Goal: Transaction & Acquisition: Obtain resource

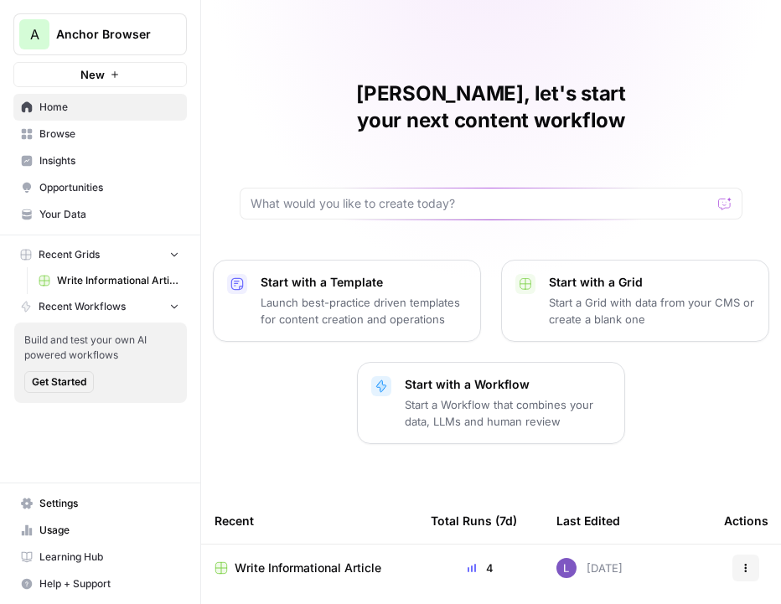
click at [53, 38] on button "A Anchor Browser" at bounding box center [99, 34] width 173 height 42
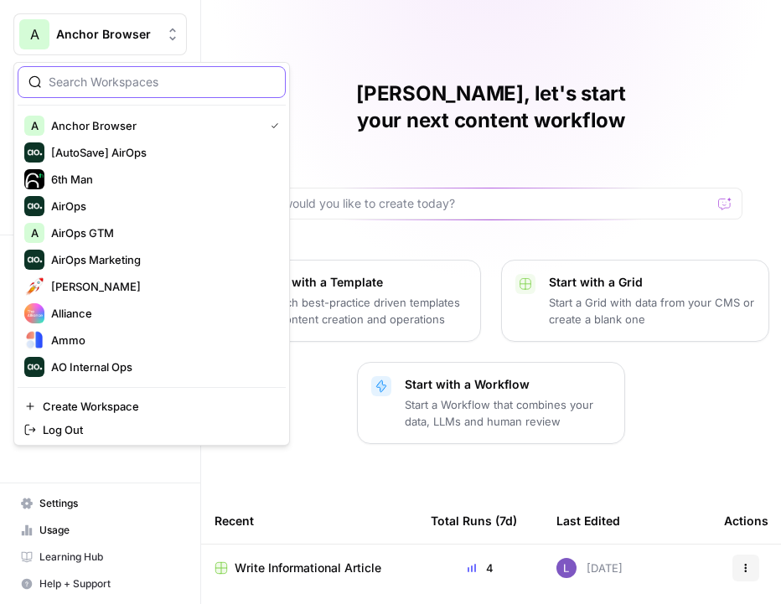
click at [116, 84] on input "search" at bounding box center [162, 82] width 226 height 17
click at [83, 85] on input "search" at bounding box center [162, 82] width 226 height 17
click at [111, 85] on input "search" at bounding box center [162, 82] width 226 height 17
click at [82, 403] on span "Create Workspace" at bounding box center [158, 406] width 230 height 17
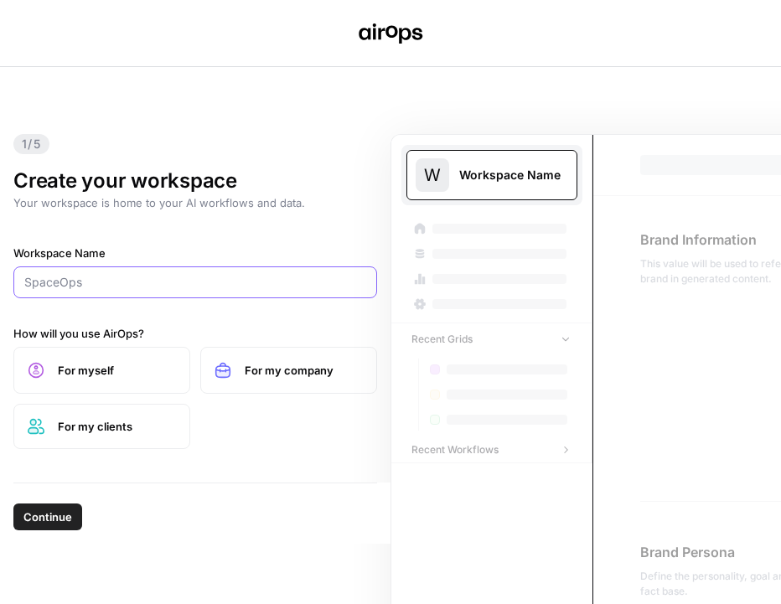
click at [131, 288] on input "Workspace Name" at bounding box center [195, 282] width 342 height 17
type input "Puzzle"
click at [13, 504] on button "Continue" at bounding box center [47, 517] width 69 height 27
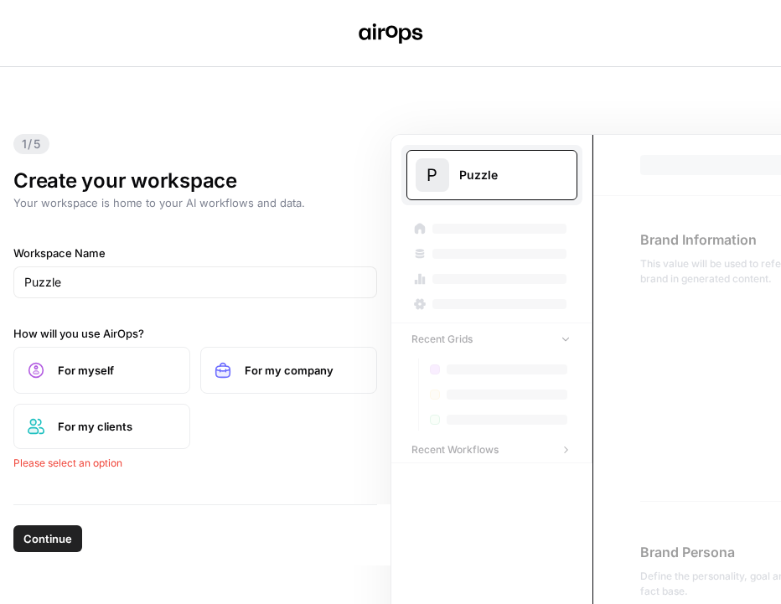
click at [63, 380] on label "For myself" at bounding box center [101, 370] width 177 height 47
click at [59, 538] on div "Continue" at bounding box center [195, 513] width 364 height 60
click at [57, 521] on span "Continue" at bounding box center [47, 517] width 49 height 17
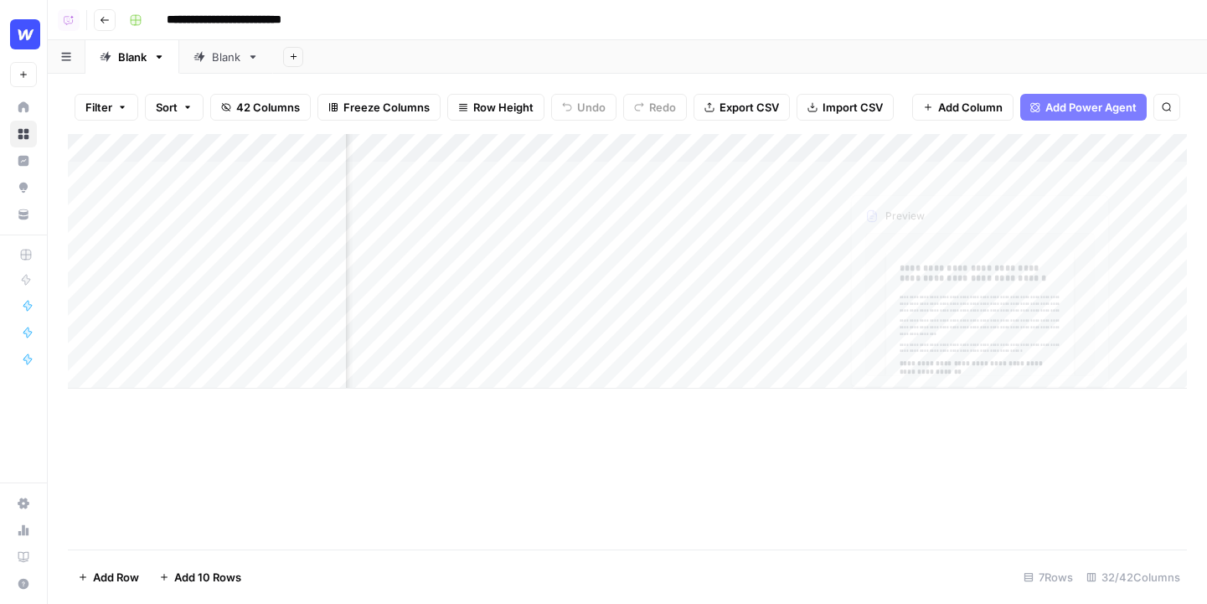
scroll to position [0, 514]
click at [1064, 113] on span "Add Power Agent" at bounding box center [1091, 107] width 91 height 17
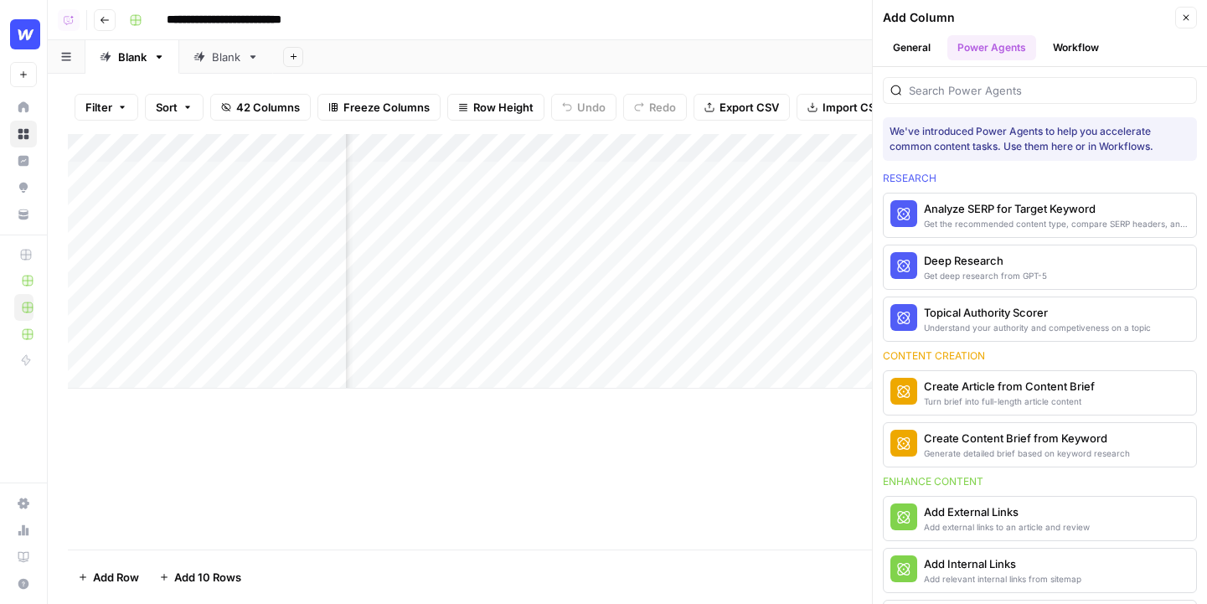
scroll to position [0, 0]
click at [1064, 449] on span "More Info" at bounding box center [1144, 444] width 46 height 15
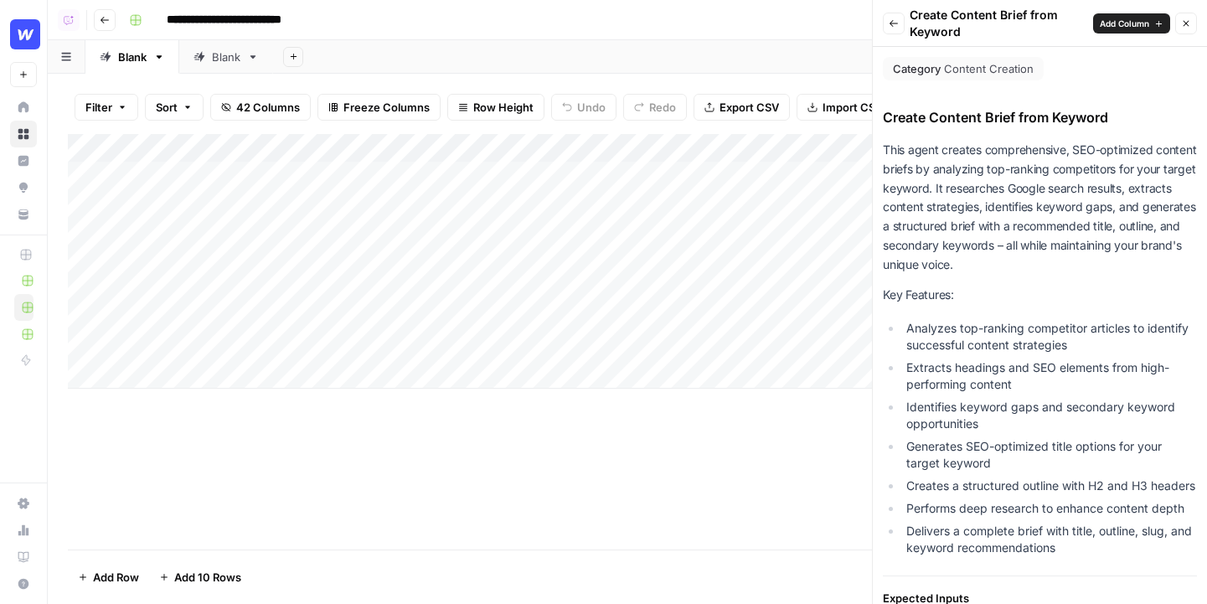
scroll to position [1015, 0]
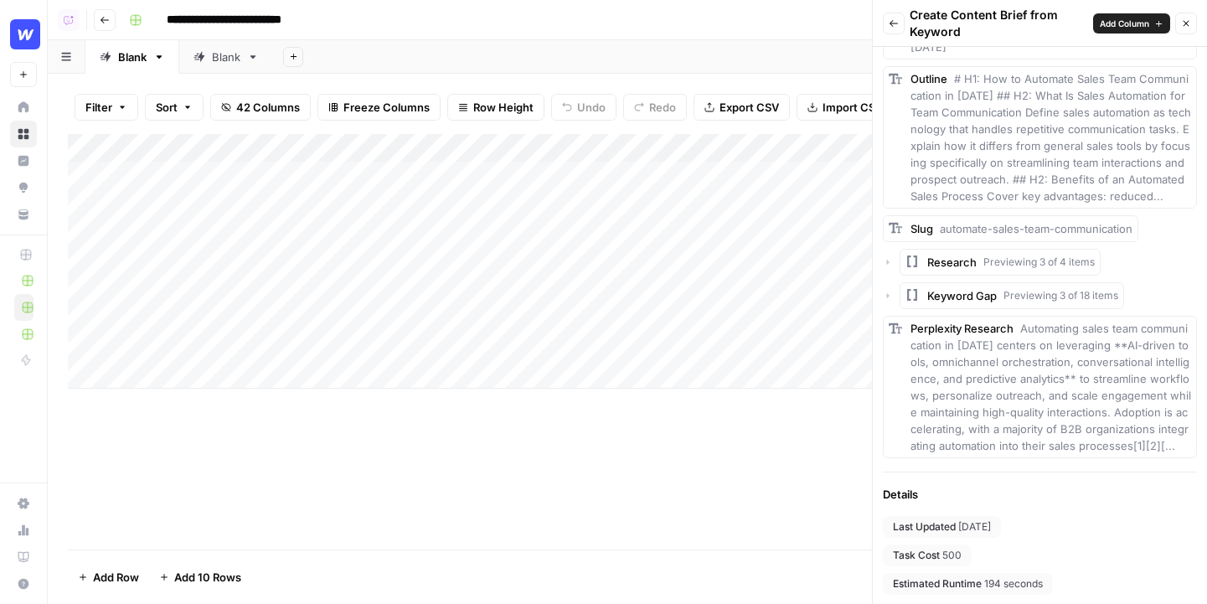
drag, startPoint x: 987, startPoint y: 557, endPoint x: 919, endPoint y: 557, distance: 67.9
click at [919, 557] on div "Last Updated 4 days ago Task Cost 500 Estimated Runtime 194 seconds" at bounding box center [1040, 555] width 314 height 79
click at [969, 556] on div "Task Cost 500" at bounding box center [927, 556] width 89 height 22
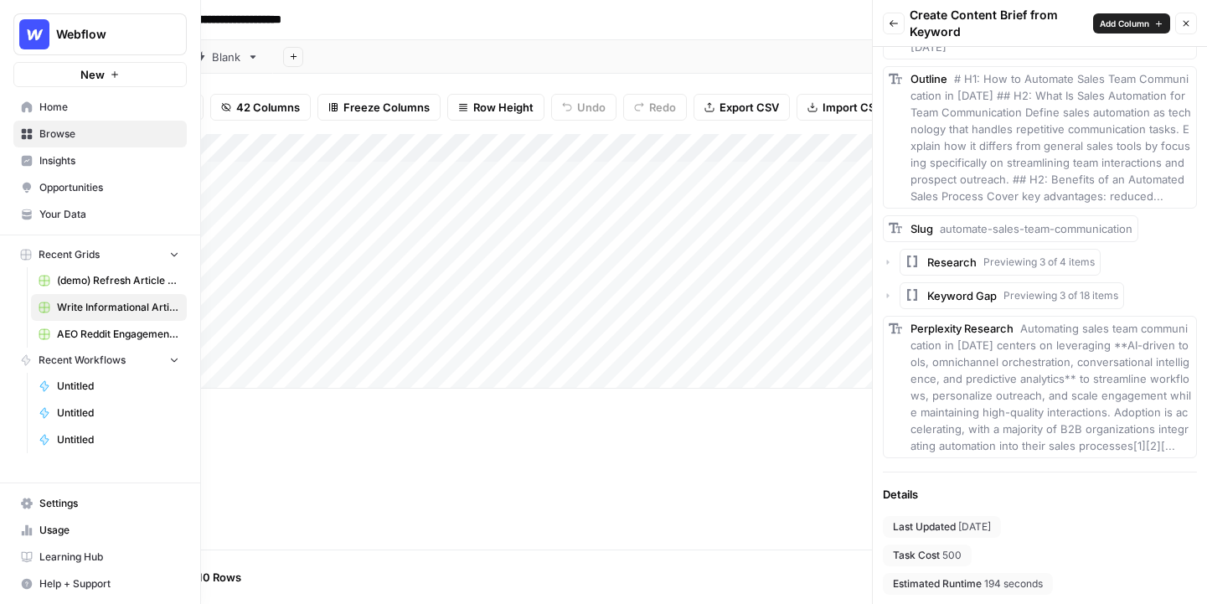
click at [31, 135] on icon at bounding box center [27, 134] width 11 height 11
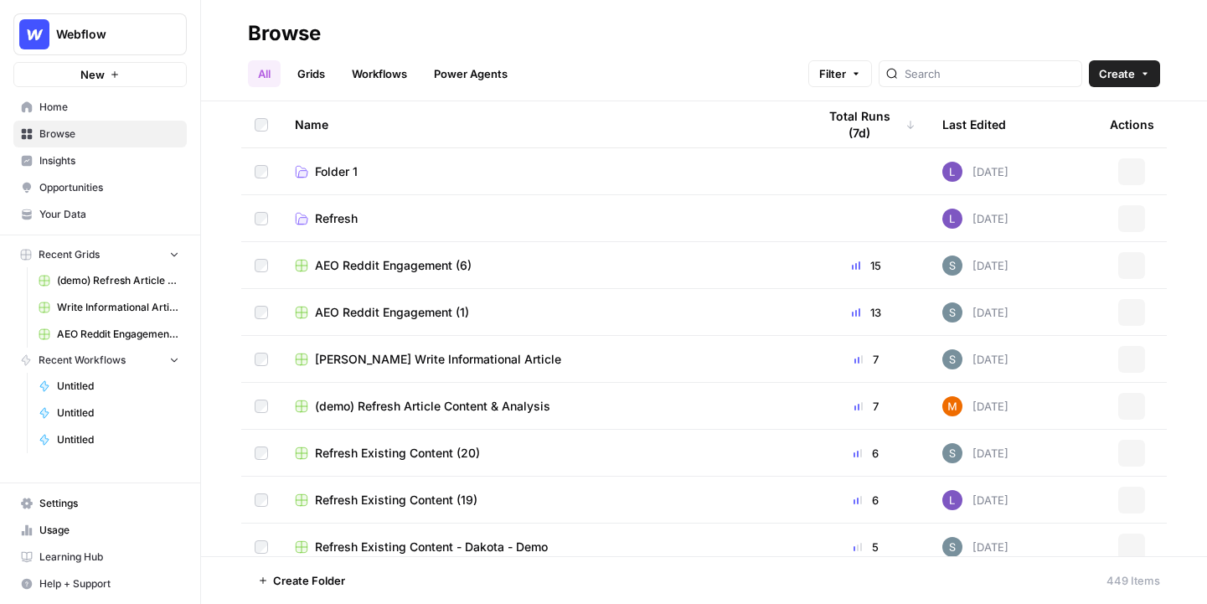
drag, startPoint x: 357, startPoint y: 78, endPoint x: 383, endPoint y: 78, distance: 26.0
click at [357, 78] on link "Workflows" at bounding box center [379, 73] width 75 height 27
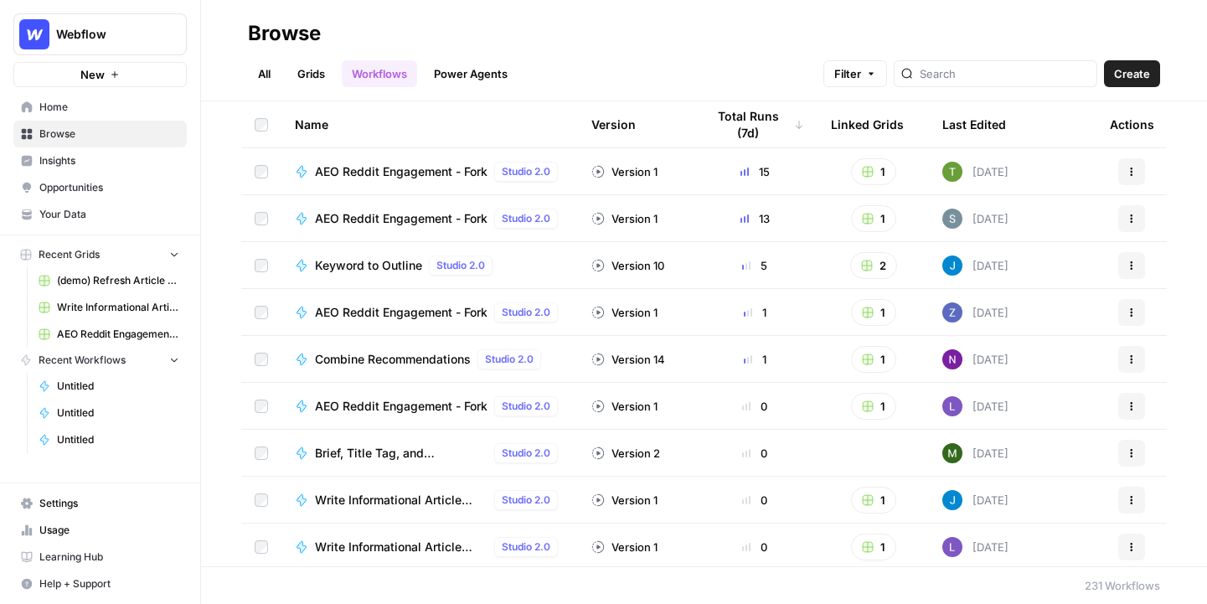
click at [1064, 85] on button "Create" at bounding box center [1132, 73] width 56 height 27
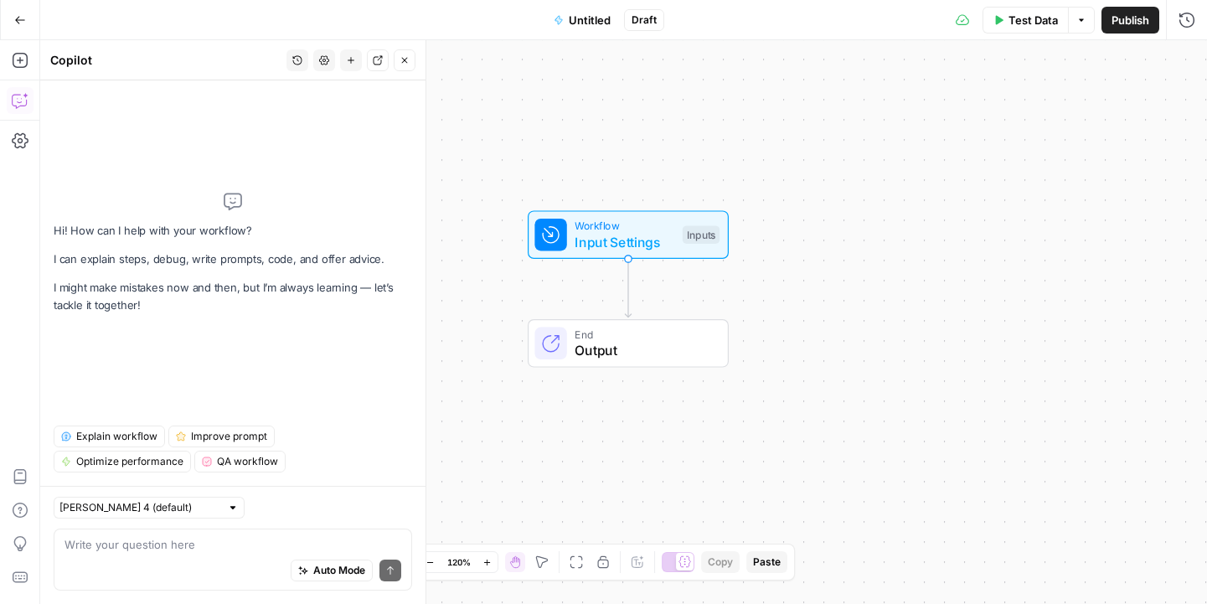
click at [23, 23] on icon "button" at bounding box center [20, 20] width 12 height 12
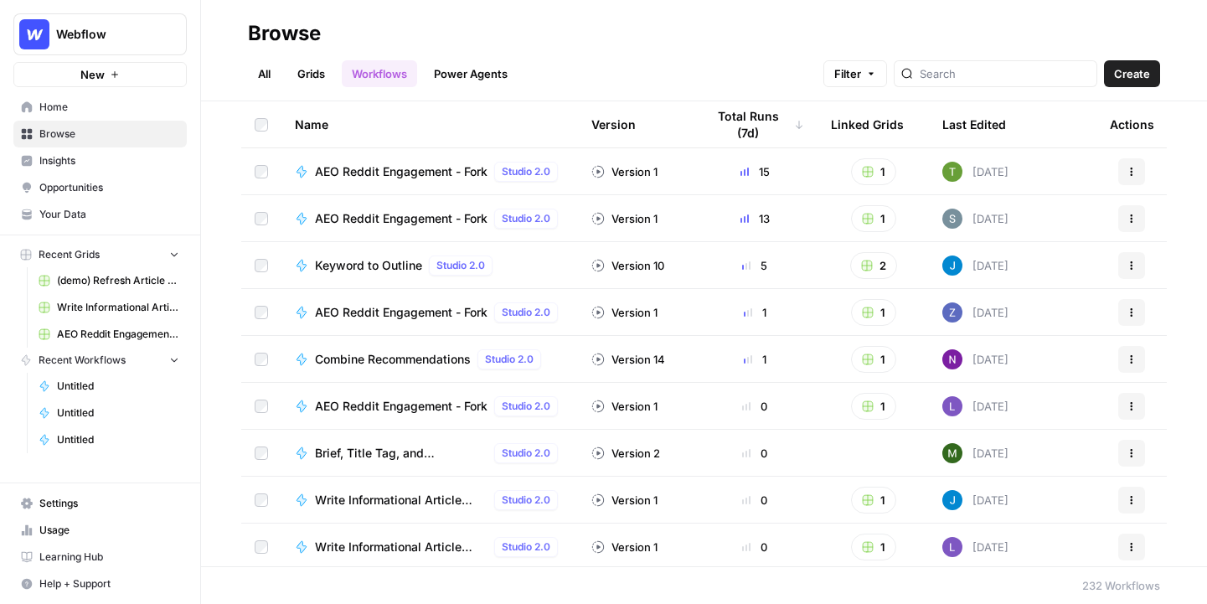
click at [329, 75] on link "Grids" at bounding box center [311, 73] width 48 height 27
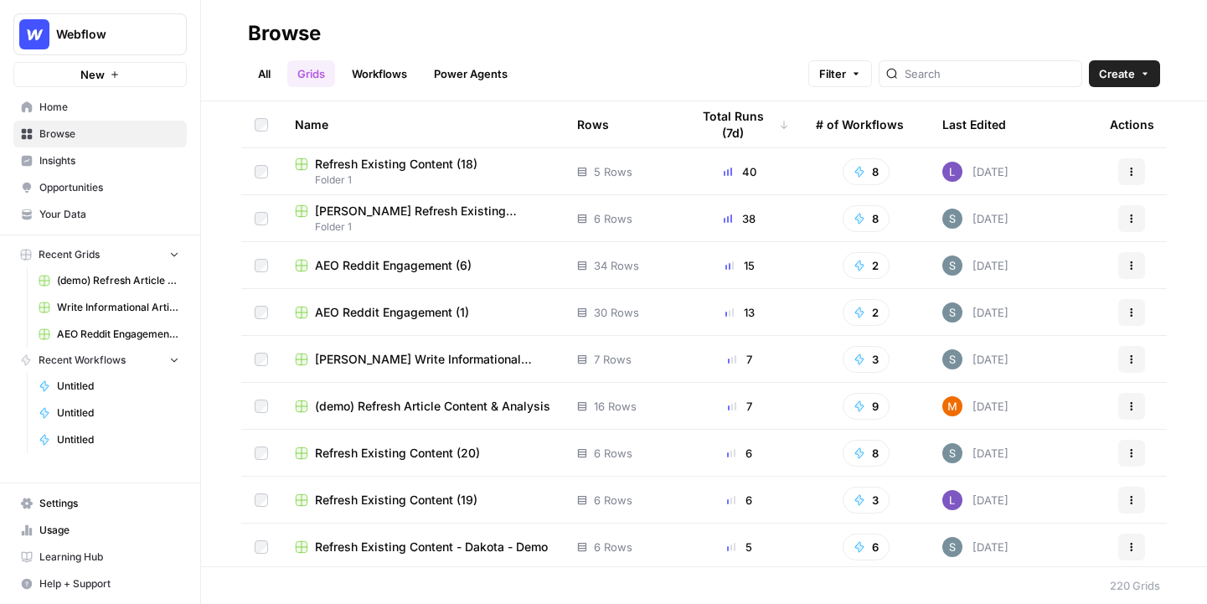
click at [1064, 78] on button "Create" at bounding box center [1124, 73] width 71 height 27
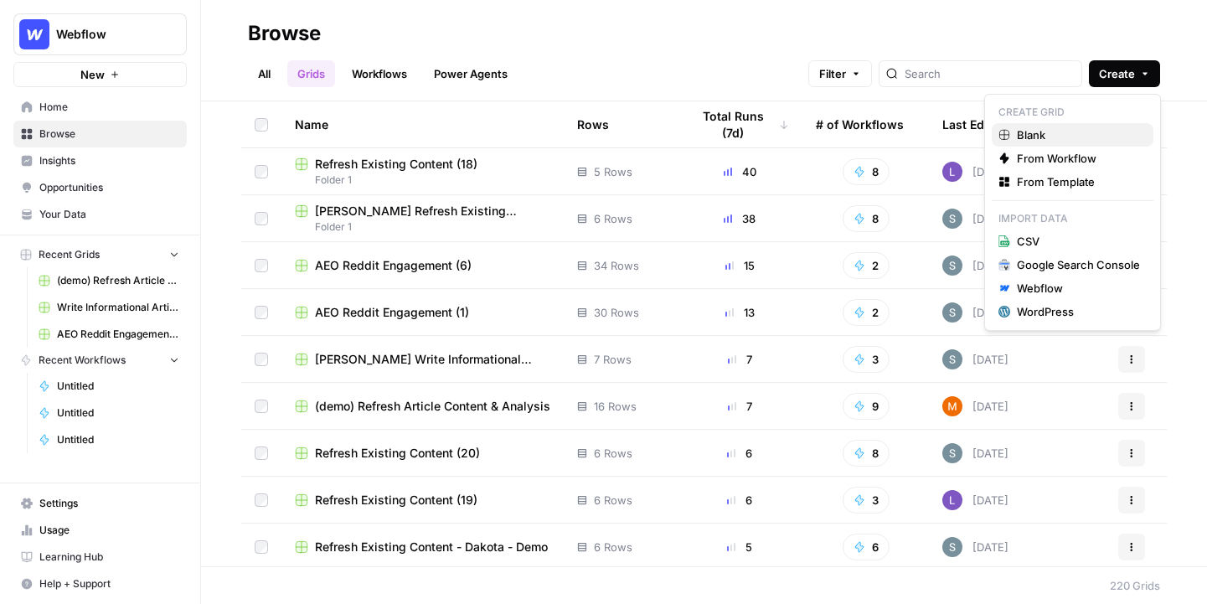
click at [1033, 136] on span "Blank" at bounding box center [1078, 135] width 123 height 17
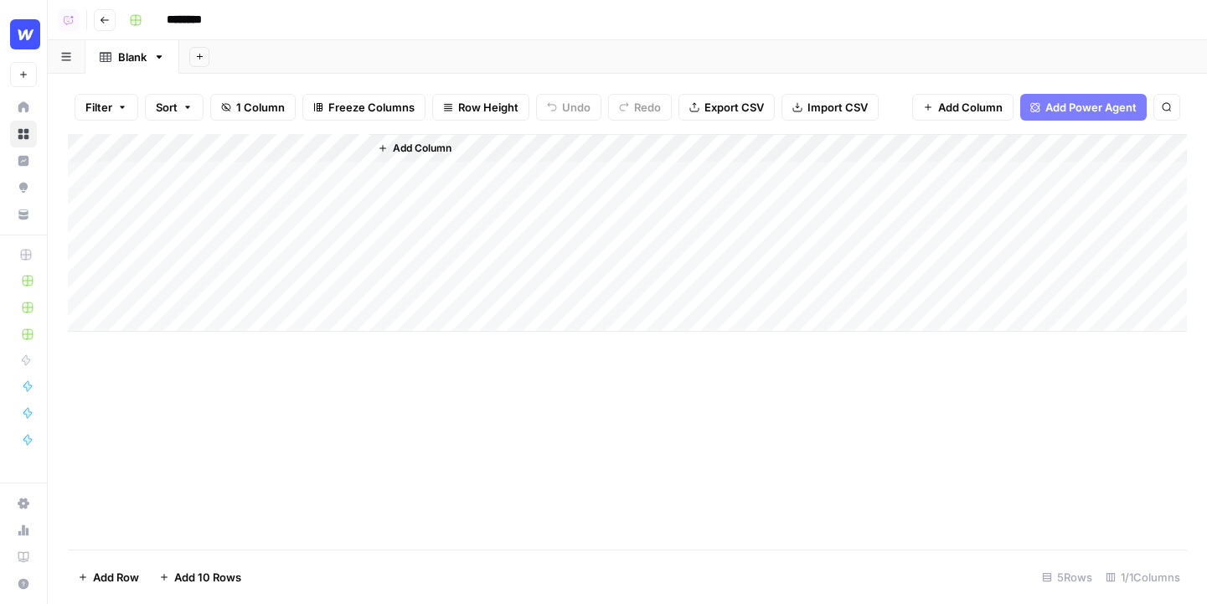
click at [1064, 112] on span "Add Power Agent" at bounding box center [1091, 107] width 91 height 17
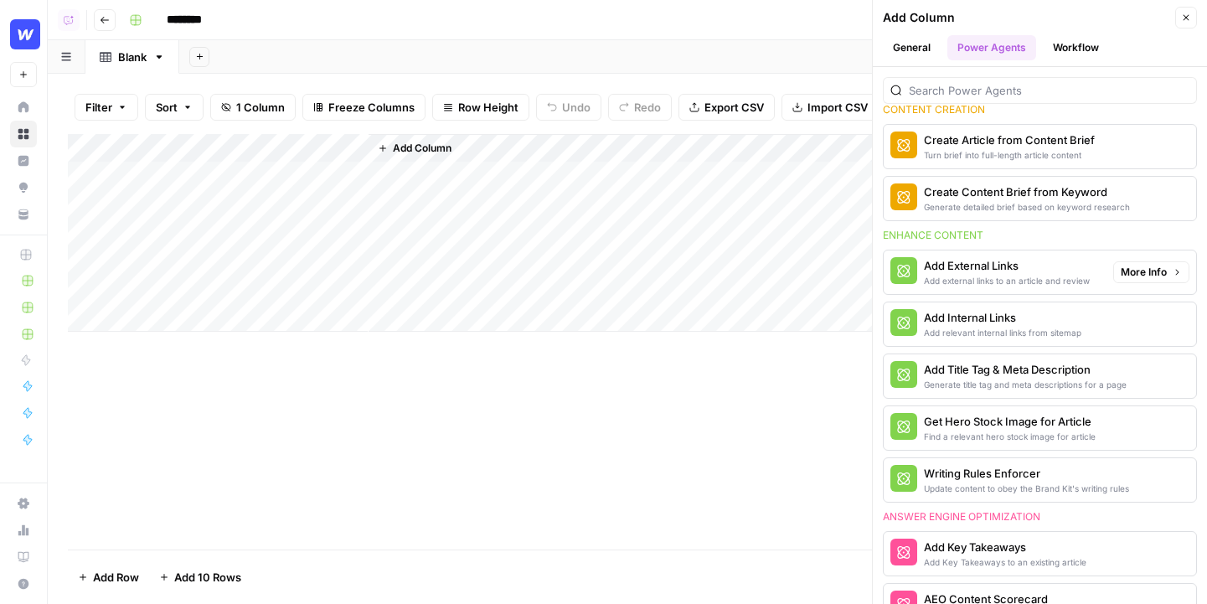
scroll to position [245, 0]
click at [1064, 327] on span "More Info" at bounding box center [1144, 325] width 46 height 15
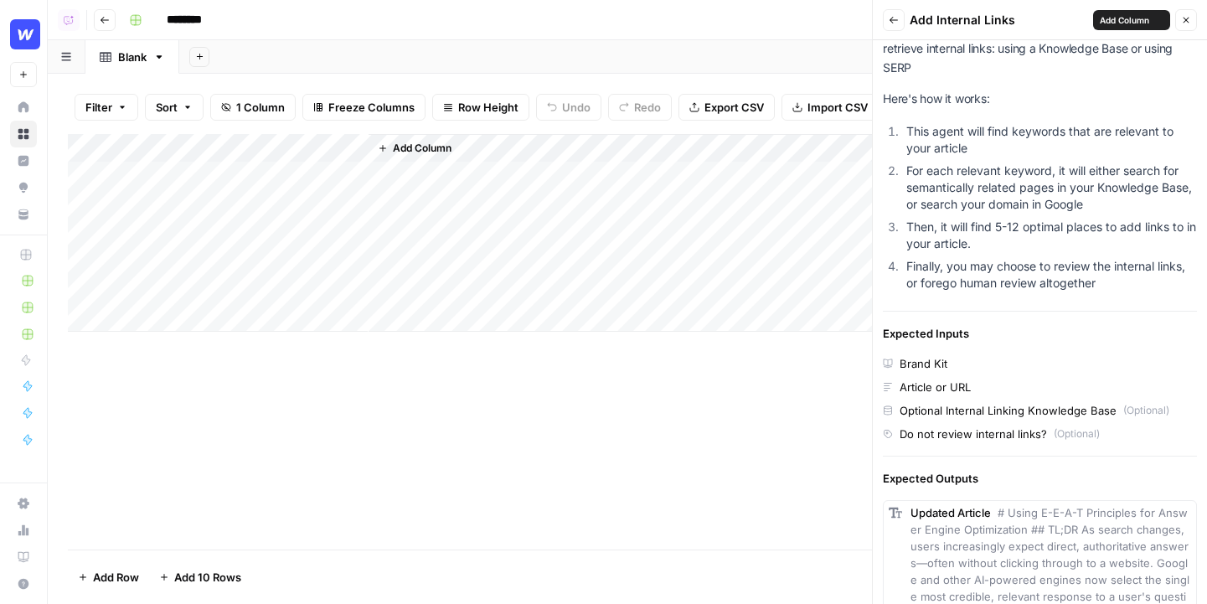
scroll to position [370, 0]
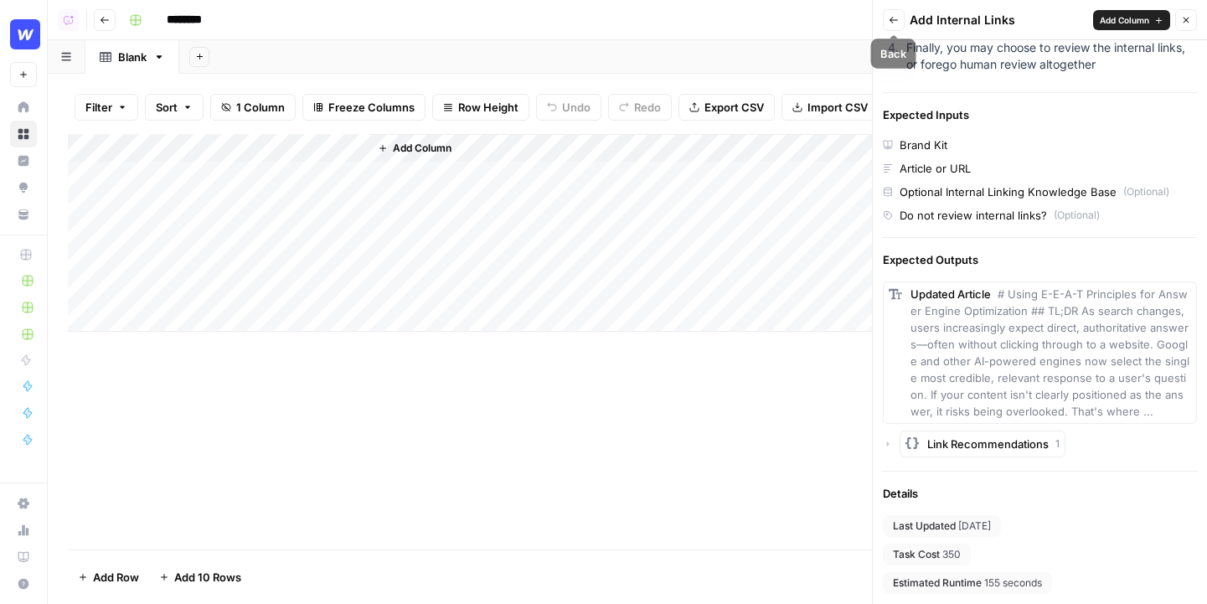
click at [898, 26] on button "Back" at bounding box center [894, 20] width 22 height 22
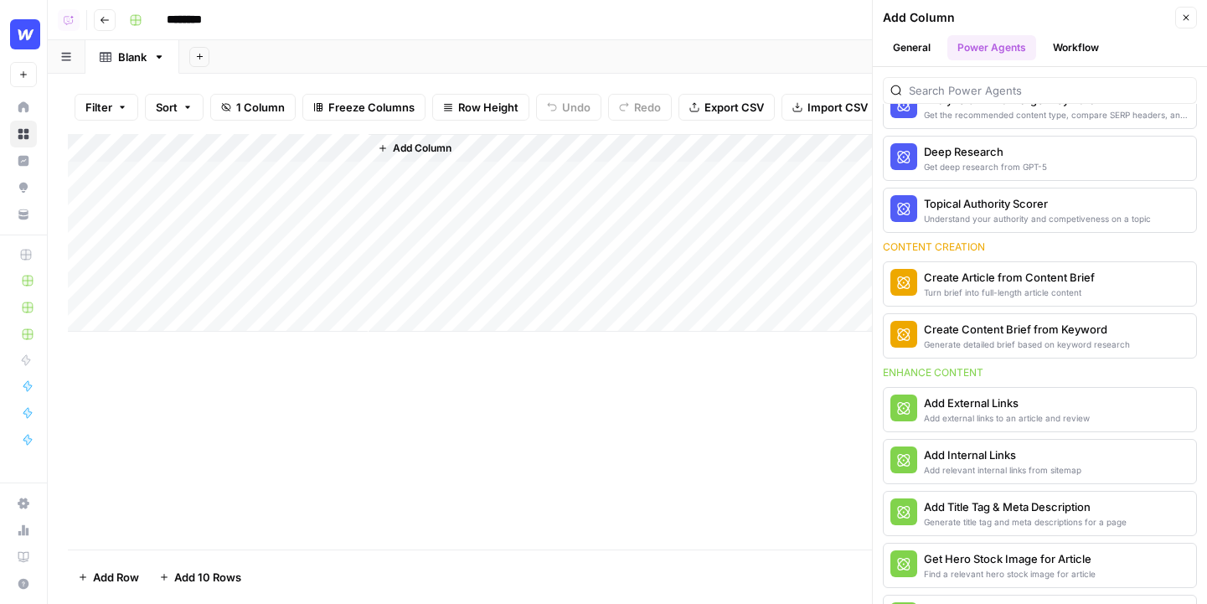
scroll to position [0, 0]
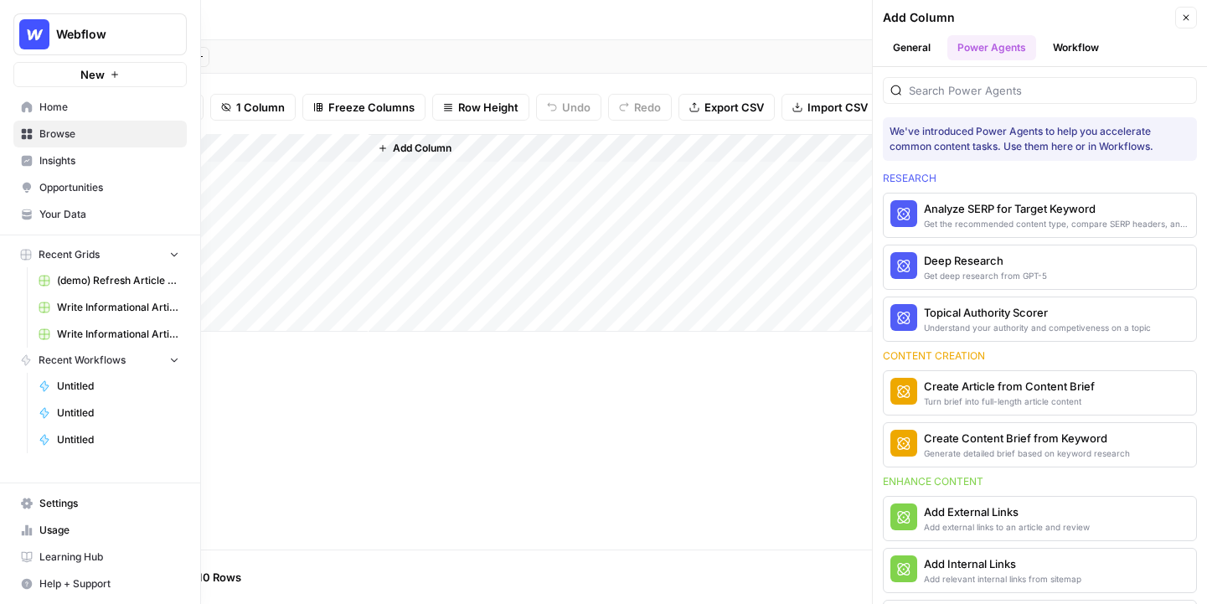
click at [36, 114] on link "Home" at bounding box center [99, 107] width 173 height 27
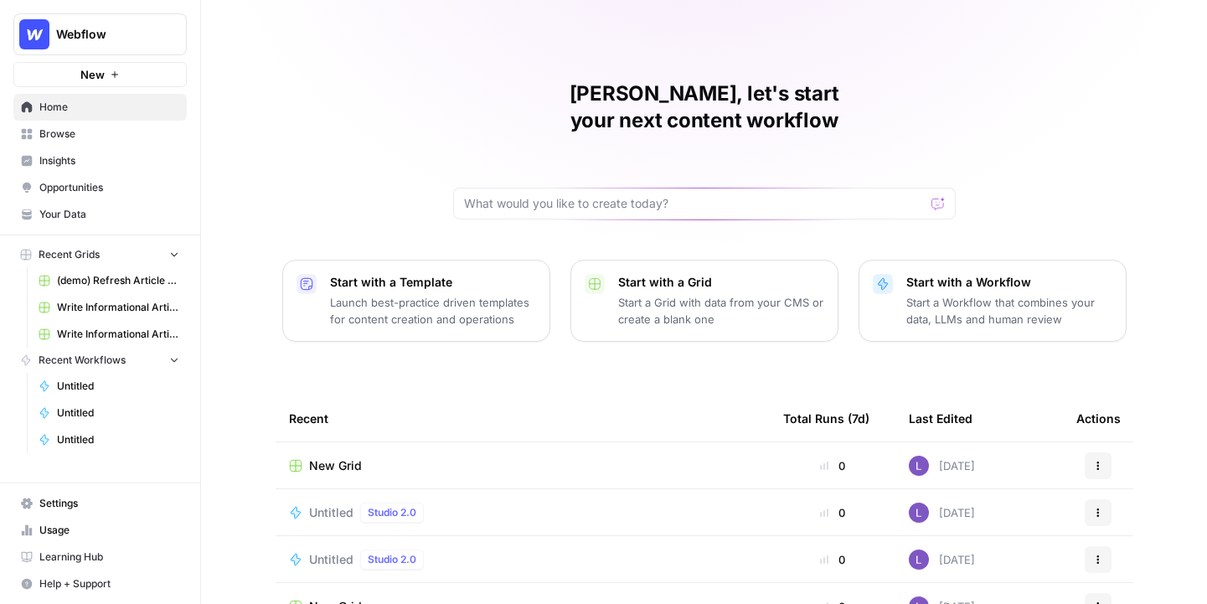
click at [32, 138] on icon at bounding box center [27, 134] width 11 height 11
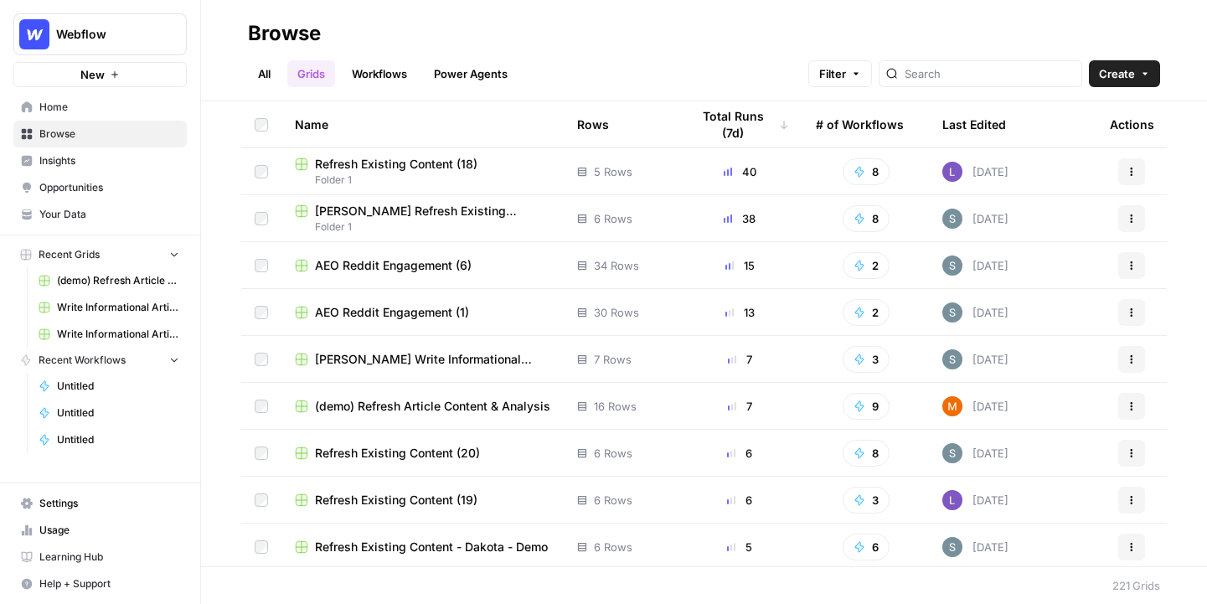
click at [375, 77] on link "Workflows" at bounding box center [379, 73] width 75 height 27
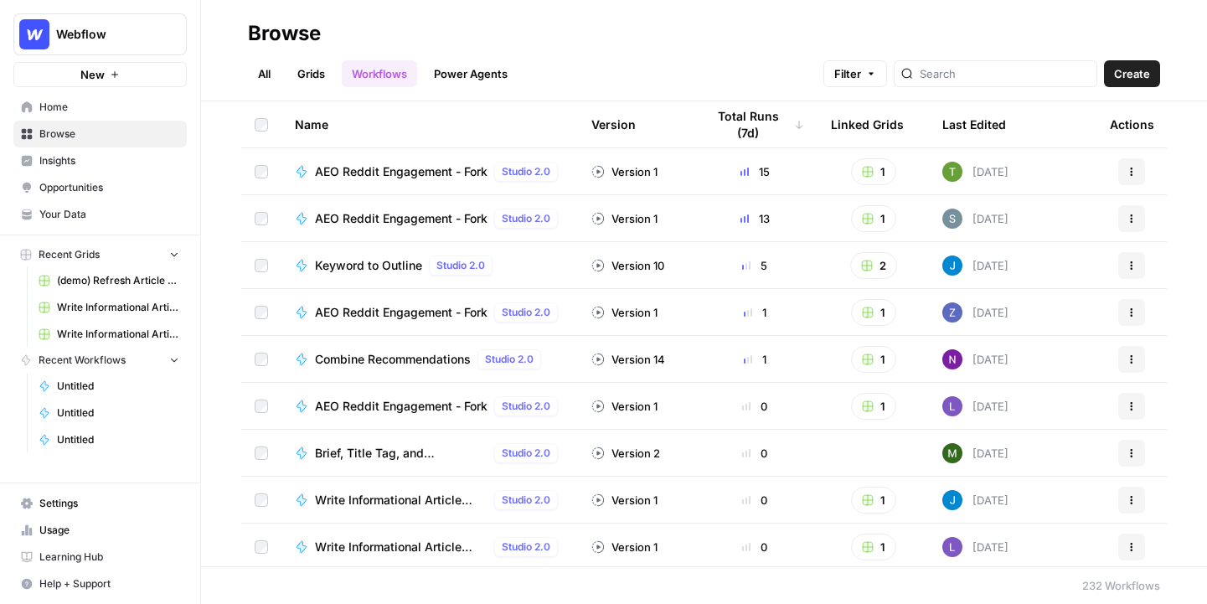
click at [1064, 75] on span "Create" at bounding box center [1132, 73] width 36 height 17
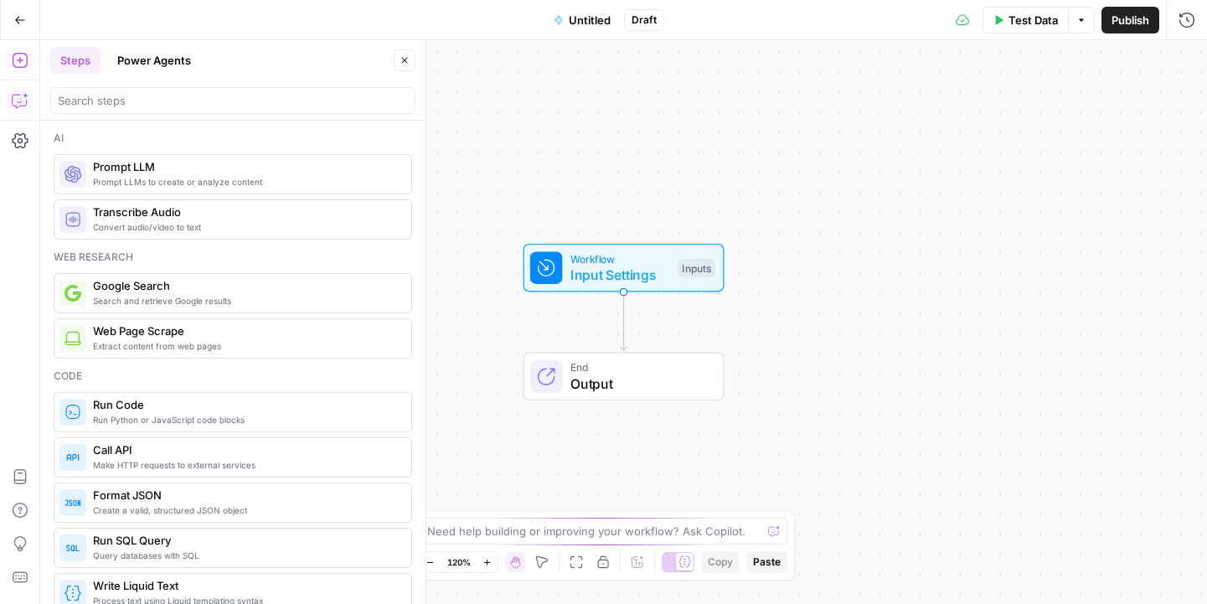
click at [13, 101] on icon "button" at bounding box center [20, 100] width 17 height 17
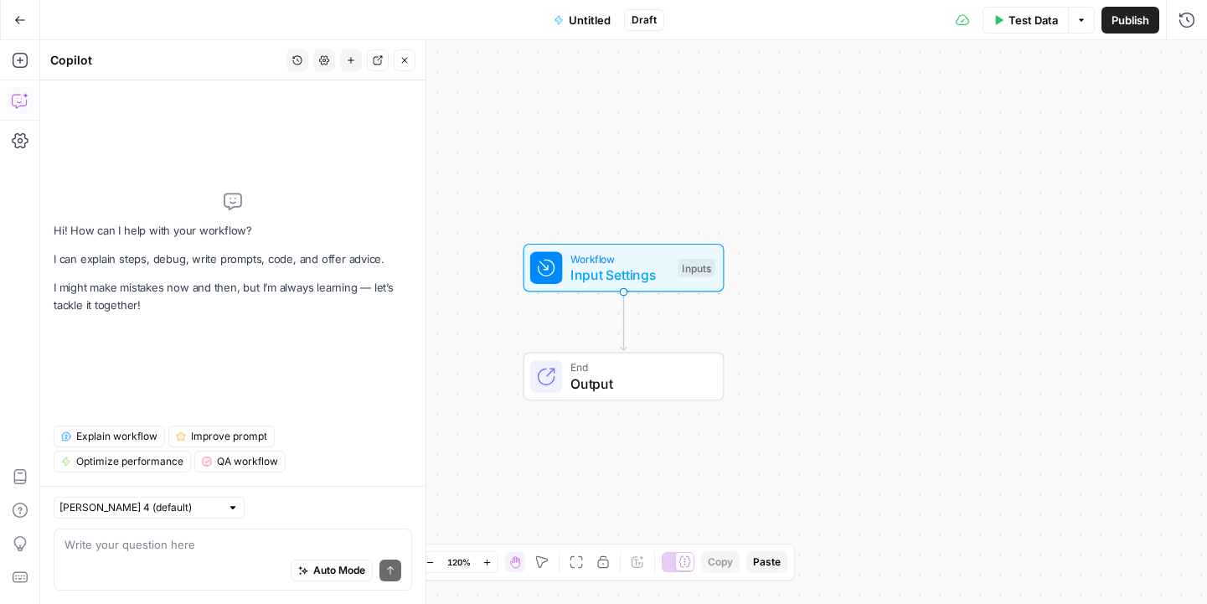
click at [176, 555] on div "Auto Mode Send" at bounding box center [233, 571] width 337 height 37
click at [124, 549] on textarea at bounding box center [233, 544] width 337 height 17
type textarea "build a workflow that generates a brief using a keyword input"
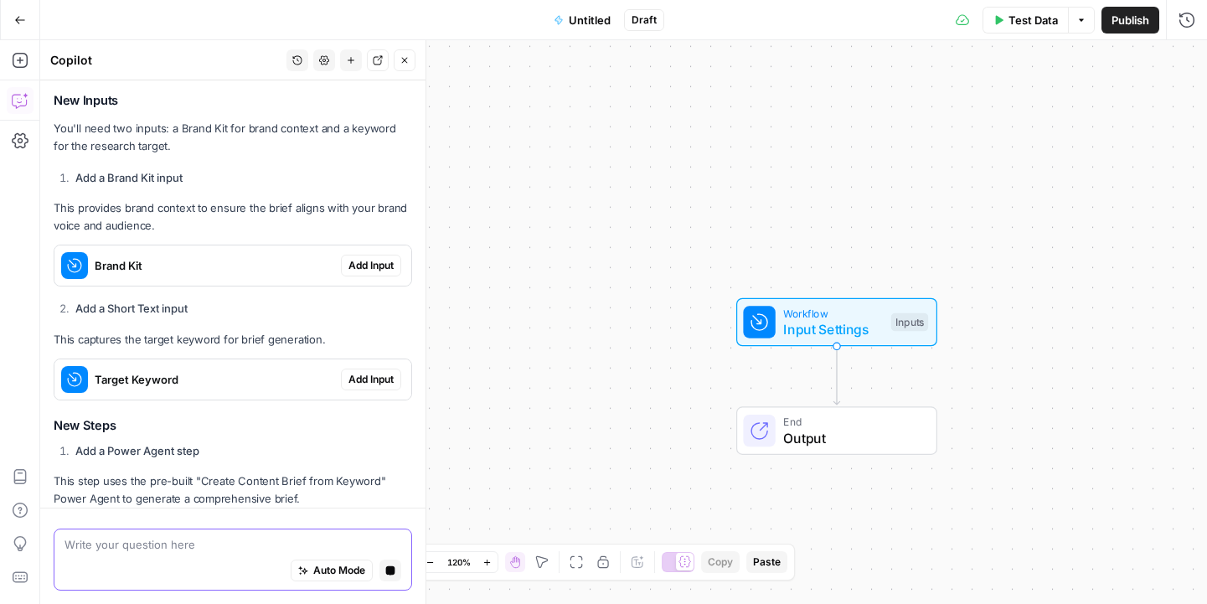
scroll to position [357, 0]
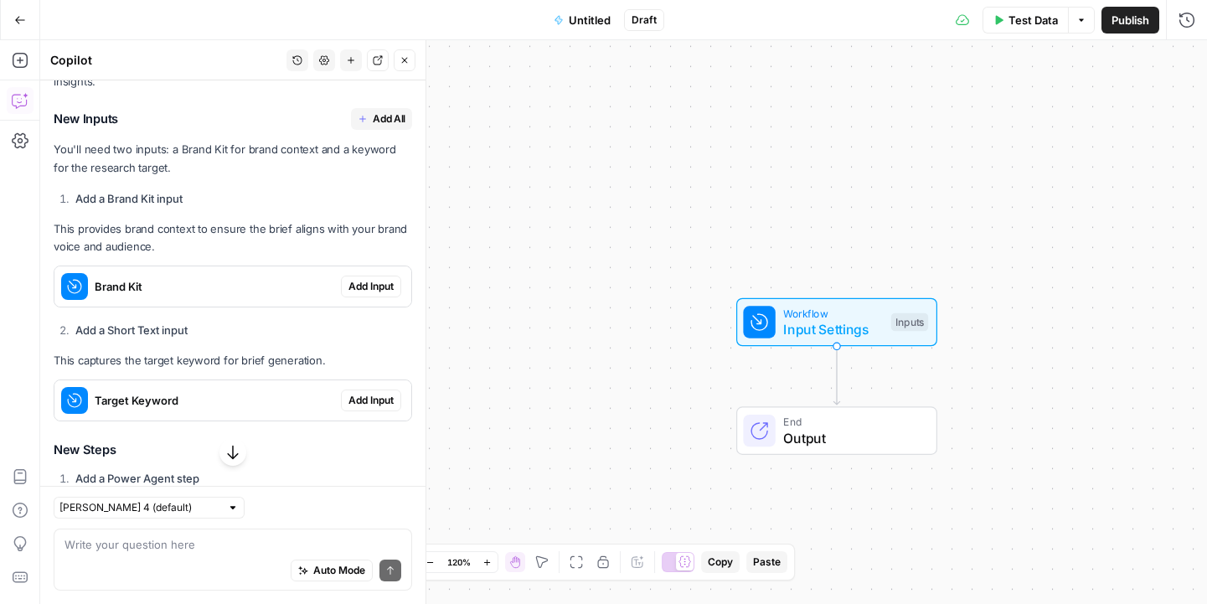
click at [380, 282] on span "Add Input" at bounding box center [371, 286] width 45 height 15
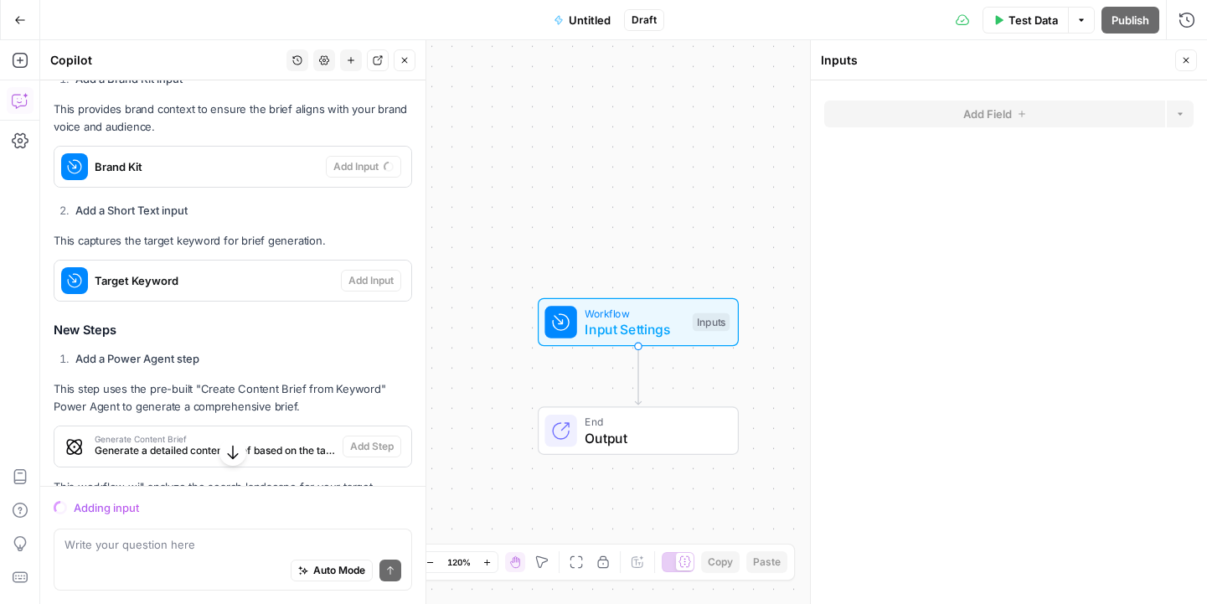
scroll to position [504, 0]
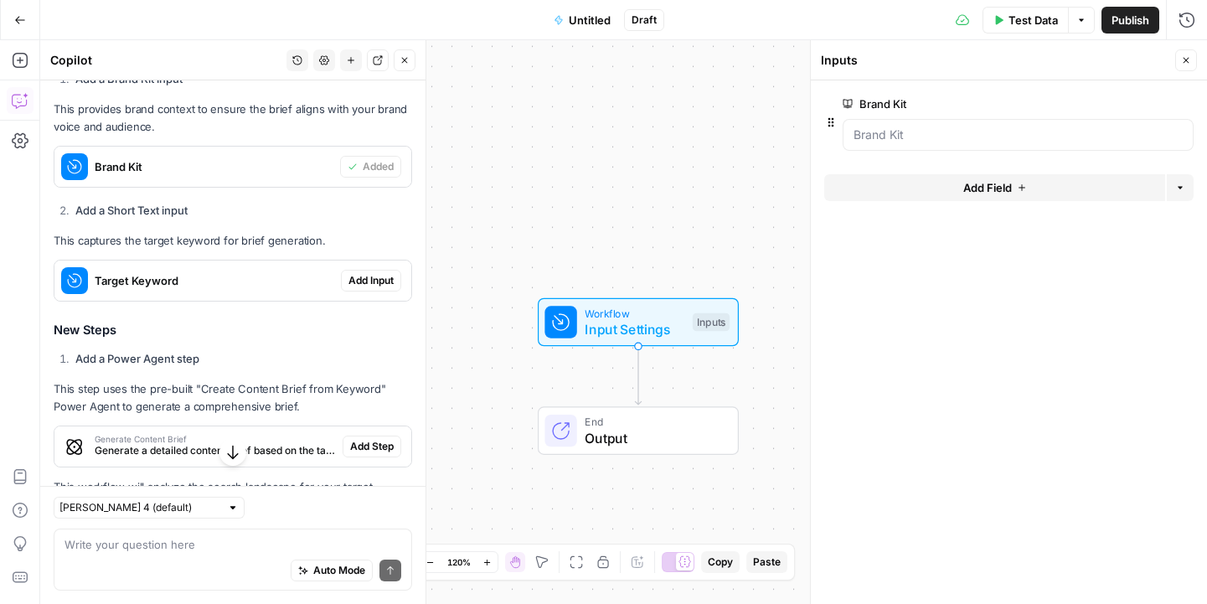
click at [366, 282] on span "Add Input" at bounding box center [371, 280] width 45 height 15
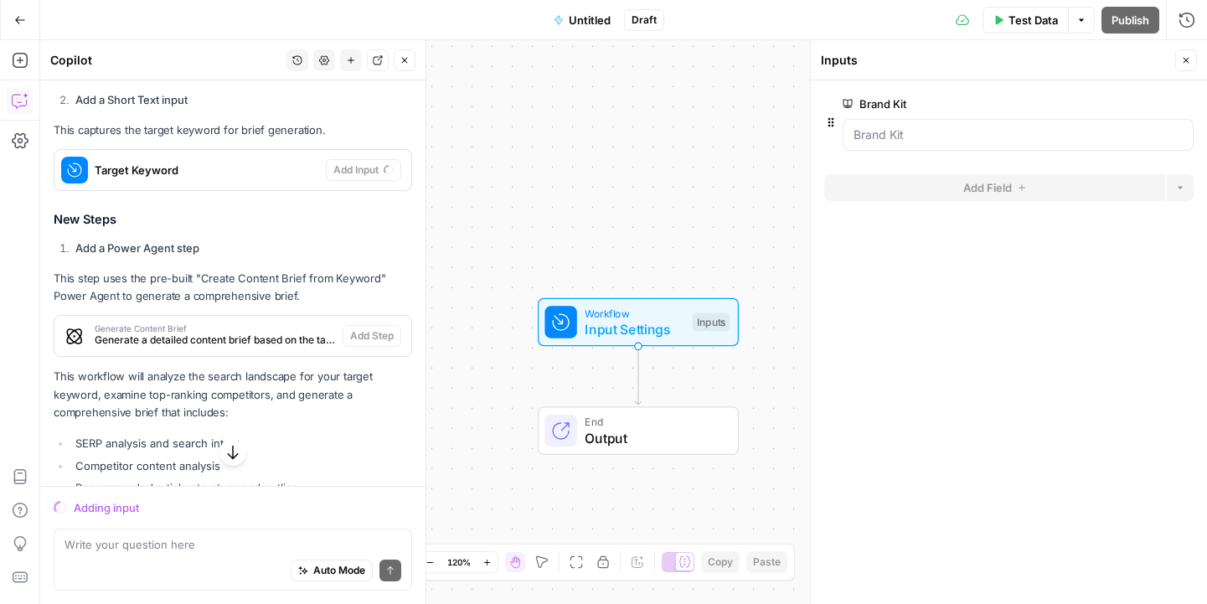
scroll to position [614, 0]
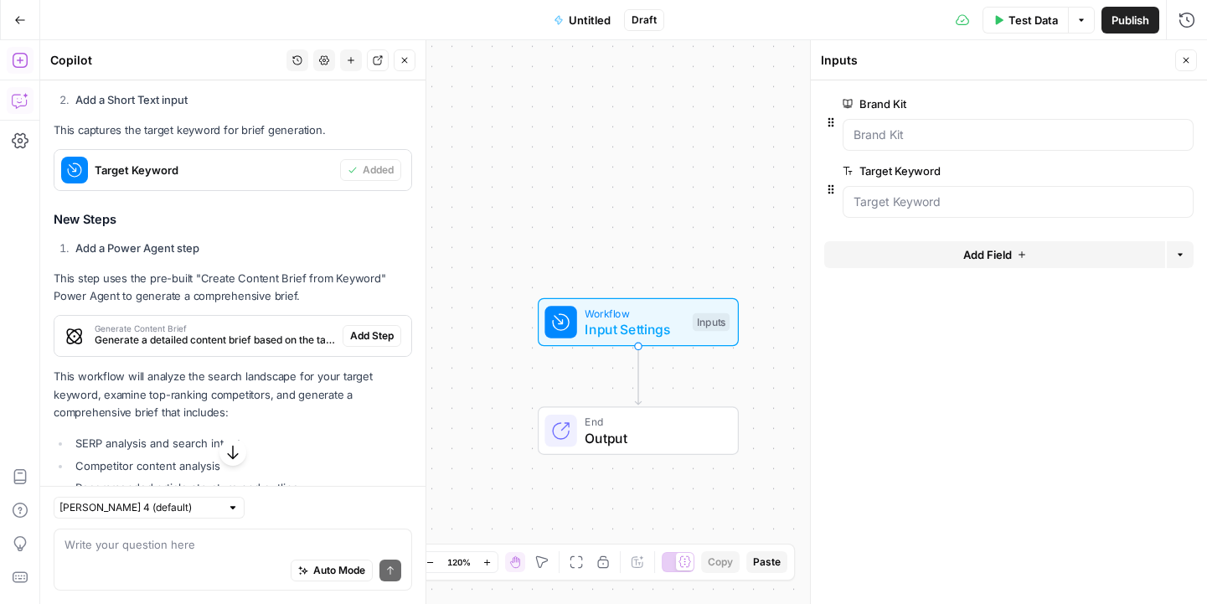
click at [13, 54] on icon "button" at bounding box center [20, 60] width 17 height 17
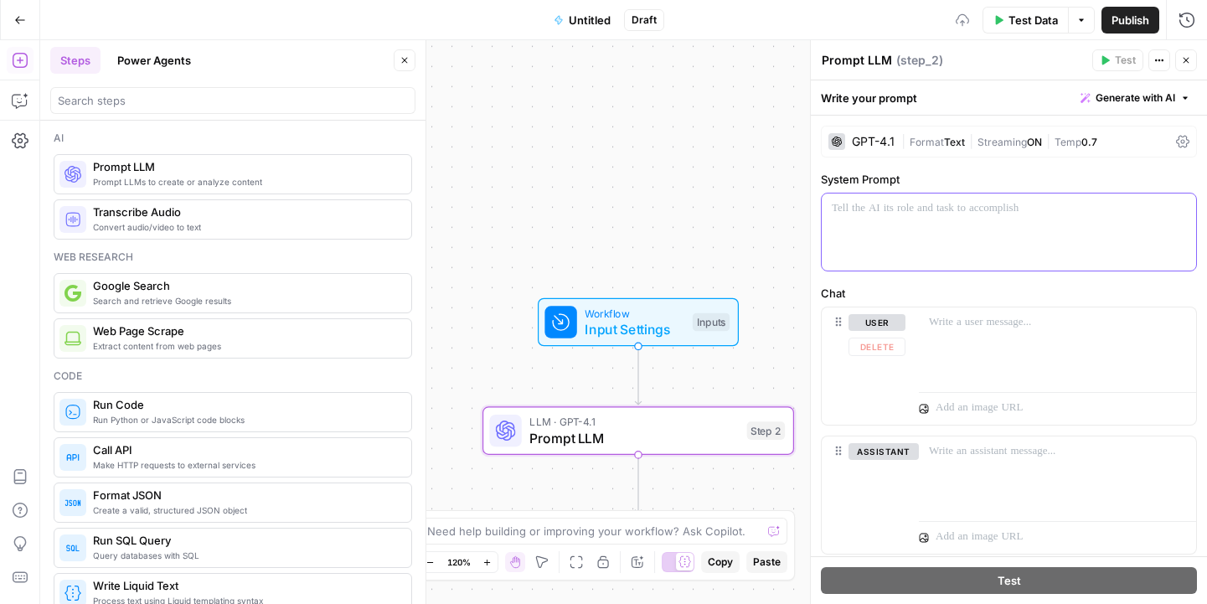
click at [910, 230] on div at bounding box center [1009, 232] width 374 height 77
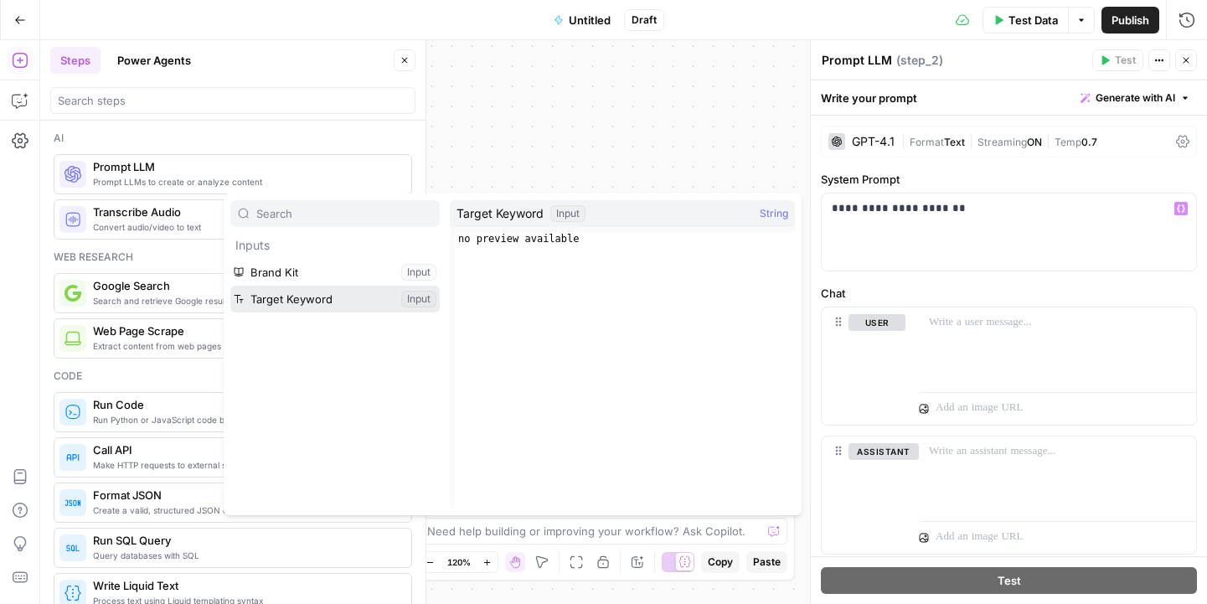
click at [287, 297] on button "Select variable Target Keyword" at bounding box center [334, 299] width 209 height 27
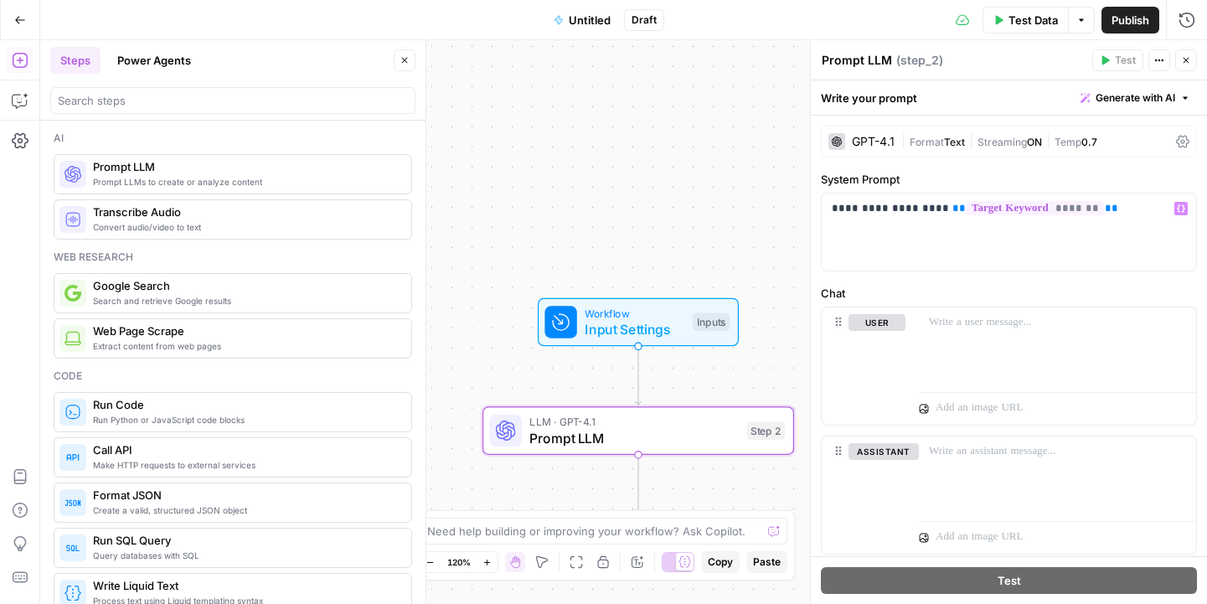
click at [1064, 23] on span "Publish" at bounding box center [1131, 20] width 38 height 17
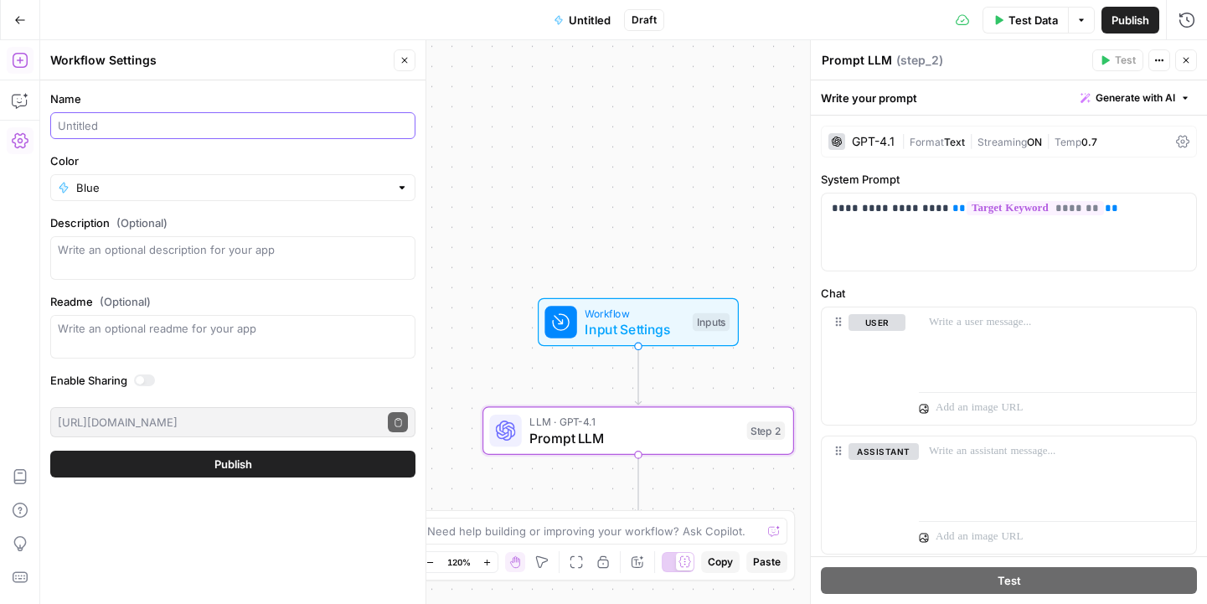
click at [176, 126] on input "Name" at bounding box center [233, 125] width 350 height 17
type input "test"
click at [137, 463] on button "Publish" at bounding box center [232, 464] width 365 height 27
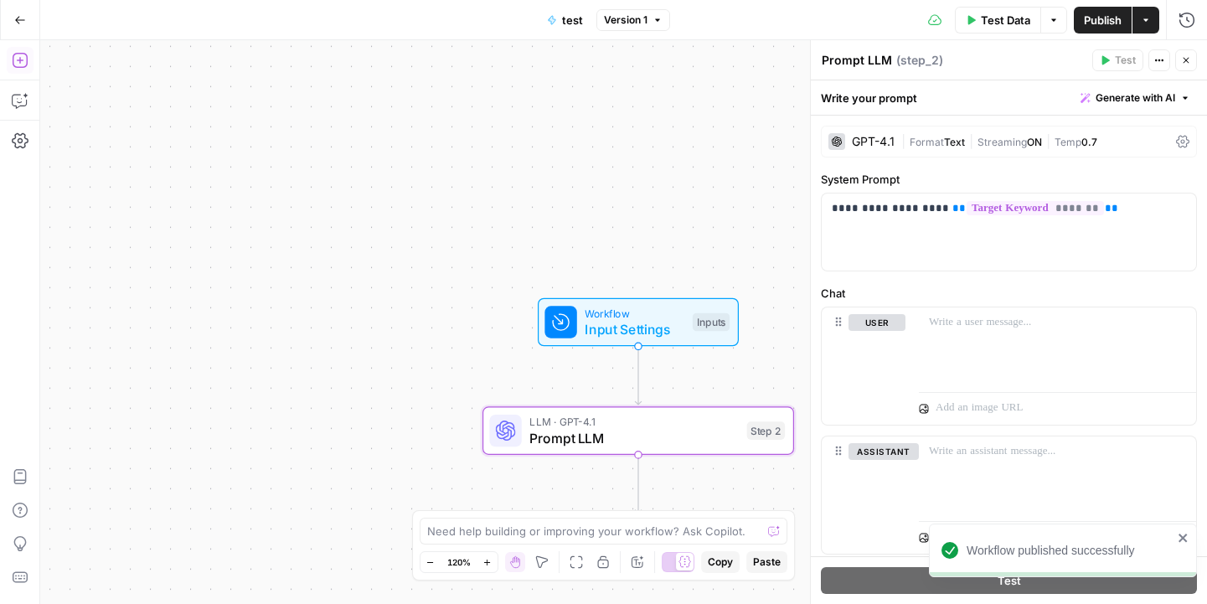
click at [1064, 26] on span "Publish" at bounding box center [1103, 20] width 38 height 17
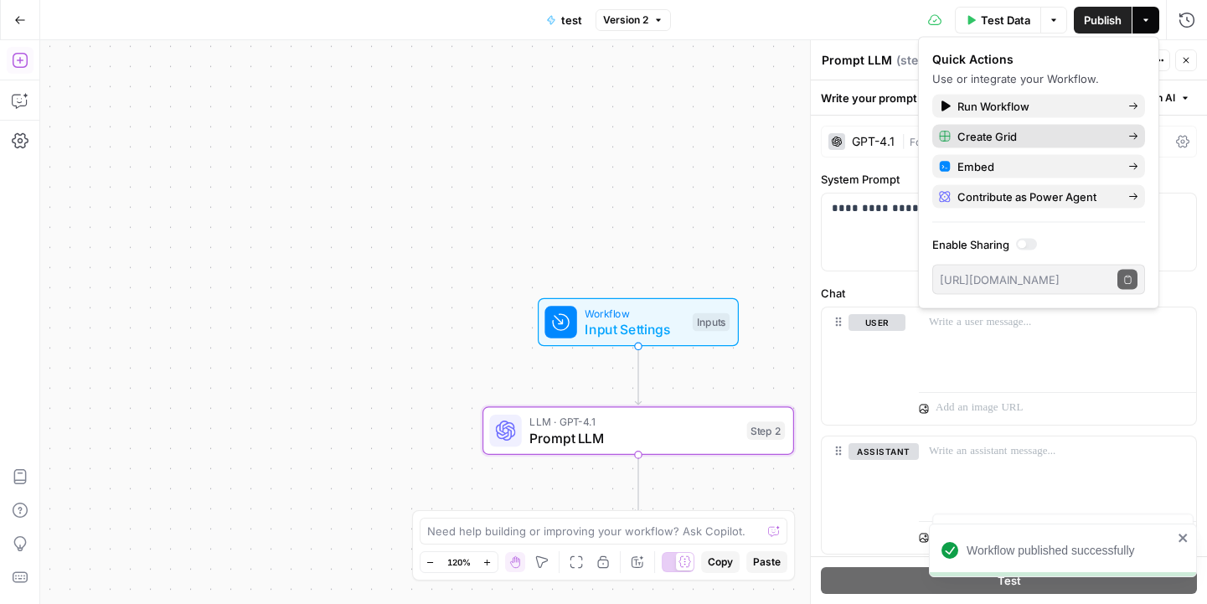
click at [976, 137] on span "Create Grid" at bounding box center [1037, 136] width 158 height 17
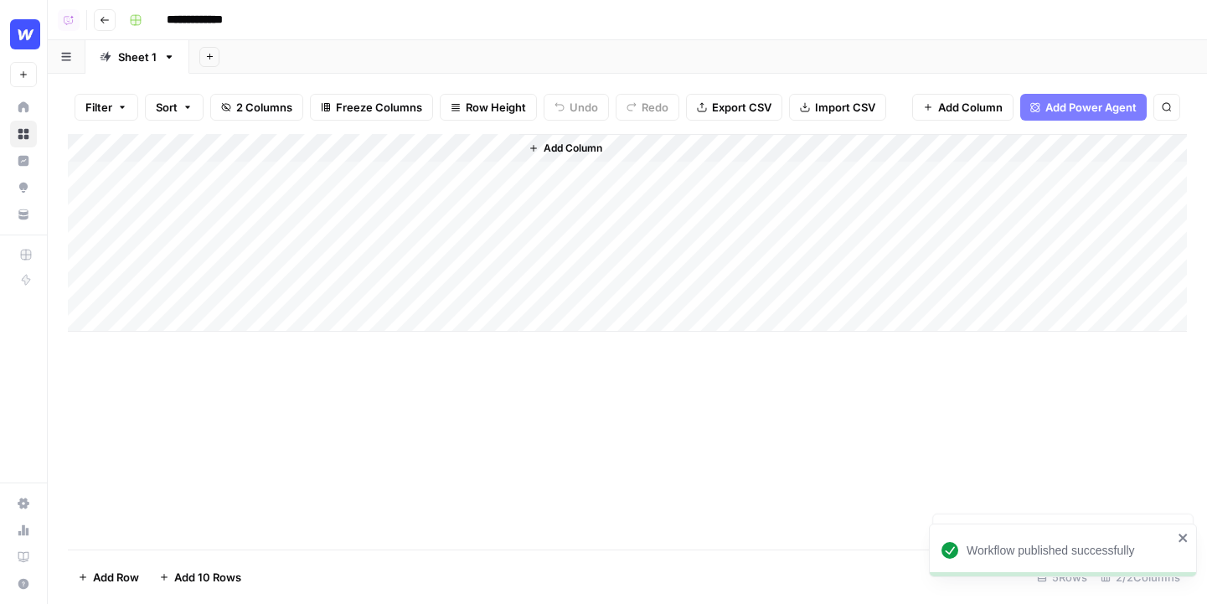
click at [220, 181] on div "Add Column" at bounding box center [627, 233] width 1119 height 198
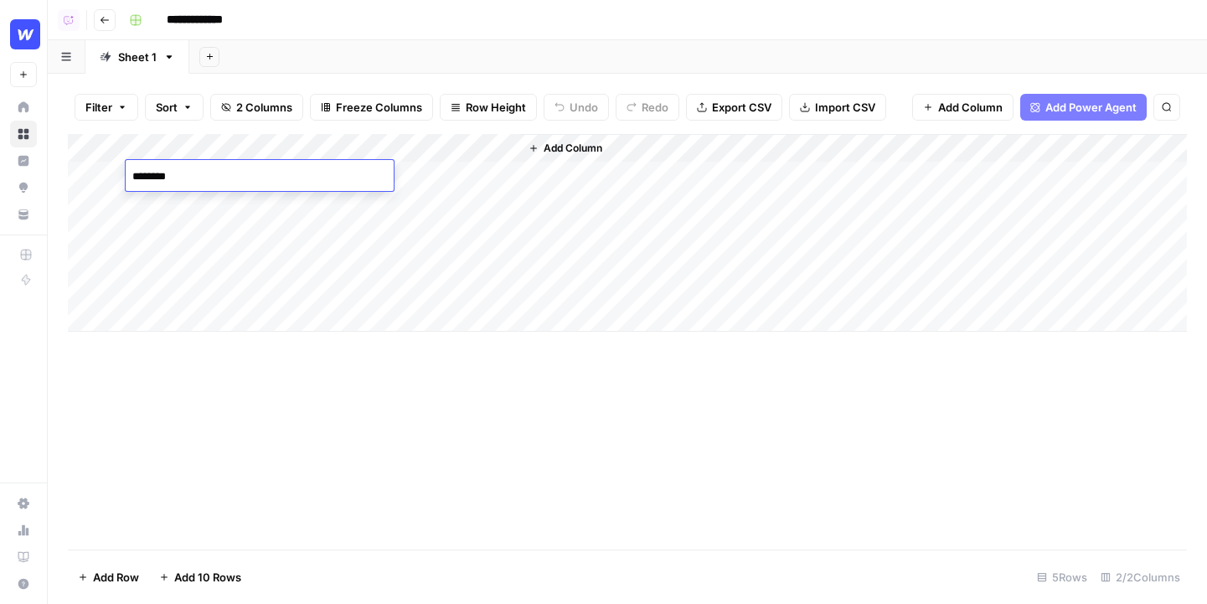
type textarea "*********"
click at [443, 177] on div "Add Column" at bounding box center [627, 233] width 1119 height 198
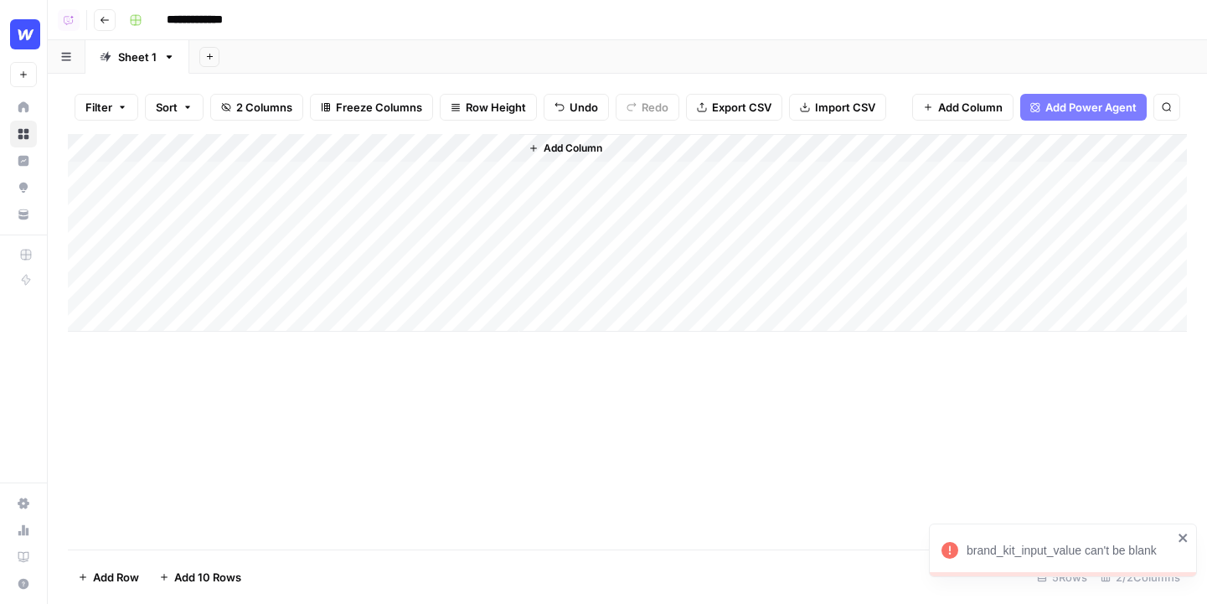
click at [479, 154] on div "Add Column" at bounding box center [627, 233] width 1119 height 198
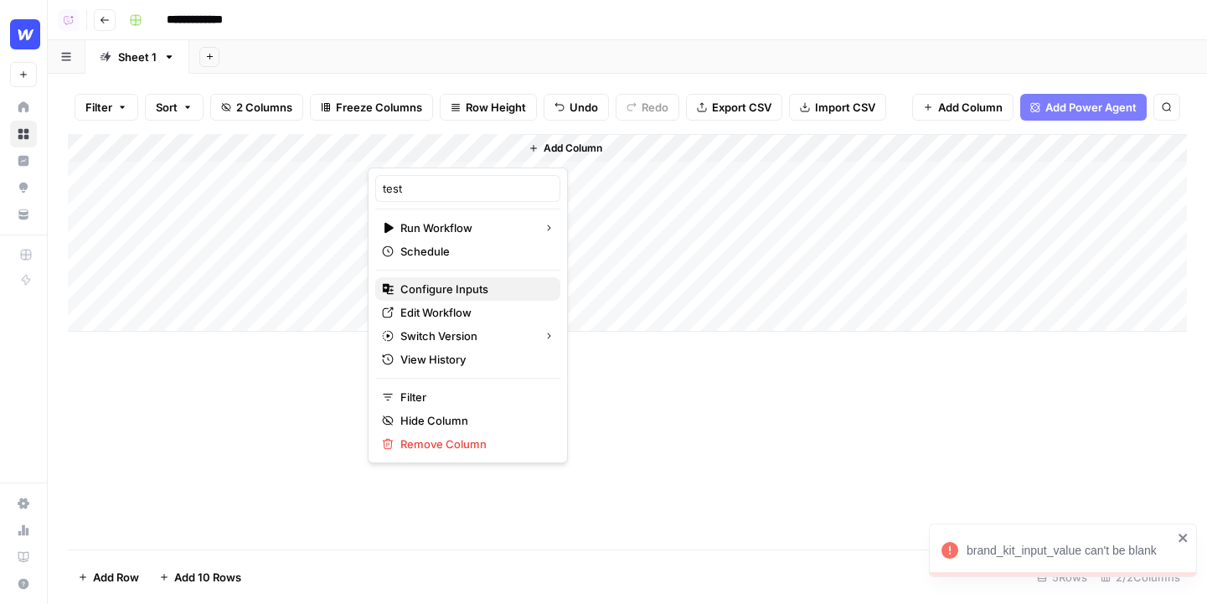
click at [441, 294] on span "Configure Inputs" at bounding box center [473, 289] width 147 height 17
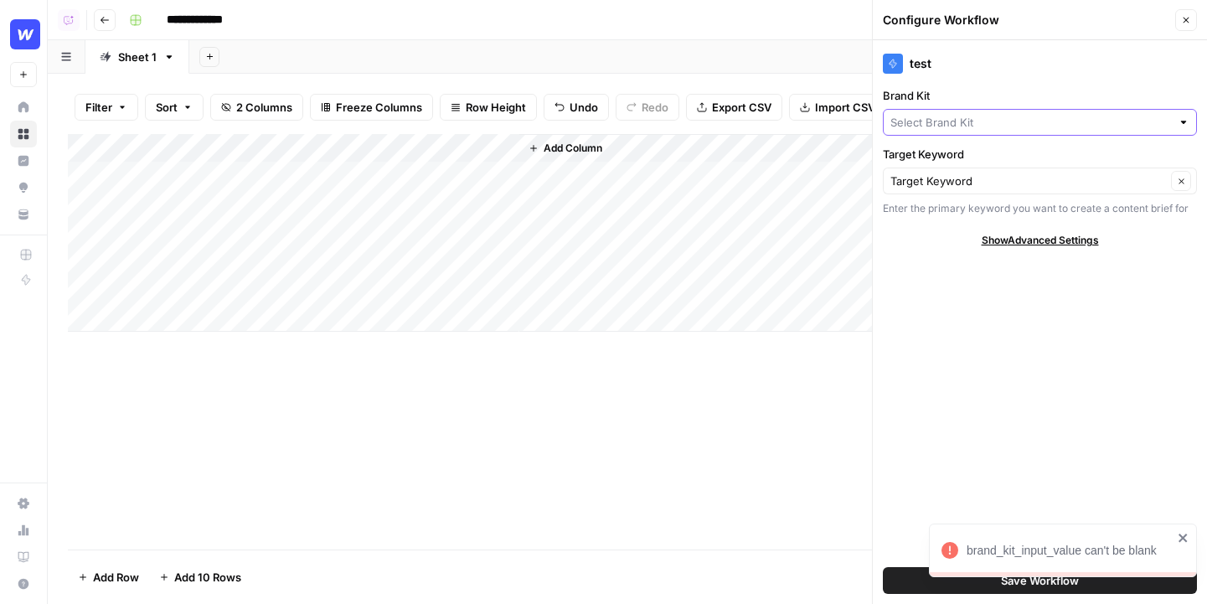
click at [974, 118] on input "Brand Kit" at bounding box center [1031, 122] width 281 height 17
click at [937, 182] on span "Webflow" at bounding box center [1036, 185] width 279 height 17
type input "Webflow"
click at [913, 574] on button "Save Workflow" at bounding box center [1040, 580] width 314 height 27
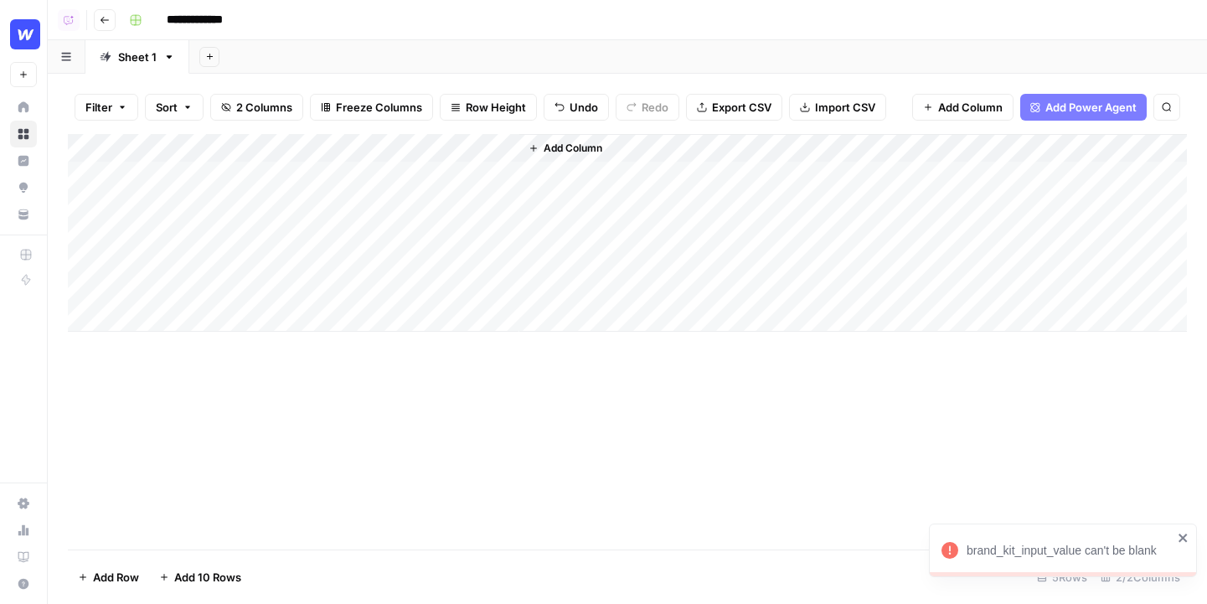
click at [431, 177] on div "Add Column" at bounding box center [627, 233] width 1119 height 198
click at [431, 176] on div "Add Column" at bounding box center [627, 233] width 1119 height 198
click at [476, 173] on div at bounding box center [443, 175] width 153 height 31
click at [481, 146] on div "Add Column" at bounding box center [627, 233] width 1119 height 198
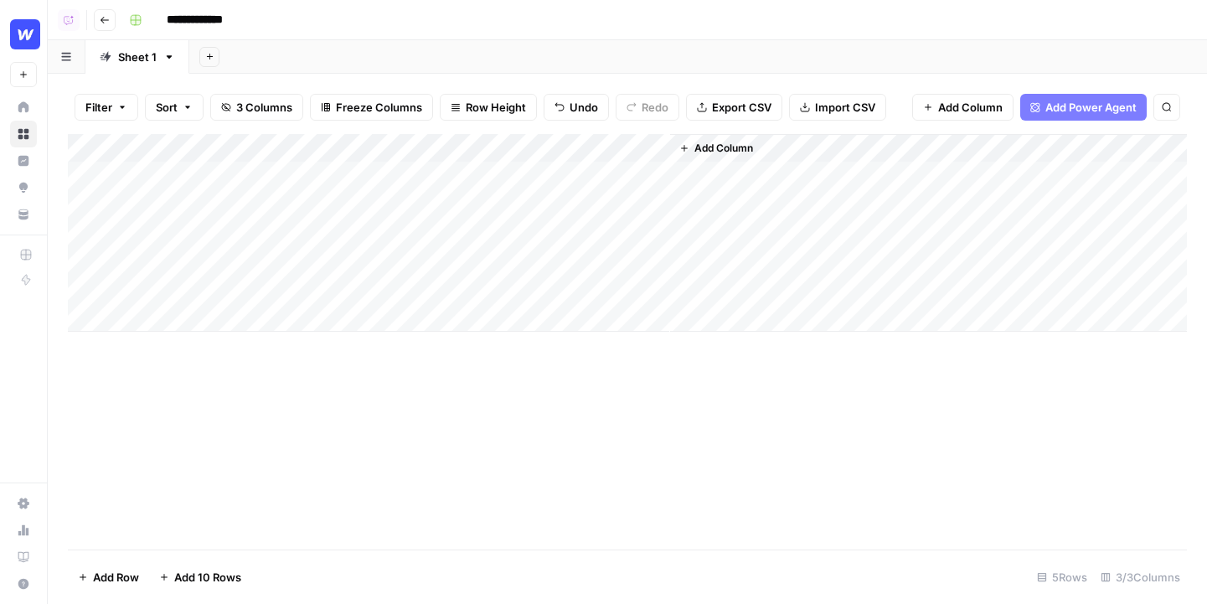
click at [612, 281] on div "Add Column" at bounding box center [627, 233] width 1119 height 198
click at [478, 178] on div "Add Column" at bounding box center [627, 233] width 1119 height 198
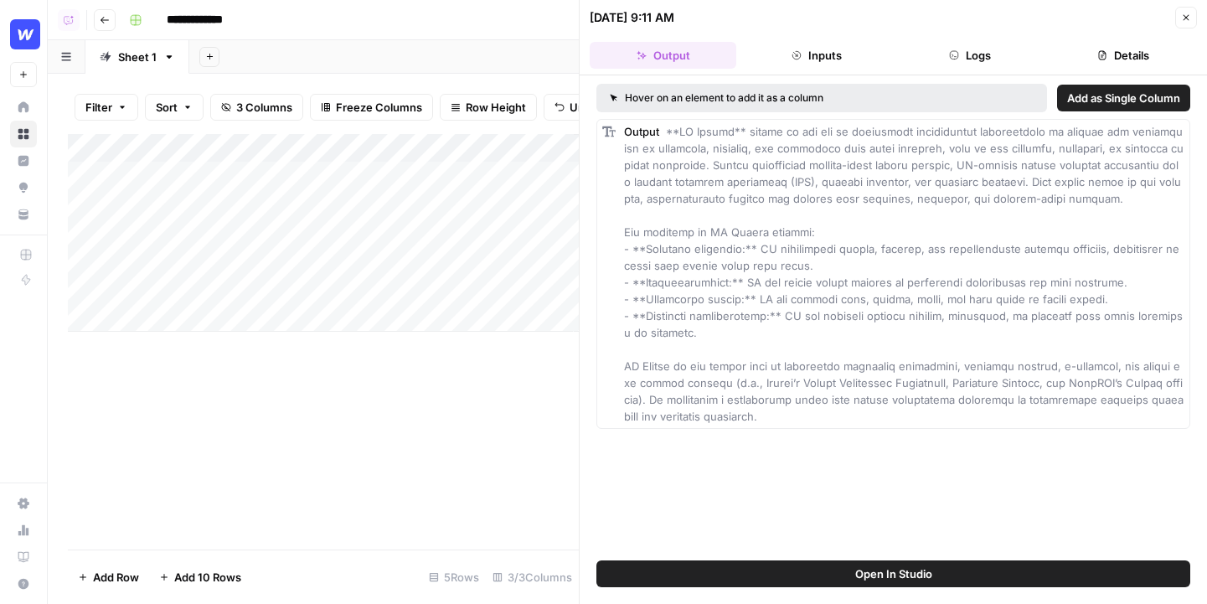
scroll to position [0, 98]
click at [841, 61] on button "Inputs" at bounding box center [816, 55] width 147 height 27
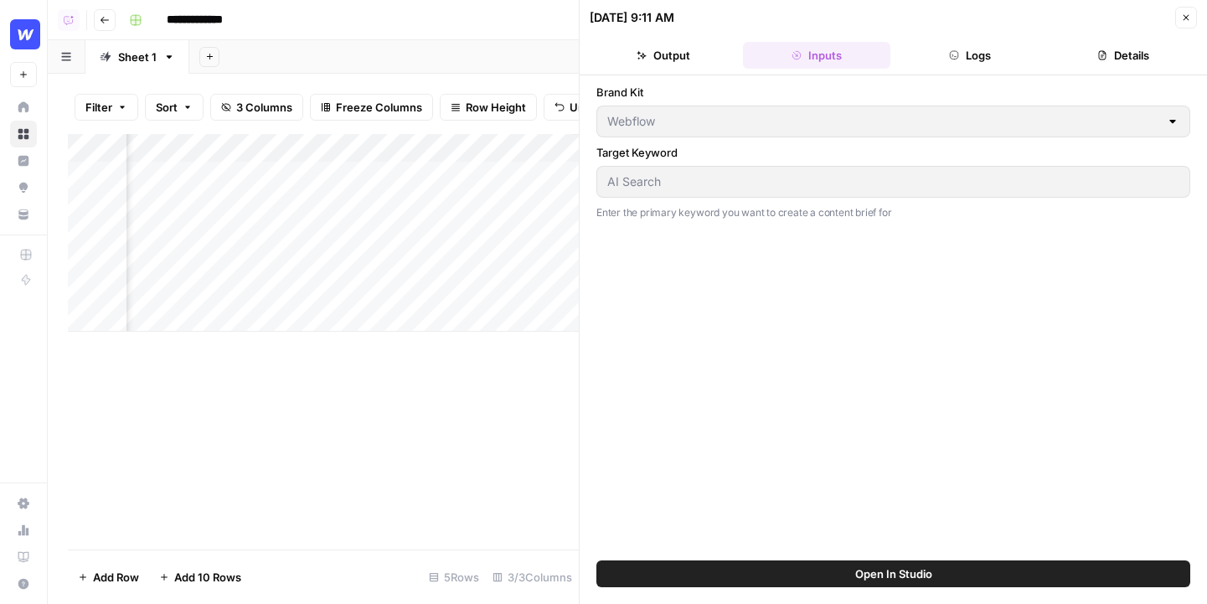
click at [980, 59] on button "Logs" at bounding box center [970, 55] width 147 height 27
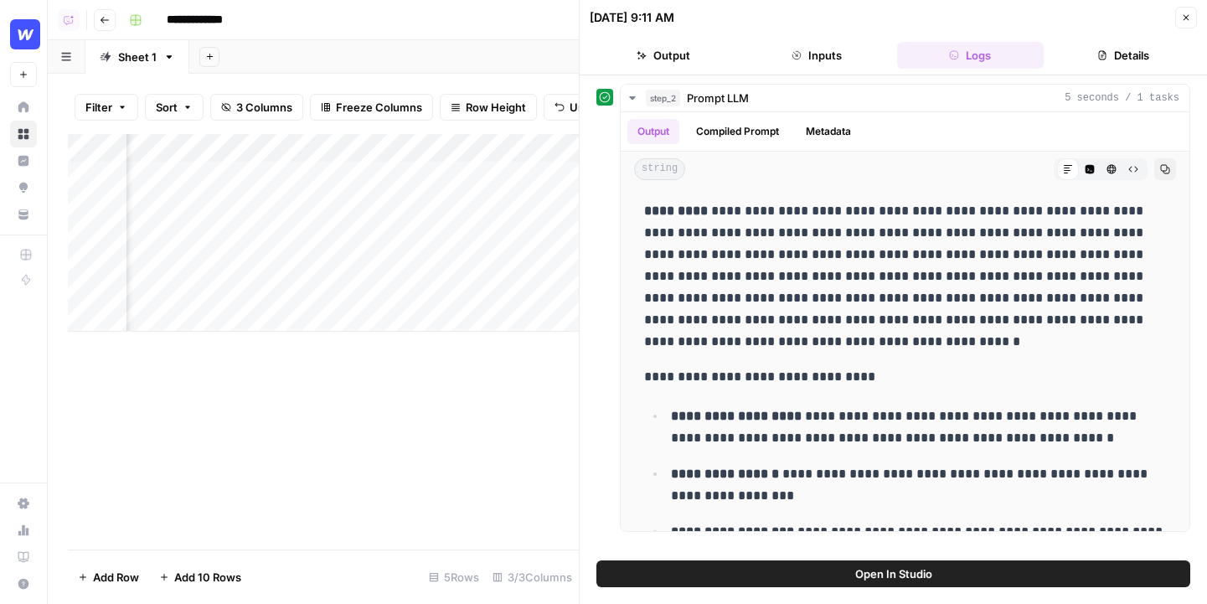
click at [1064, 51] on icon "button" at bounding box center [1103, 55] width 8 height 9
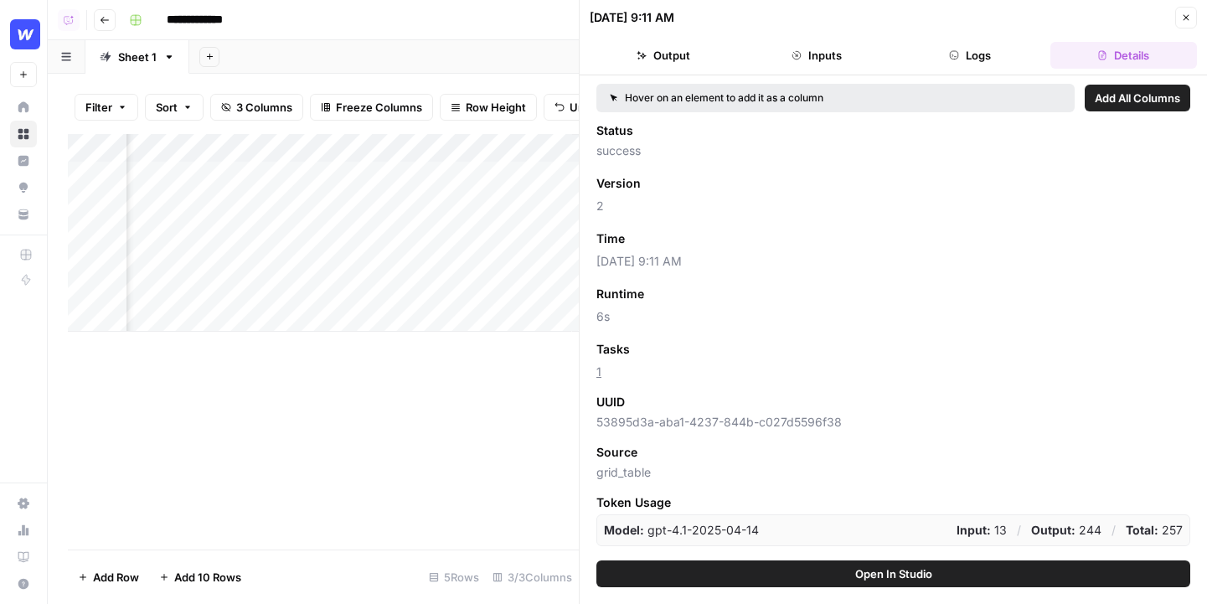
click at [966, 56] on button "Logs" at bounding box center [970, 55] width 147 height 27
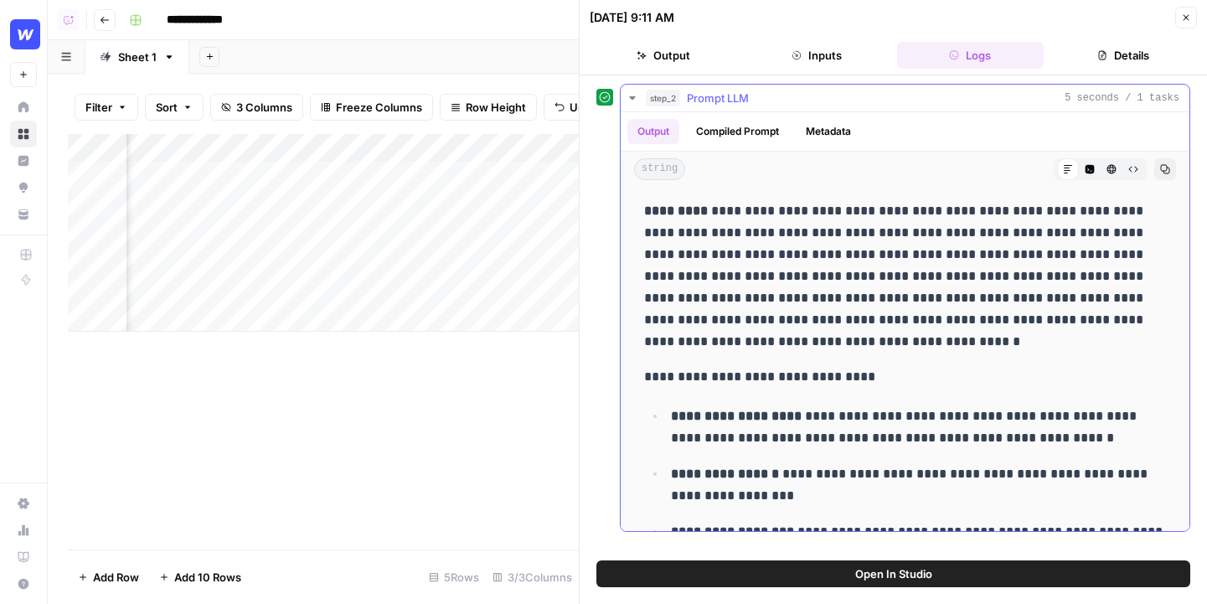
click at [905, 101] on div "step_2 Prompt LLM 5 seconds / 1 tasks" at bounding box center [913, 98] width 534 height 17
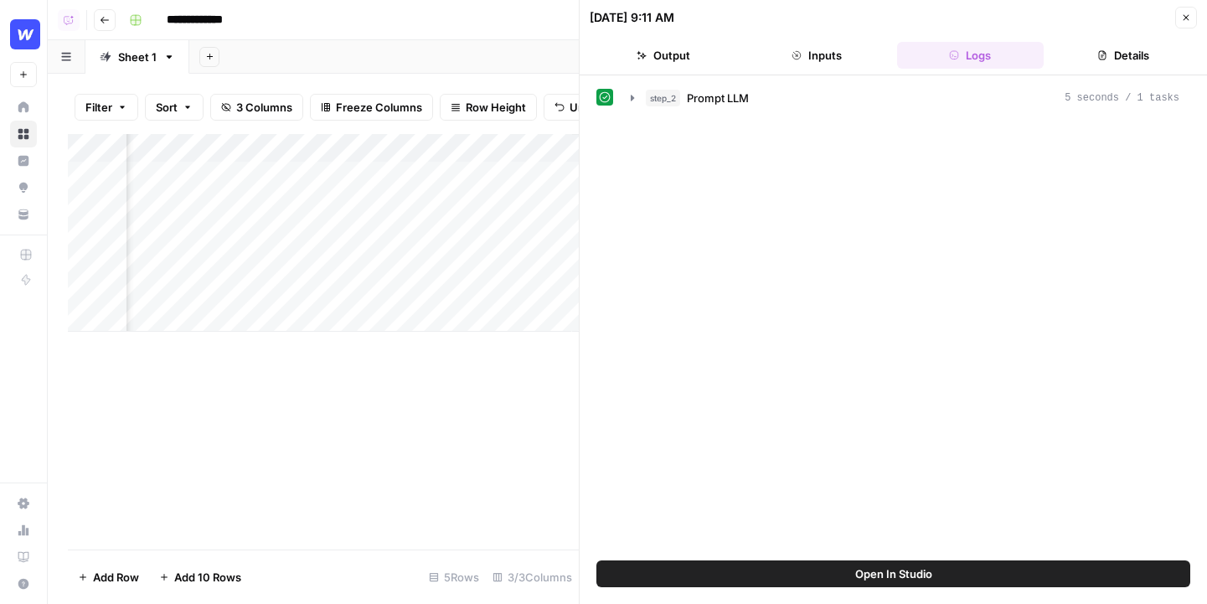
click at [1064, 49] on button "Details" at bounding box center [1124, 55] width 147 height 27
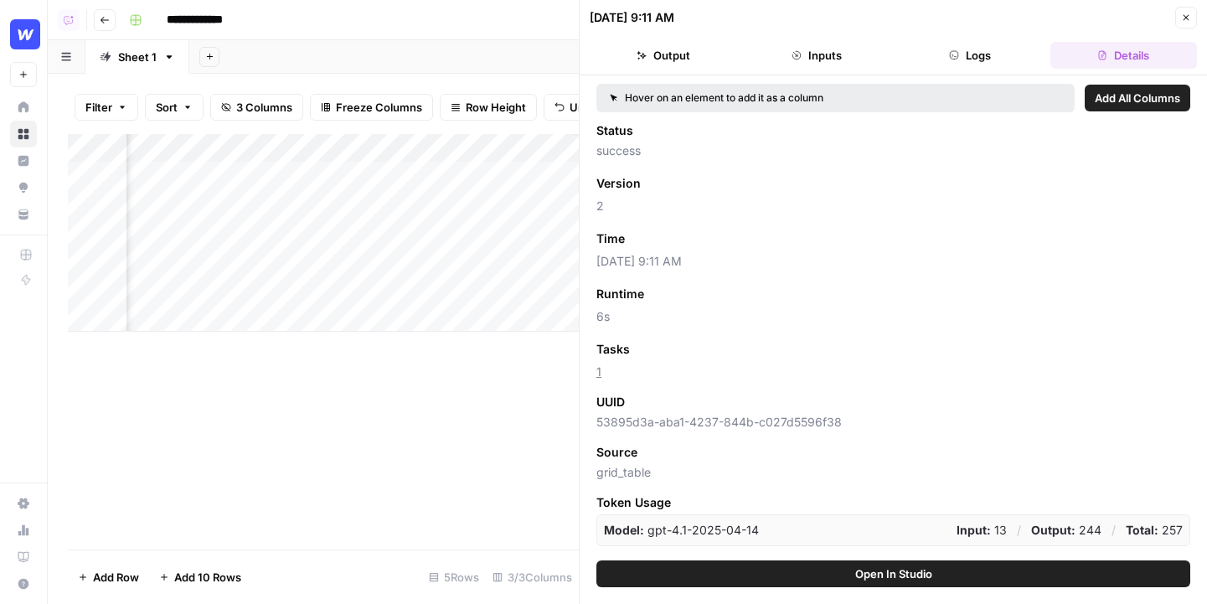
drag, startPoint x: 633, startPoint y: 369, endPoint x: 585, endPoint y: 368, distance: 48.6
click at [586, 369] on div "09/30/25 at 9:11 AM Close Output Inputs Logs Details Hover on an element to add…" at bounding box center [893, 302] width 628 height 604
click at [863, 366] on span "1" at bounding box center [894, 372] width 594 height 17
click at [1064, 17] on button "Close" at bounding box center [1186, 18] width 22 height 22
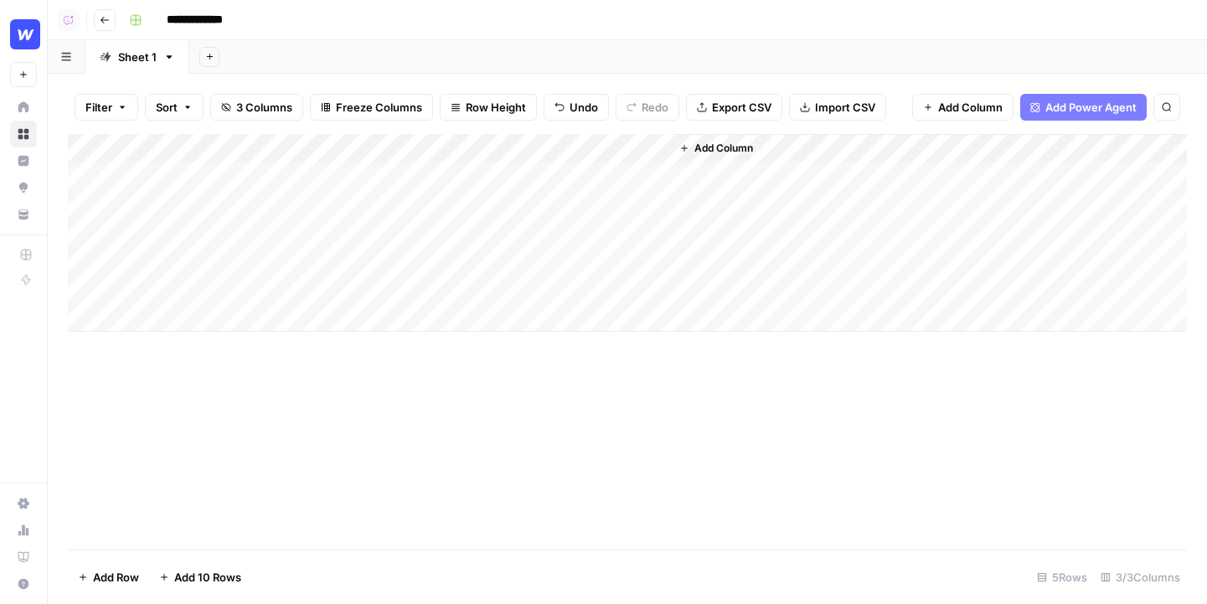
click at [102, 22] on icon "button" at bounding box center [105, 20] width 10 height 10
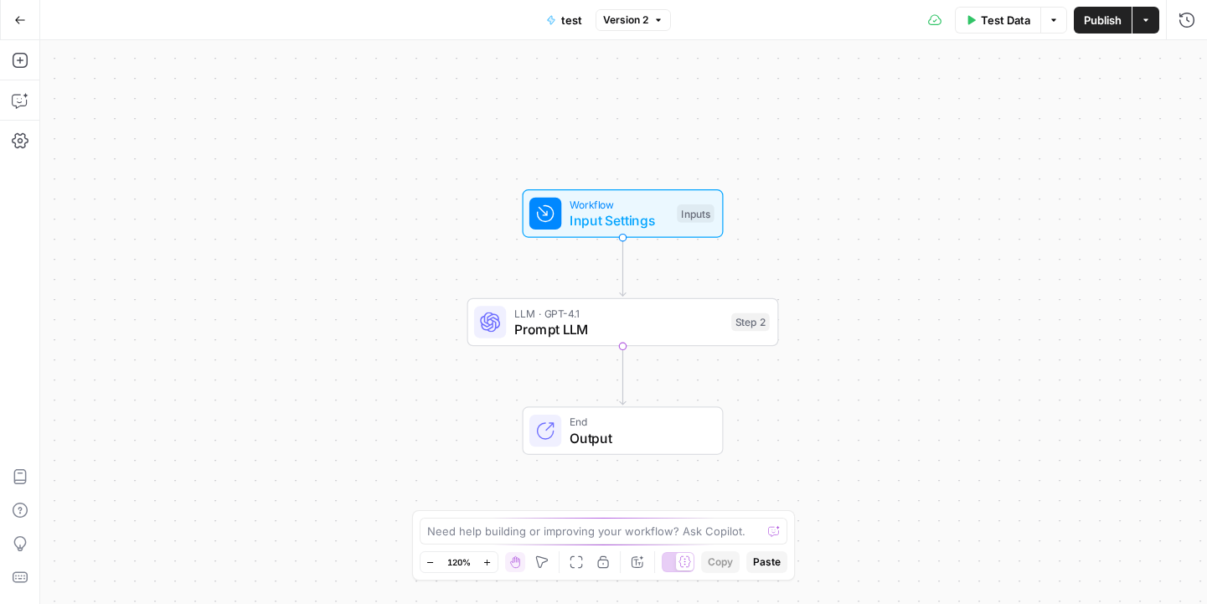
click at [16, 25] on button "Go Back" at bounding box center [20, 20] width 30 height 30
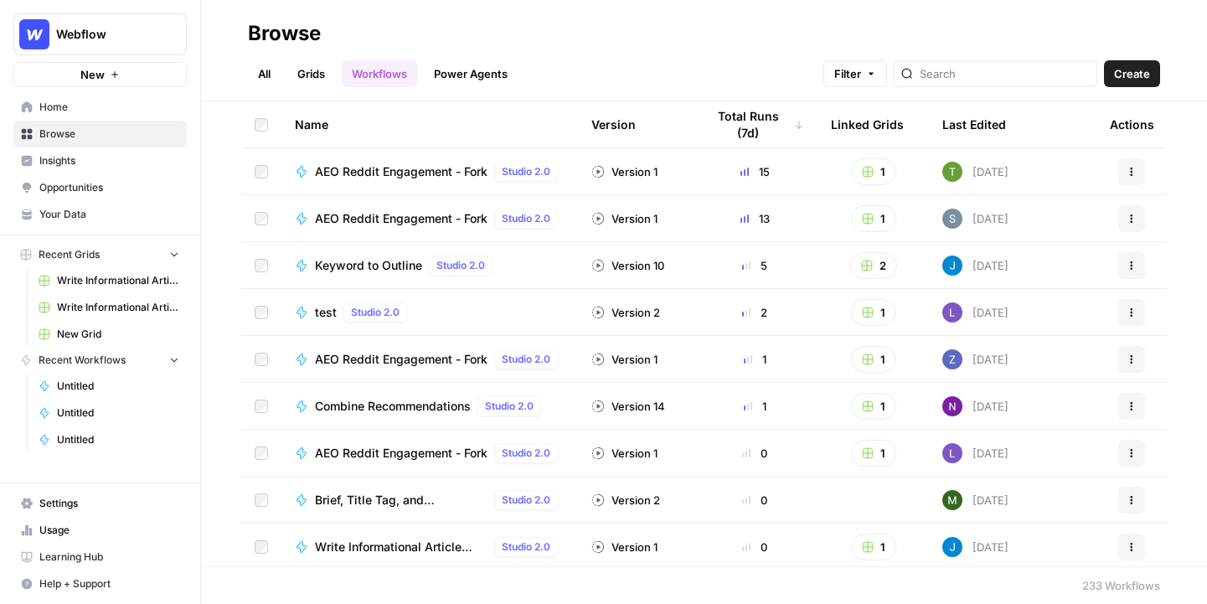
click at [116, 215] on span "Your Data" at bounding box center [109, 214] width 140 height 15
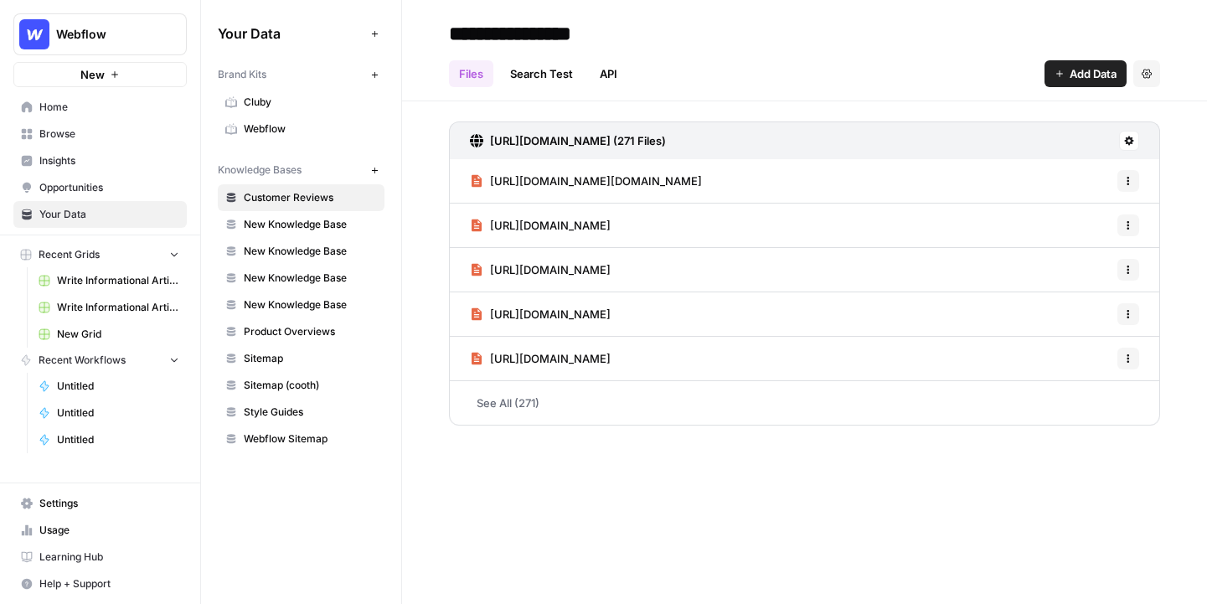
click at [84, 131] on span "Browse" at bounding box center [109, 134] width 140 height 15
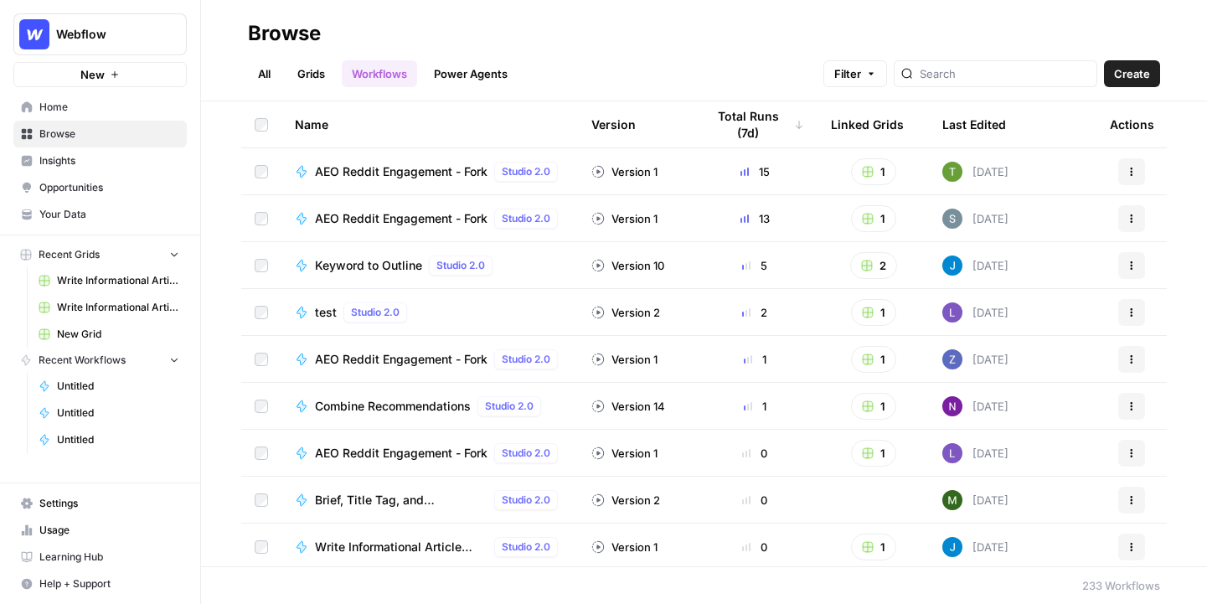
click at [322, 78] on link "Grids" at bounding box center [311, 73] width 48 height 27
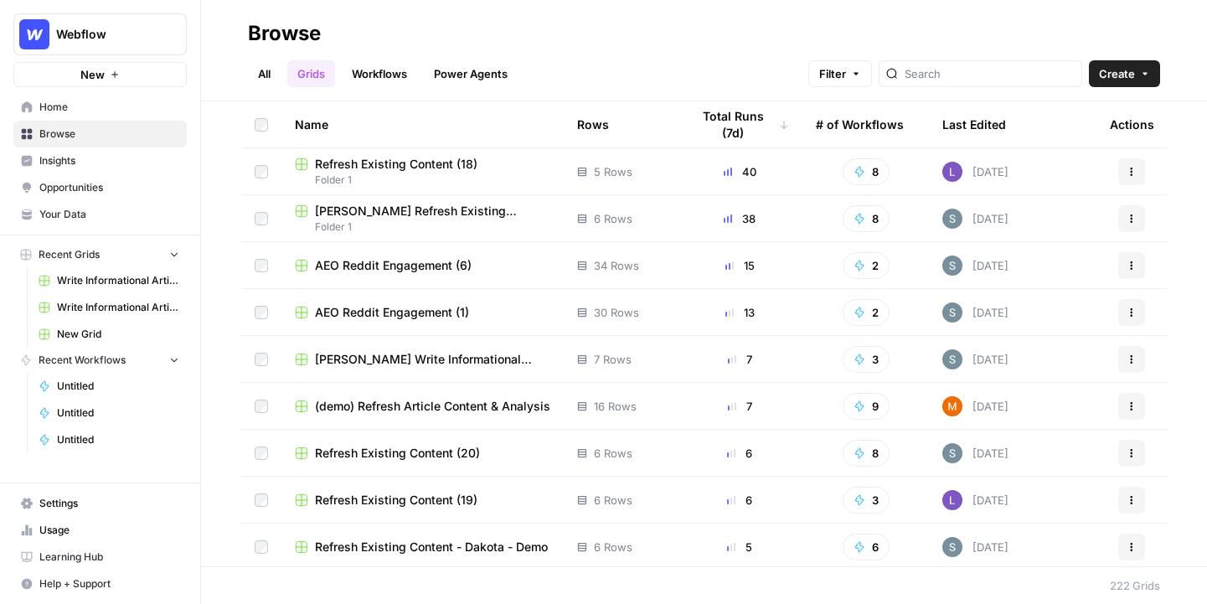
click at [1064, 83] on button "Create" at bounding box center [1124, 73] width 71 height 27
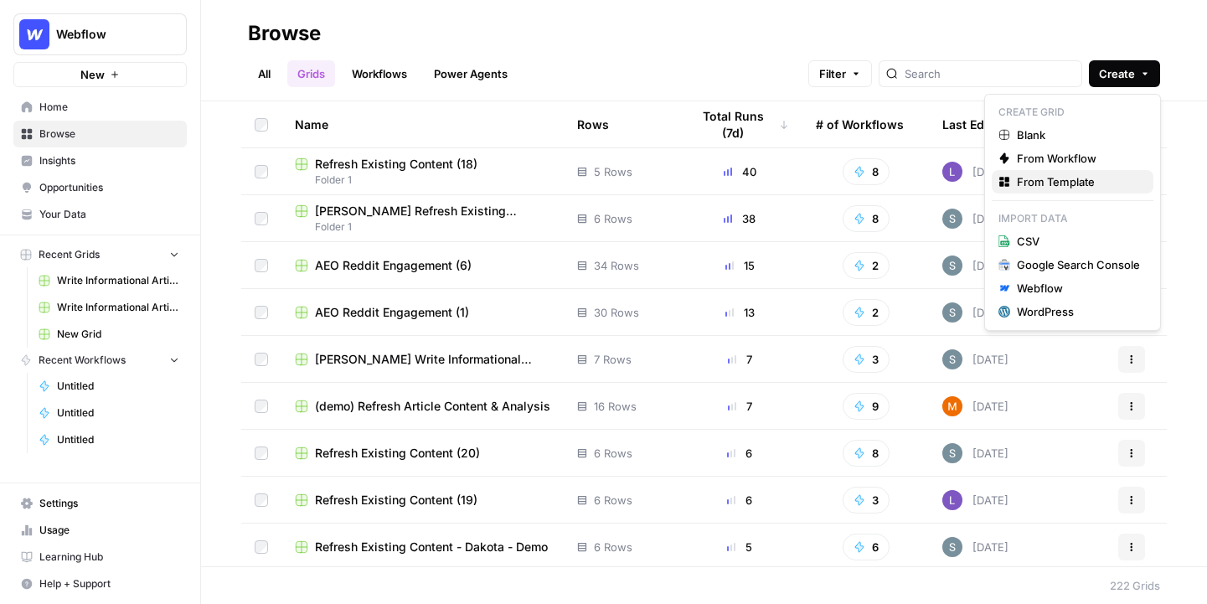
click at [1064, 181] on span "From Template" at bounding box center [1078, 181] width 123 height 17
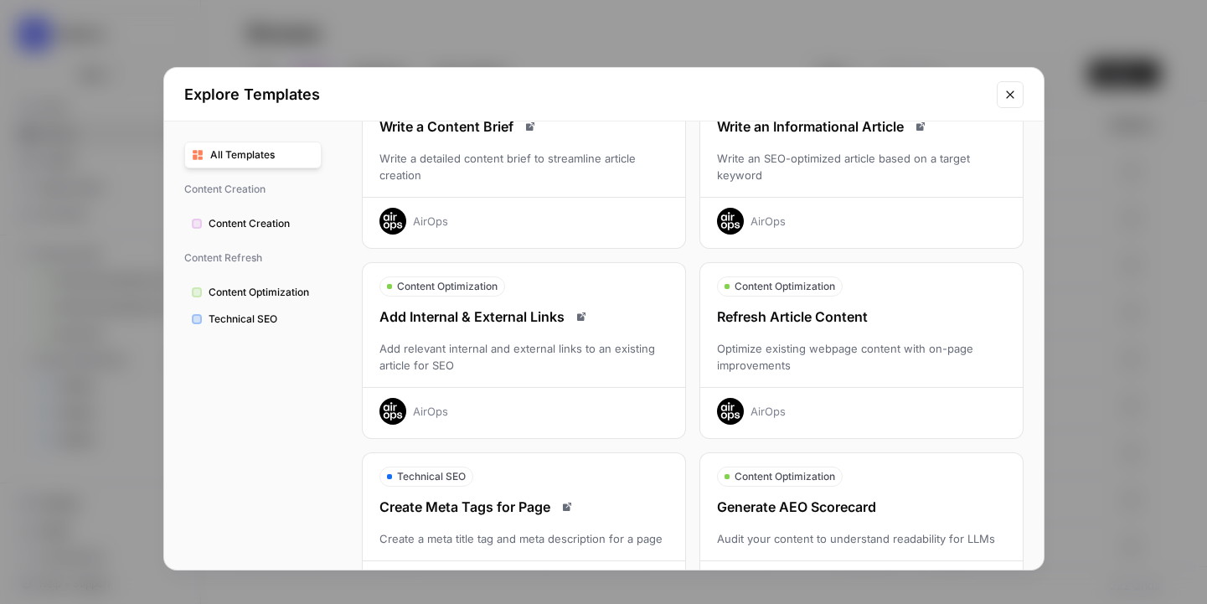
scroll to position [111, 0]
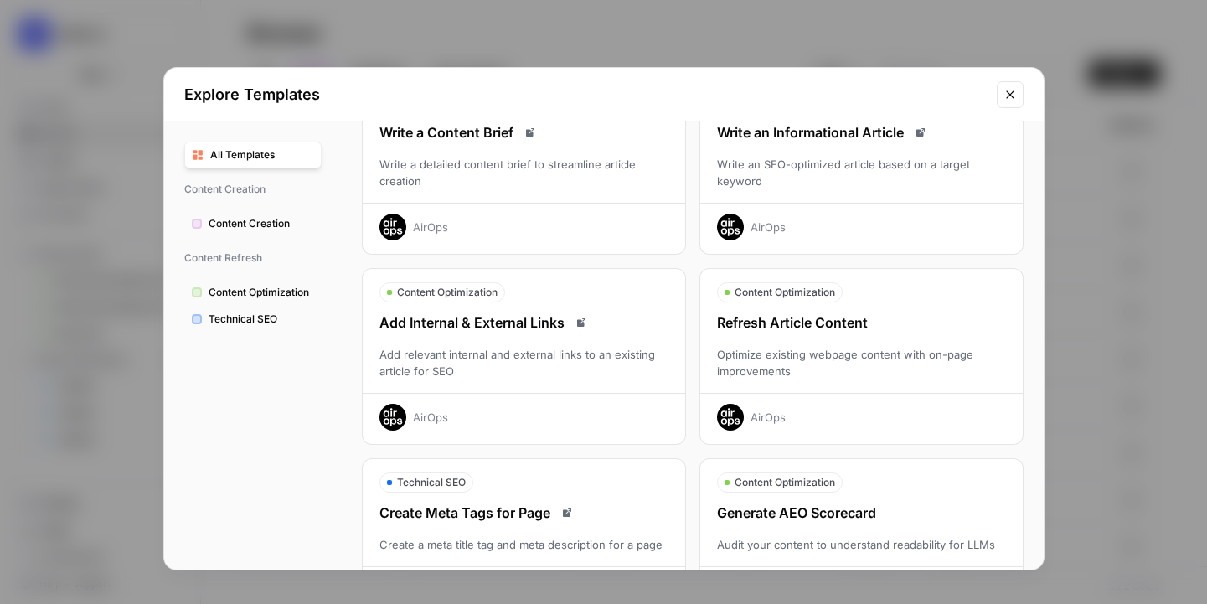
click at [843, 171] on div "Write an SEO-optimized article based on a target keyword" at bounding box center [861, 173] width 323 height 34
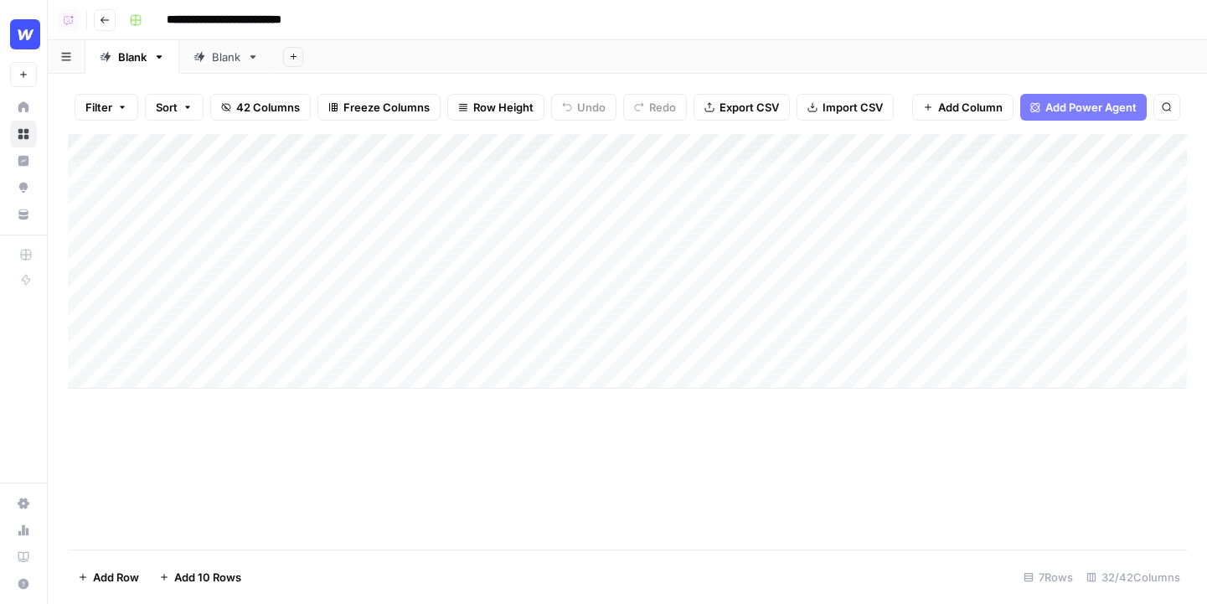
click at [201, 177] on div "Add Column" at bounding box center [627, 261] width 1119 height 255
drag, startPoint x: 152, startPoint y: 174, endPoint x: 342, endPoint y: 173, distance: 189.3
click at [343, 173] on textarea "**********" at bounding box center [260, 176] width 268 height 23
click at [362, 174] on textarea "**********" at bounding box center [260, 176] width 268 height 23
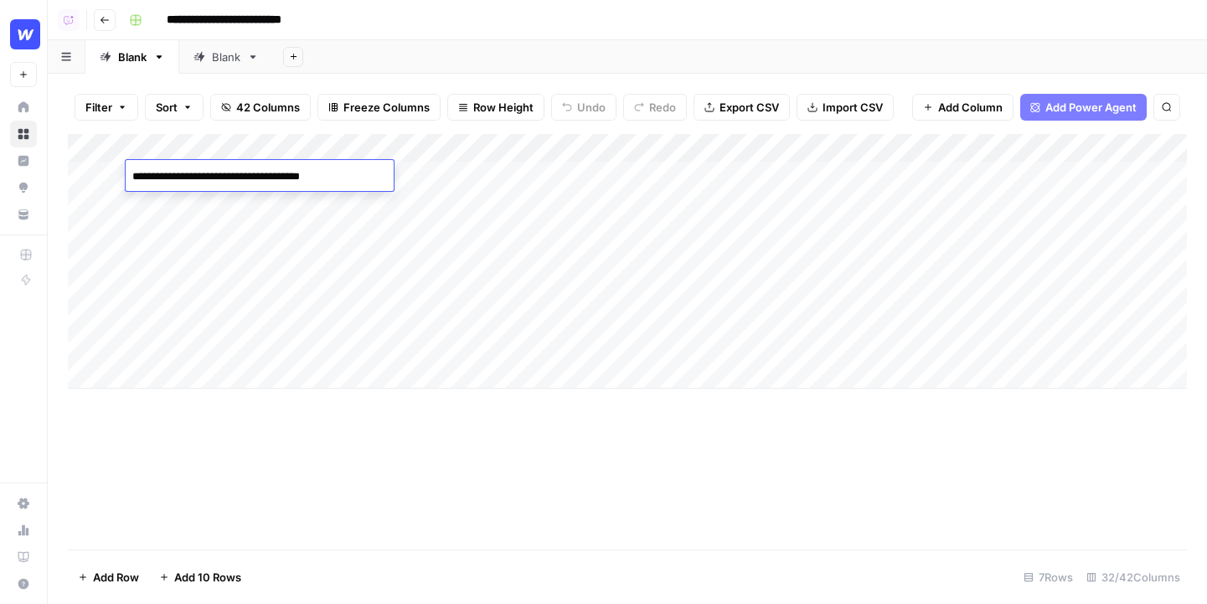
drag, startPoint x: 362, startPoint y: 174, endPoint x: 209, endPoint y: 172, distance: 152.5
click at [209, 173] on textarea "**********" at bounding box center [260, 176] width 268 height 23
click at [181, 208] on div "Add Column" at bounding box center [627, 261] width 1119 height 255
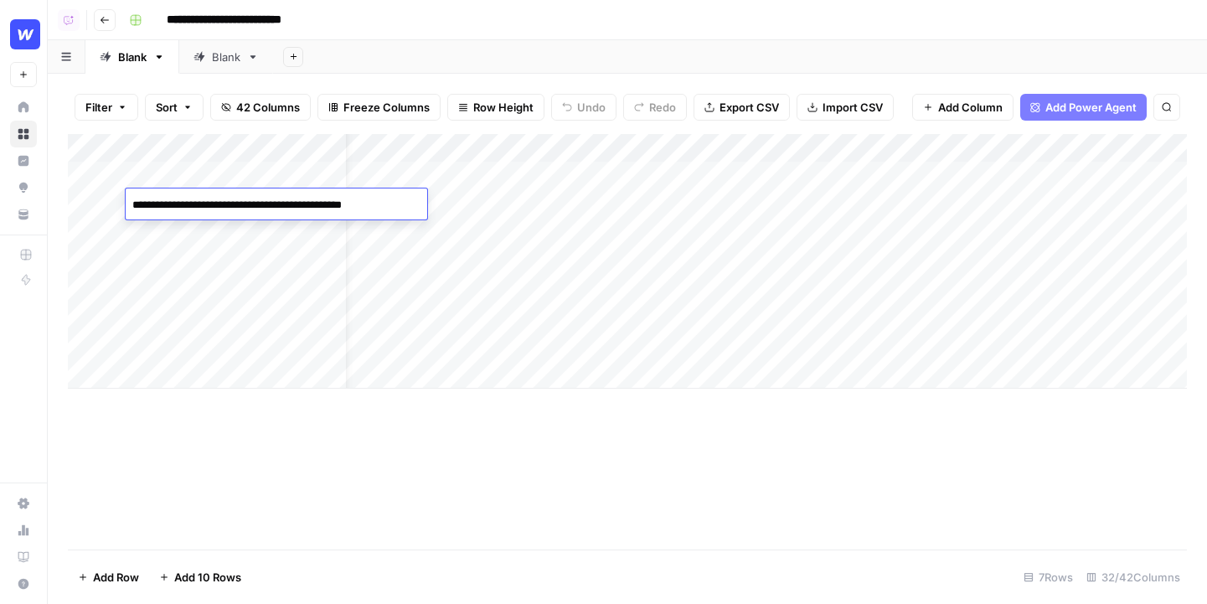
click at [213, 203] on textarea "**********" at bounding box center [274, 205] width 296 height 23
click at [235, 229] on div "Add Column" at bounding box center [627, 261] width 1119 height 255
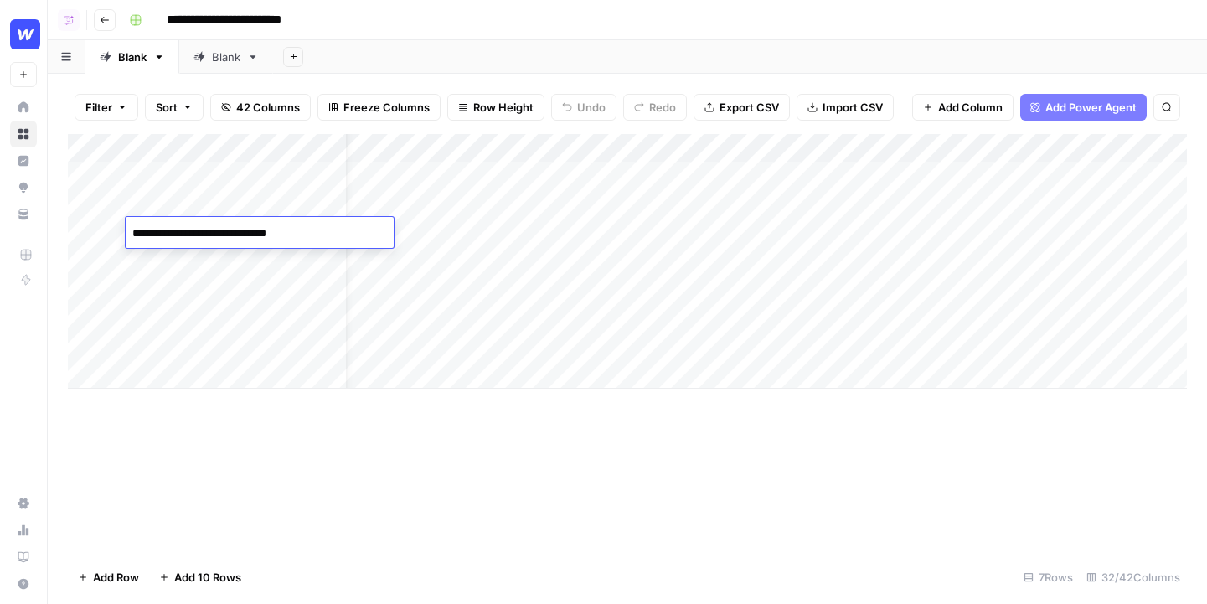
click at [218, 181] on div "Add Column" at bounding box center [627, 261] width 1119 height 255
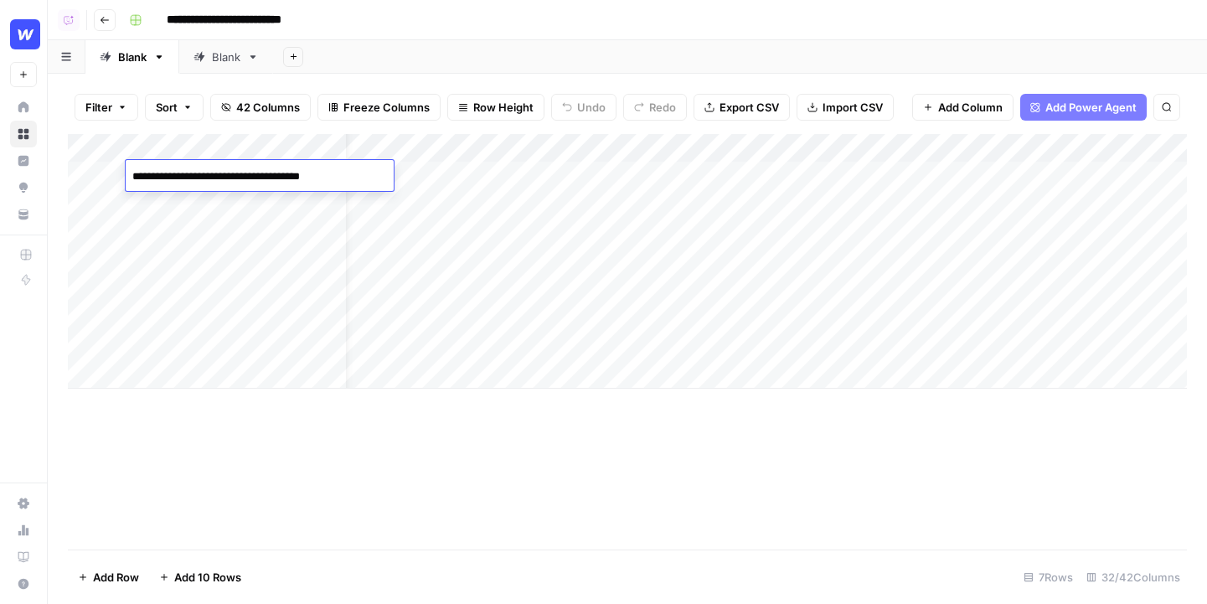
scroll to position [0, 0]
click at [451, 49] on div "Add Sheet" at bounding box center [740, 57] width 934 height 34
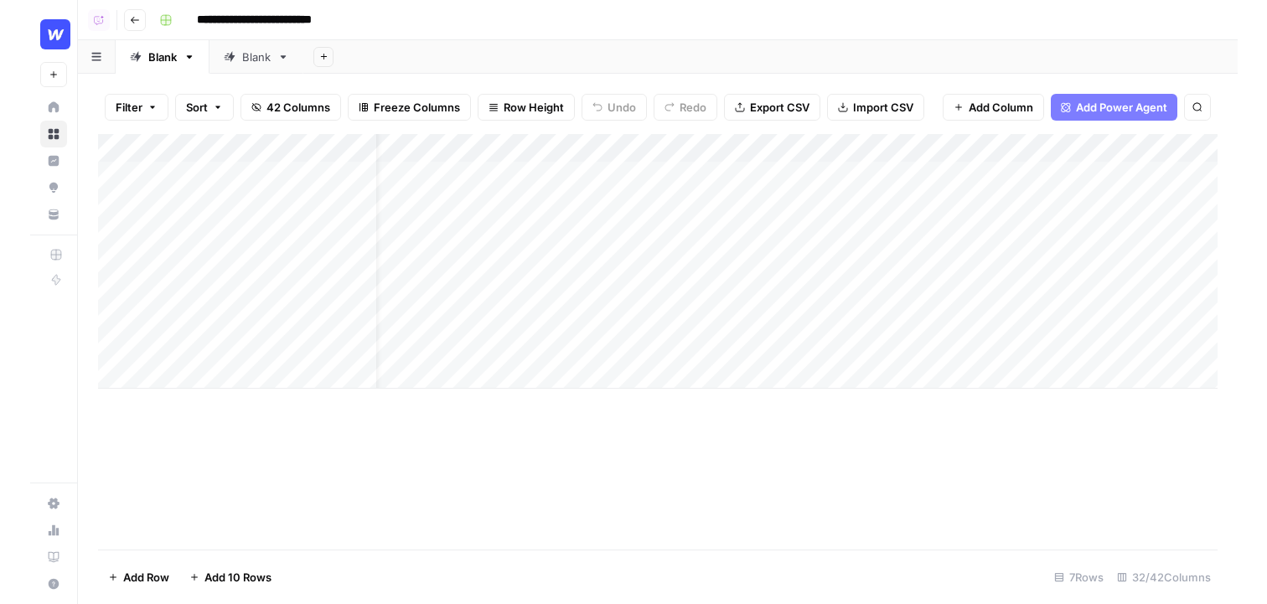
scroll to position [0, 172]
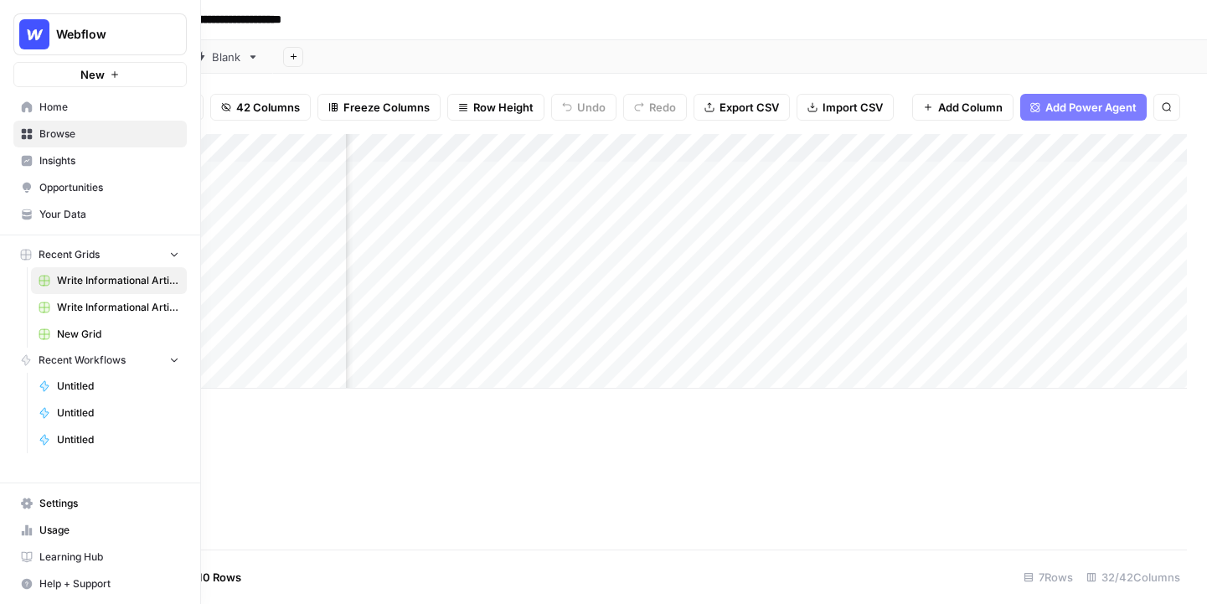
click at [80, 212] on span "Your Data" at bounding box center [109, 214] width 140 height 15
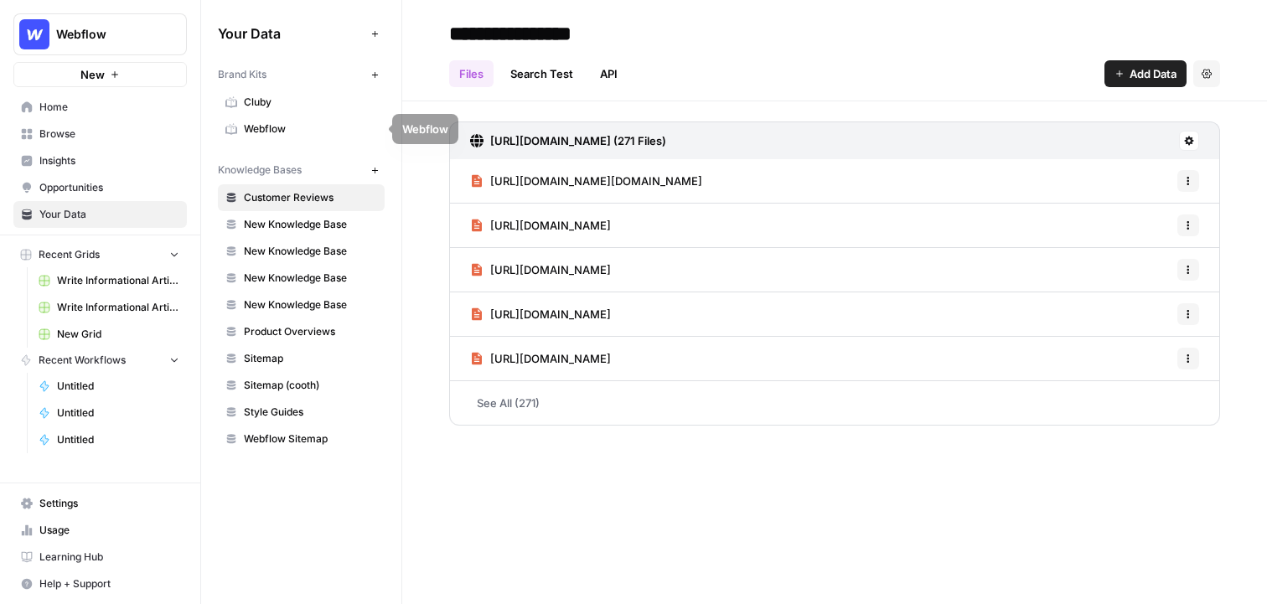
click at [264, 133] on span "Webflow" at bounding box center [310, 128] width 133 height 15
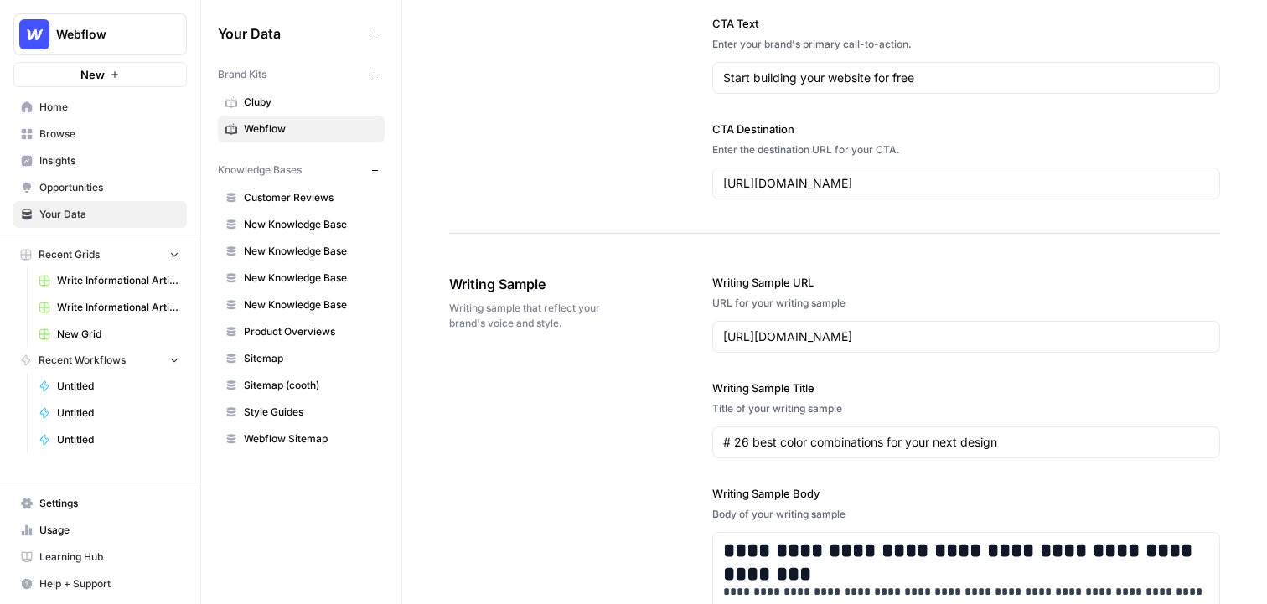
scroll to position [1819, 0]
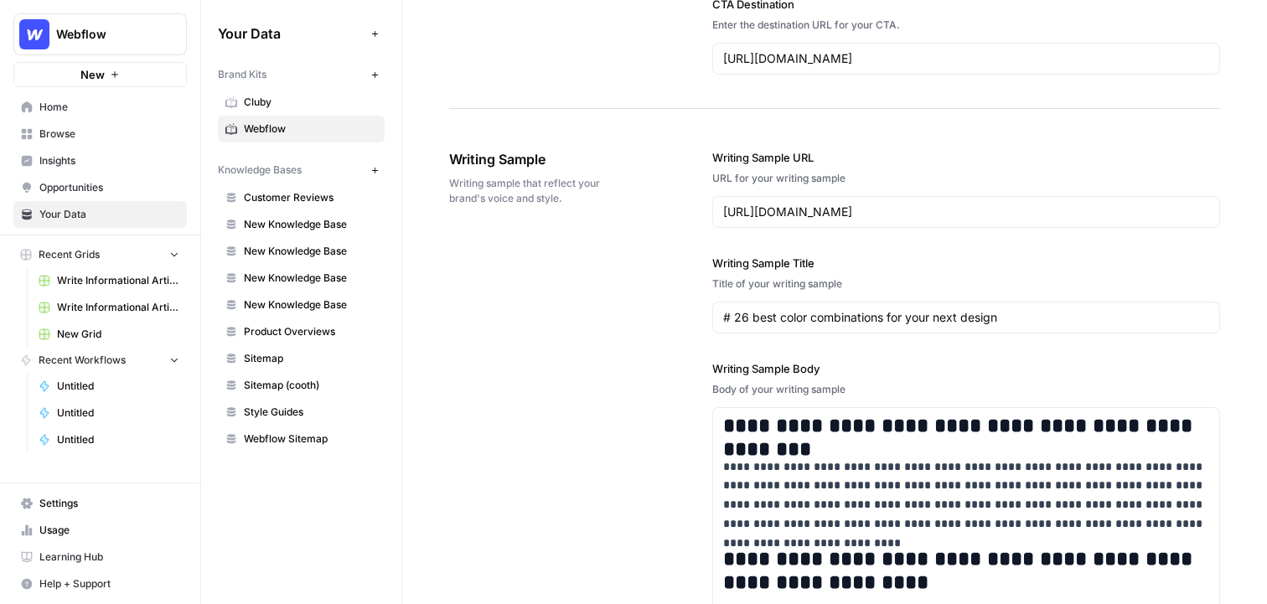
drag, startPoint x: 443, startPoint y: 163, endPoint x: 658, endPoint y: 163, distance: 214.5
click at [659, 164] on div "**********" at bounding box center [834, 9] width 865 height 3520
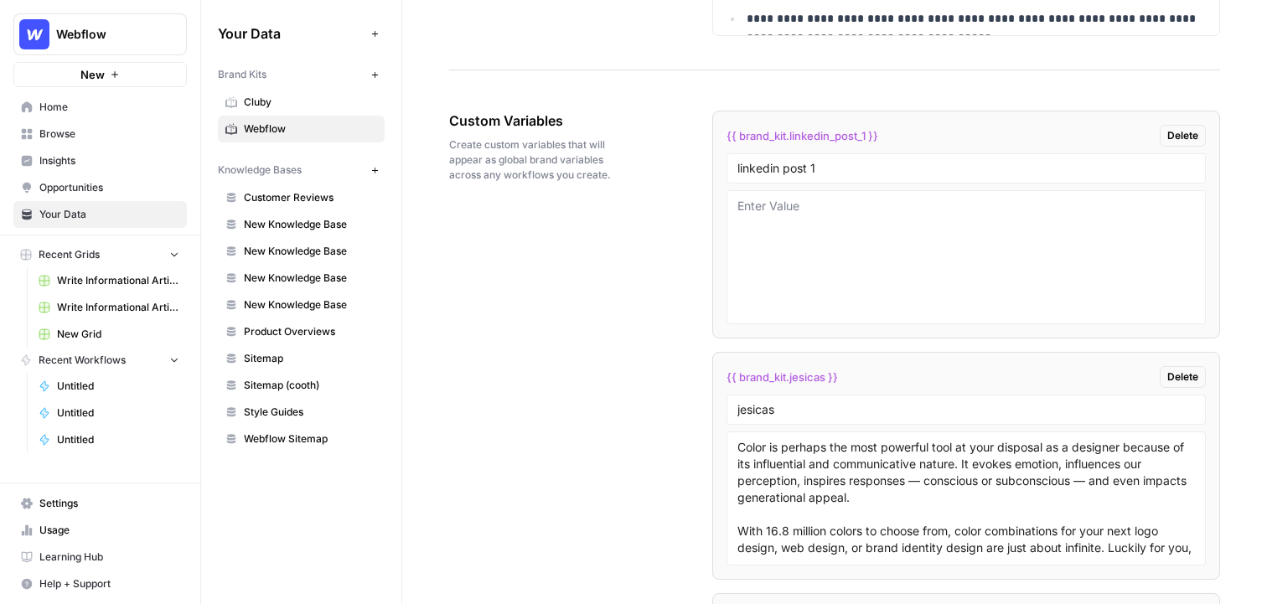
scroll to position [2710, 0]
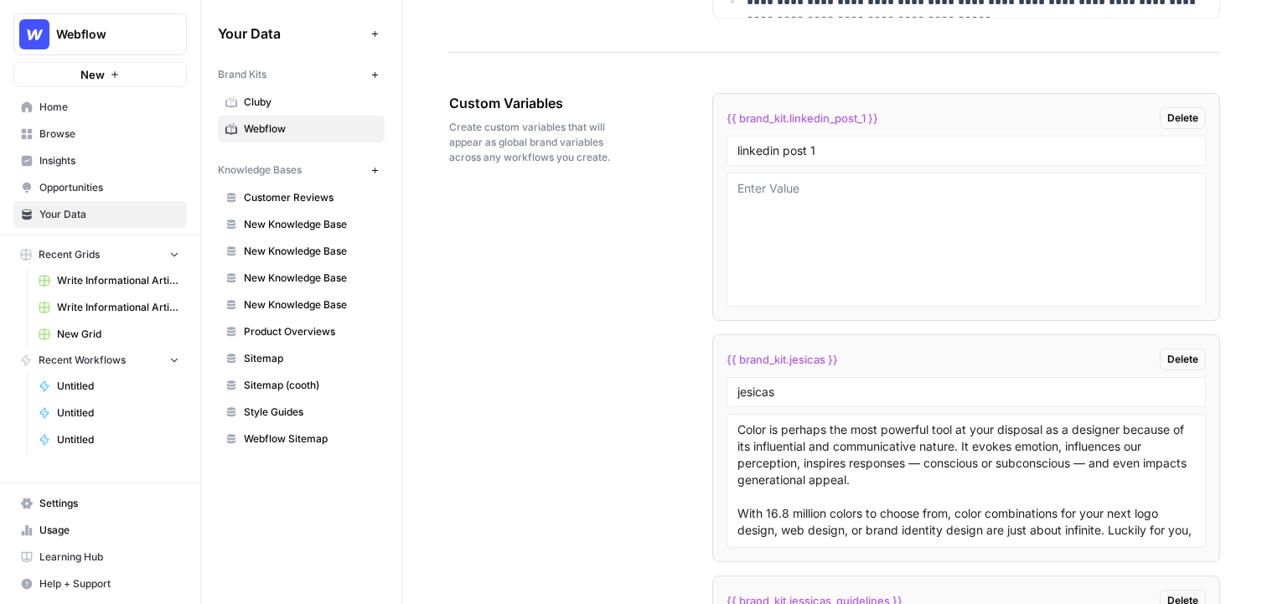
drag, startPoint x: 442, startPoint y: 106, endPoint x: 619, endPoint y: 106, distance: 177.6
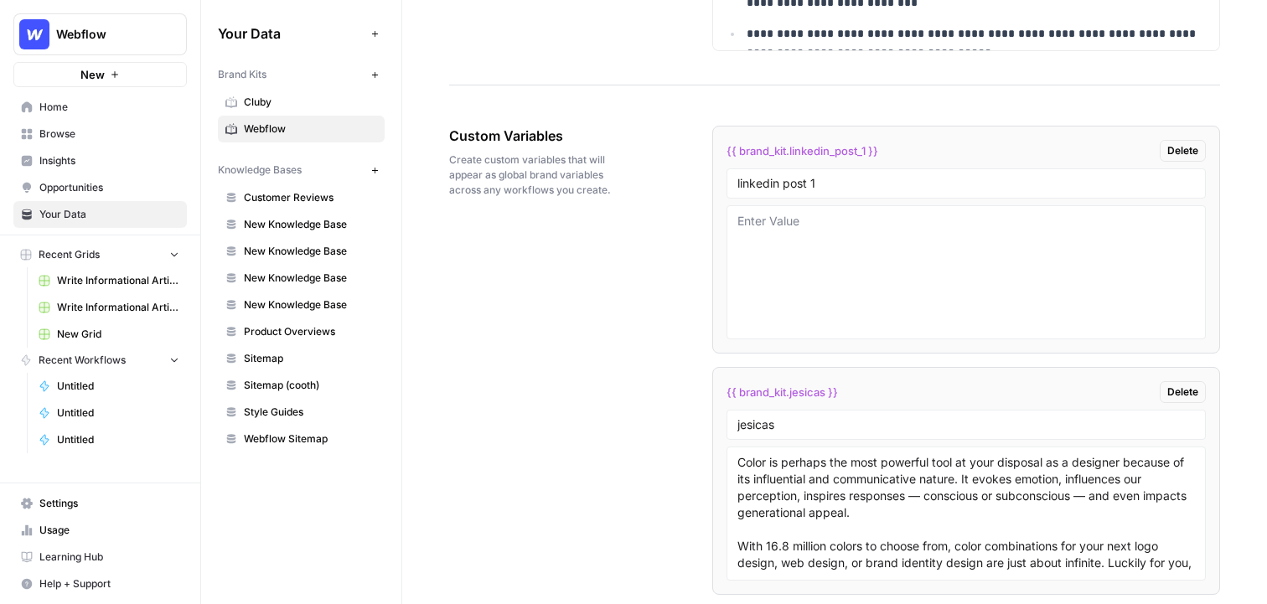
scroll to position [2678, 0]
click at [897, 271] on textarea at bounding box center [965, 272] width 457 height 119
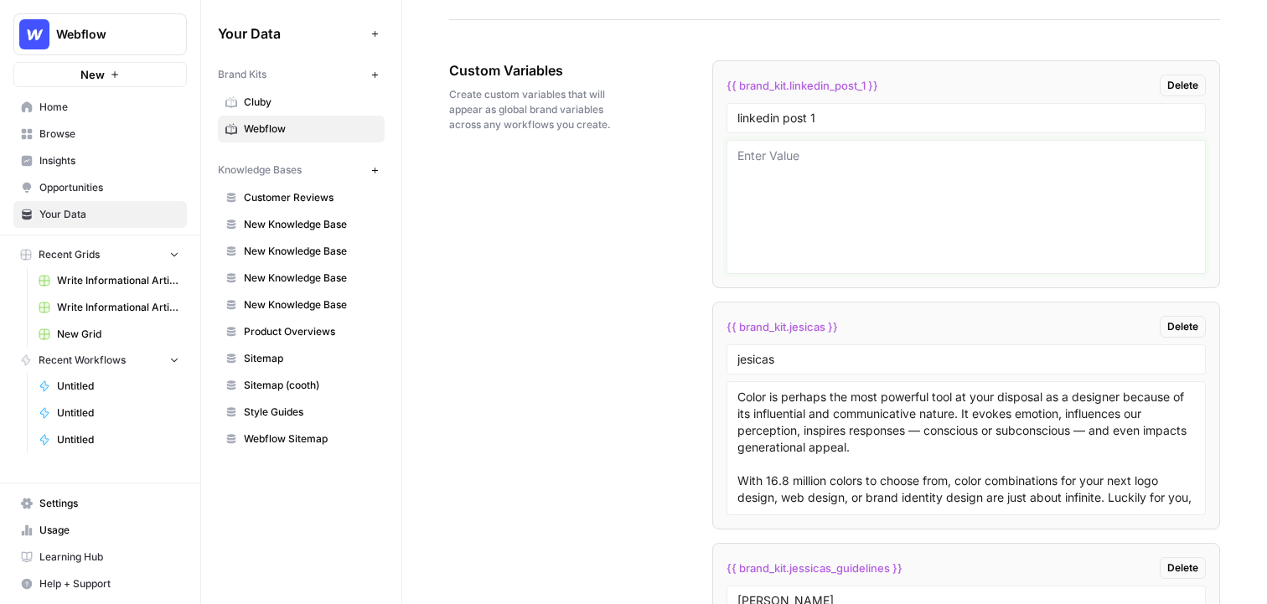
scroll to position [2773, 0]
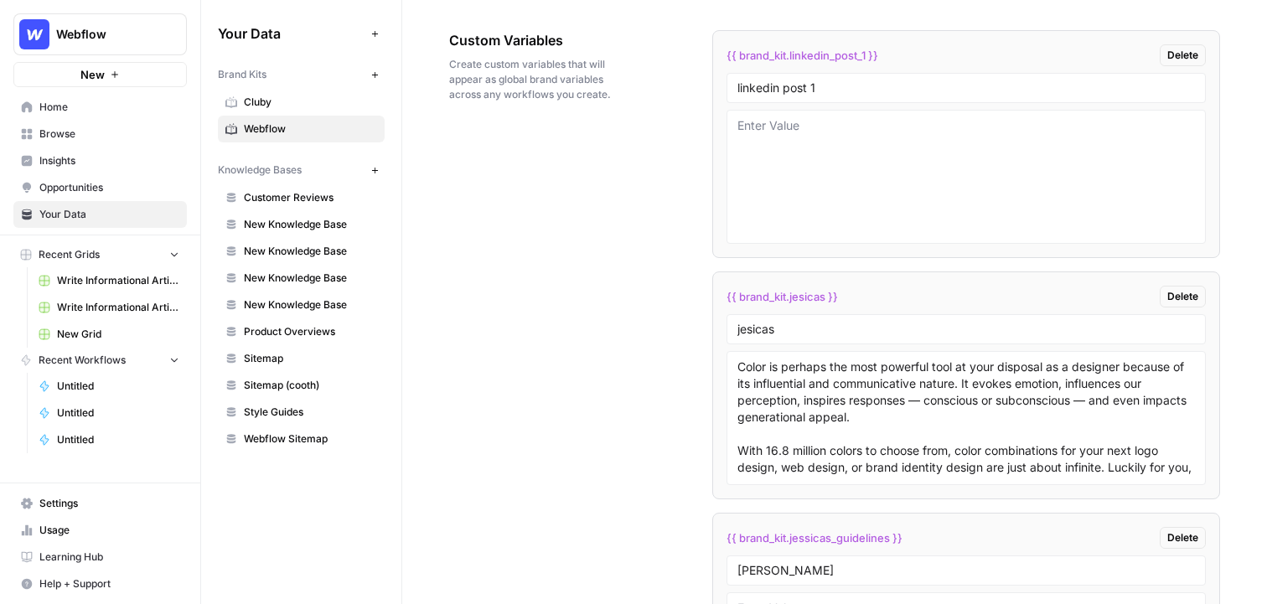
drag, startPoint x: 452, startPoint y: 41, endPoint x: 602, endPoint y: 55, distance: 149.8
click at [602, 55] on div "Custom Variables Create custom variables that will appear as global brand varia…" at bounding box center [533, 66] width 169 height 139
drag, startPoint x: 814, startPoint y: 95, endPoint x: 662, endPoint y: 95, distance: 152.5
click at [662, 95] on div "Custom Variables Create custom variables that will appear as global brand varia…" at bounding box center [834, 406] width 771 height 818
click at [775, 75] on div "linkedin post 1" at bounding box center [965, 88] width 479 height 30
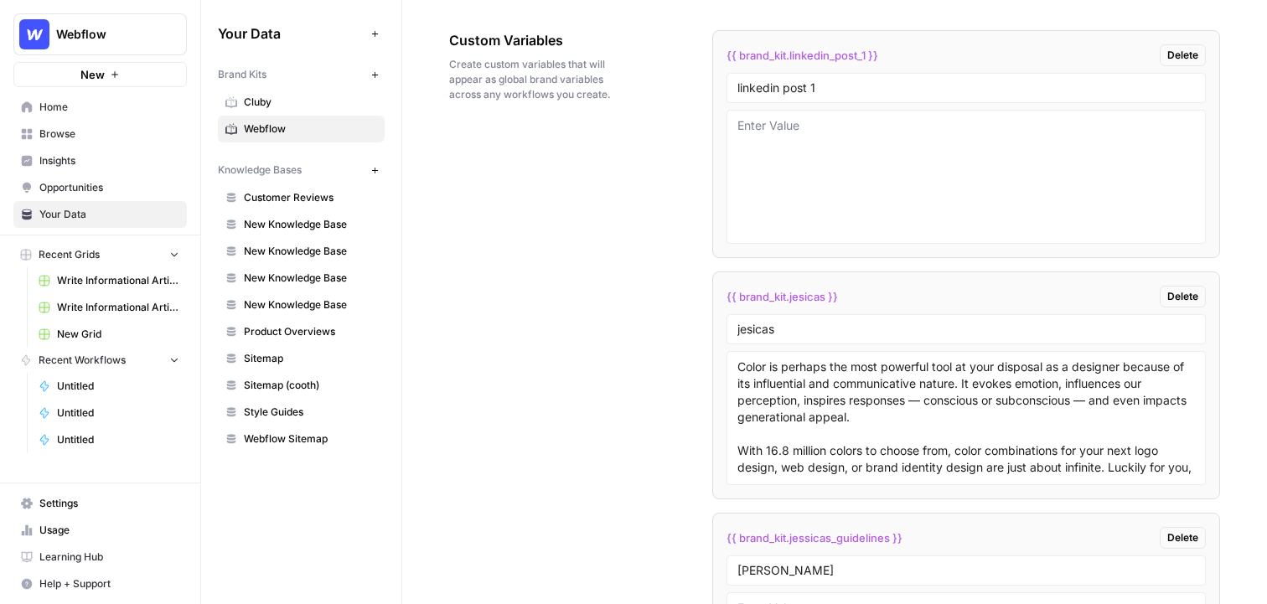
click at [775, 75] on div "linkedin post 1" at bounding box center [965, 88] width 479 height 30
click at [786, 87] on input "linkedin post 1" at bounding box center [965, 87] width 457 height 15
type input "comparison"
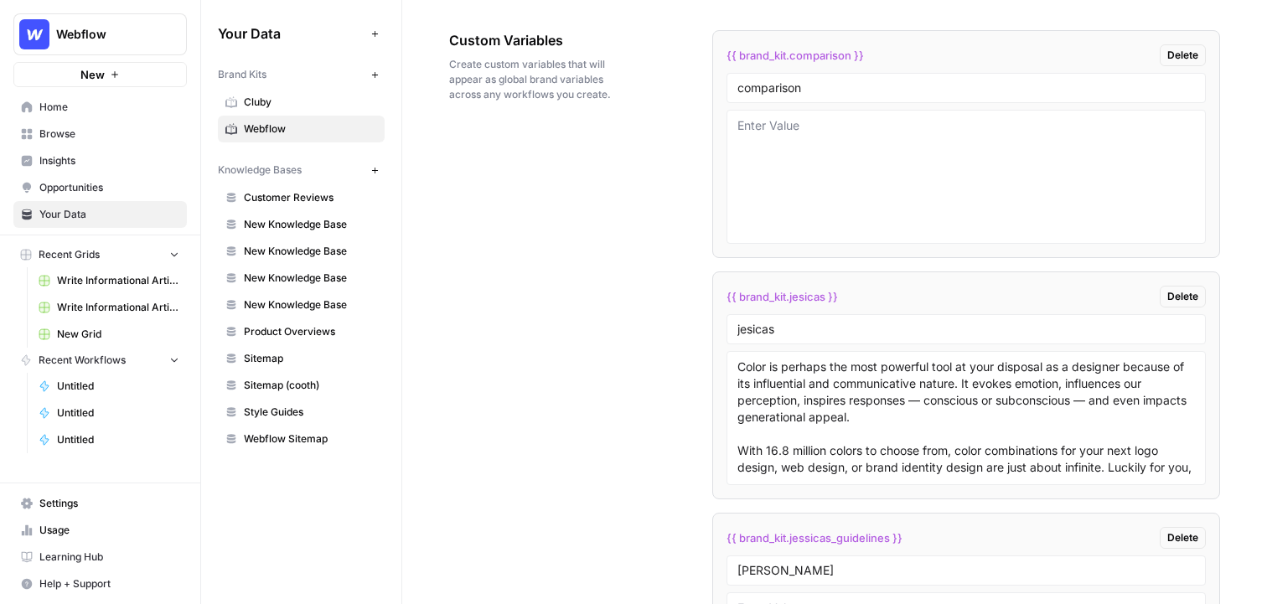
drag, startPoint x: 439, startPoint y: 39, endPoint x: 628, endPoint y: 40, distance: 189.3
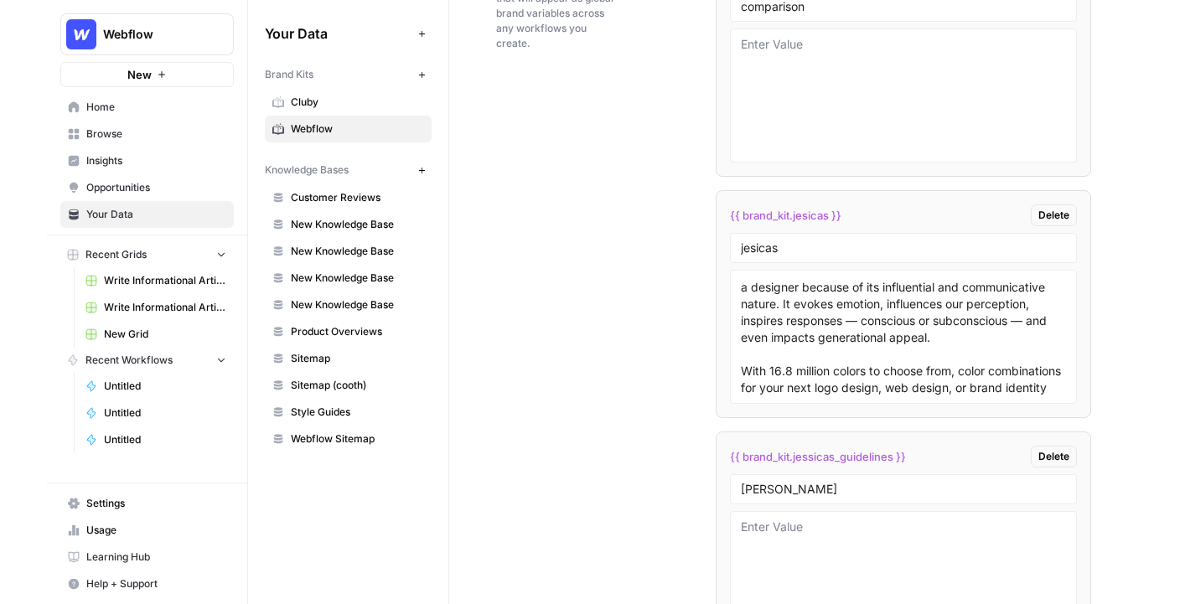
scroll to position [2865, 0]
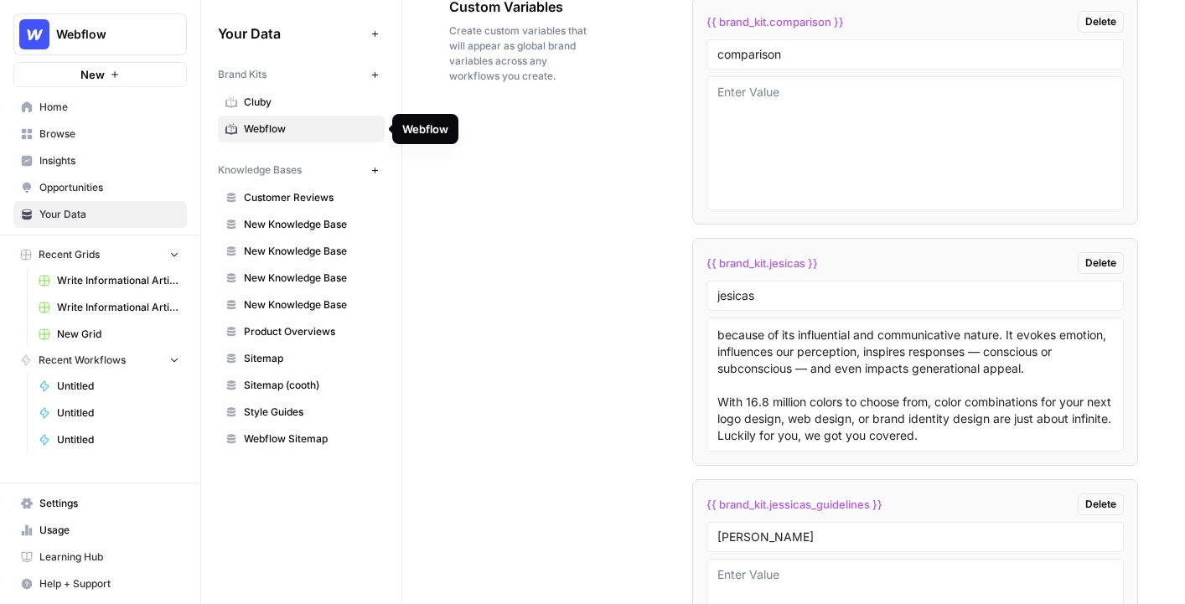
click at [302, 131] on span "Webflow" at bounding box center [310, 128] width 133 height 15
click at [253, 105] on span "Cluby" at bounding box center [310, 102] width 133 height 15
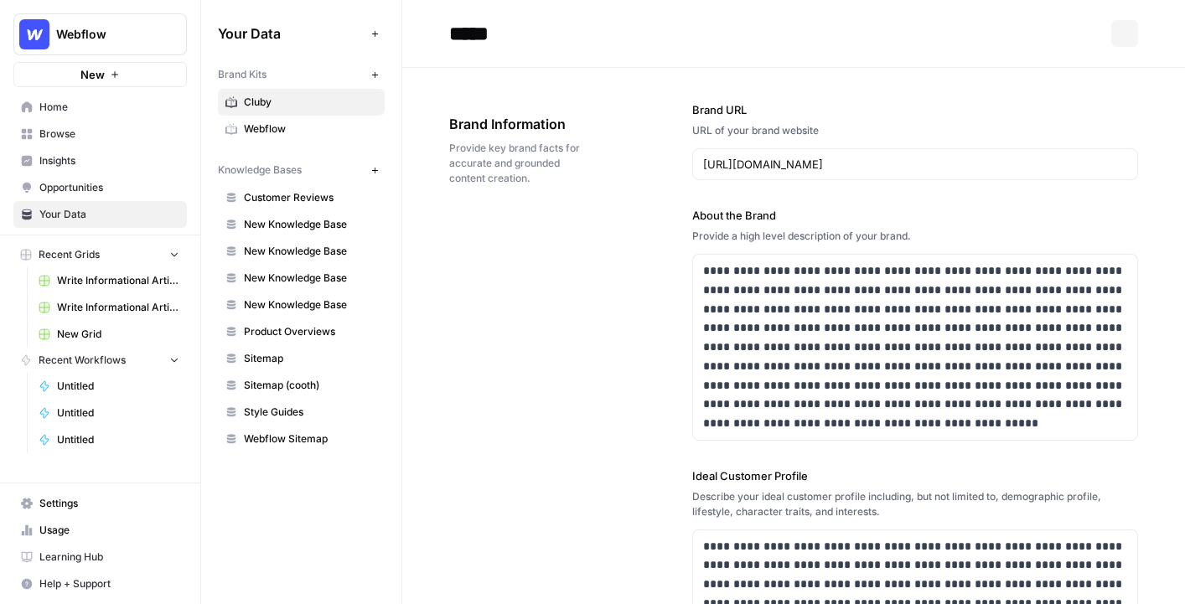
click at [376, 74] on icon "button" at bounding box center [374, 74] width 6 height 6
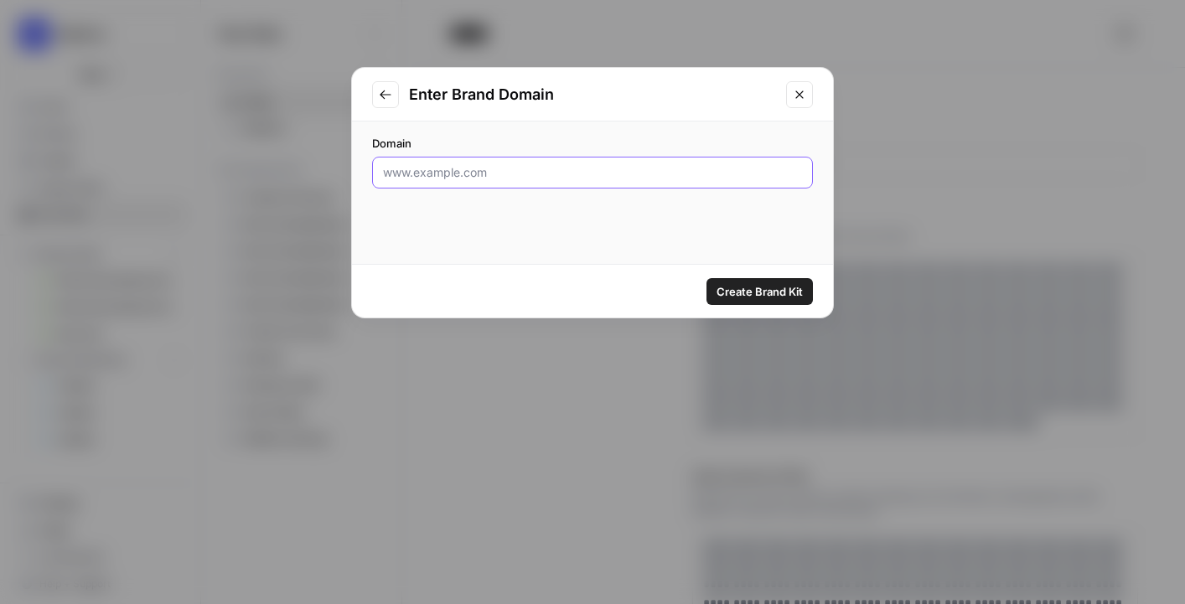
click at [503, 177] on input "Domain" at bounding box center [592, 172] width 419 height 17
click at [795, 94] on icon "Close modal" at bounding box center [799, 94] width 13 height 13
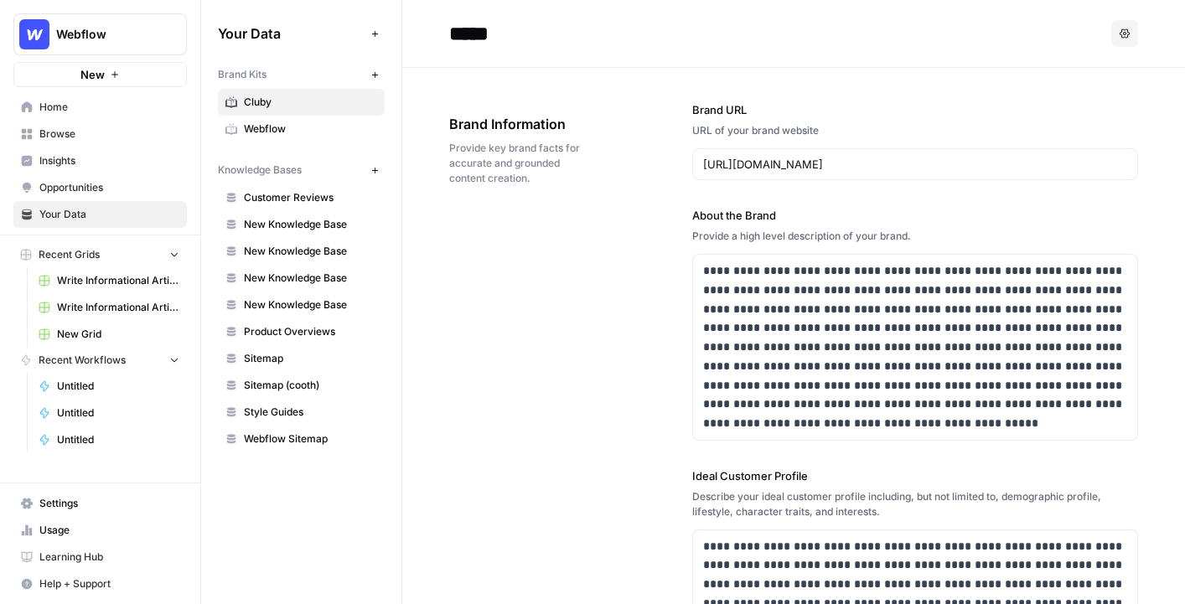
click at [65, 141] on span "Browse" at bounding box center [109, 134] width 140 height 15
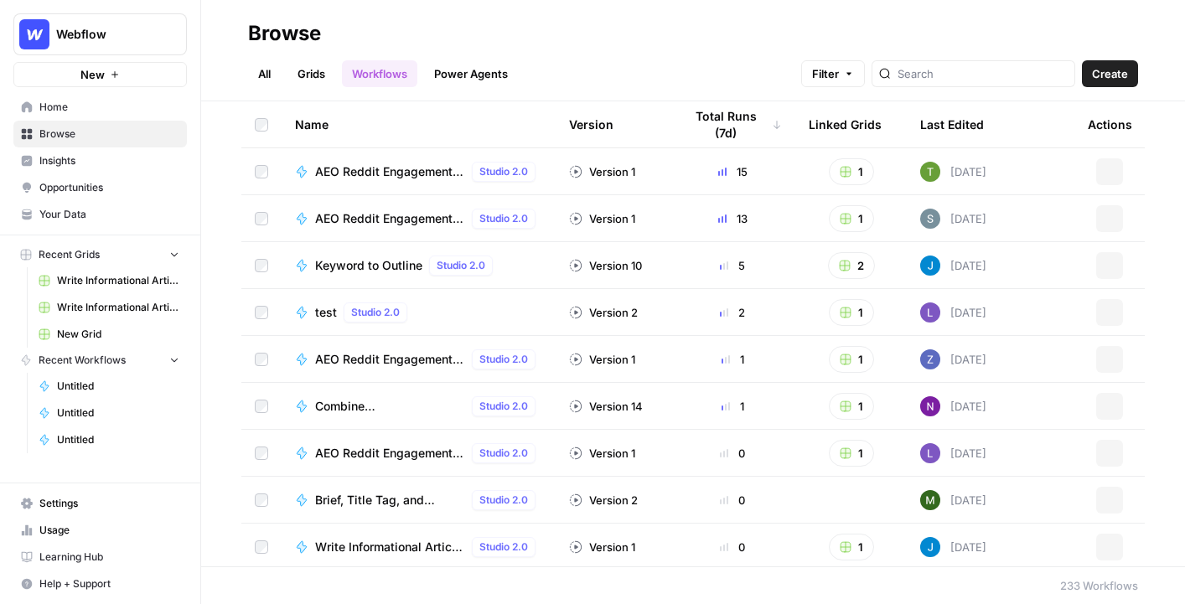
click at [320, 80] on link "Grids" at bounding box center [311, 73] width 48 height 27
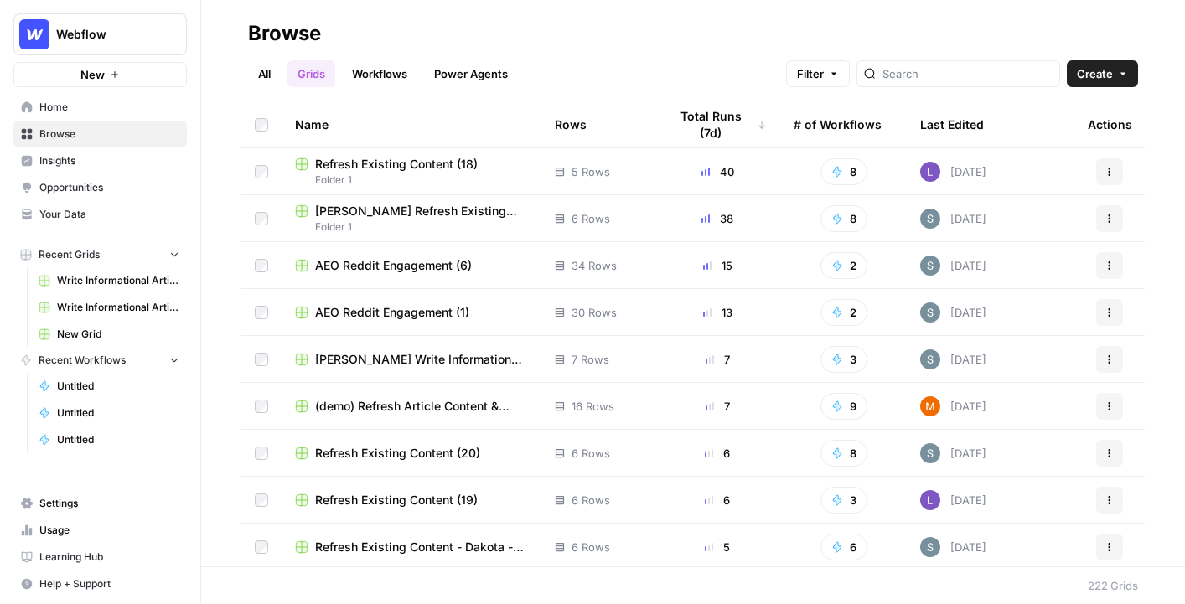
click at [1098, 74] on span "Create" at bounding box center [1095, 73] width 36 height 17
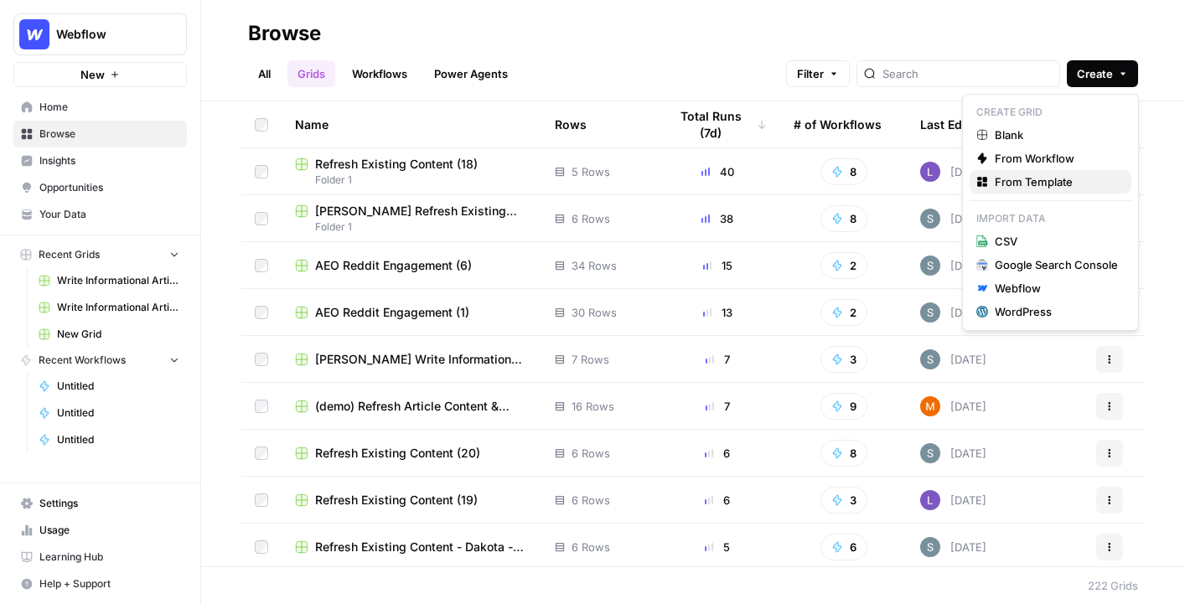
click at [993, 189] on div "From Template" at bounding box center [1050, 181] width 148 height 17
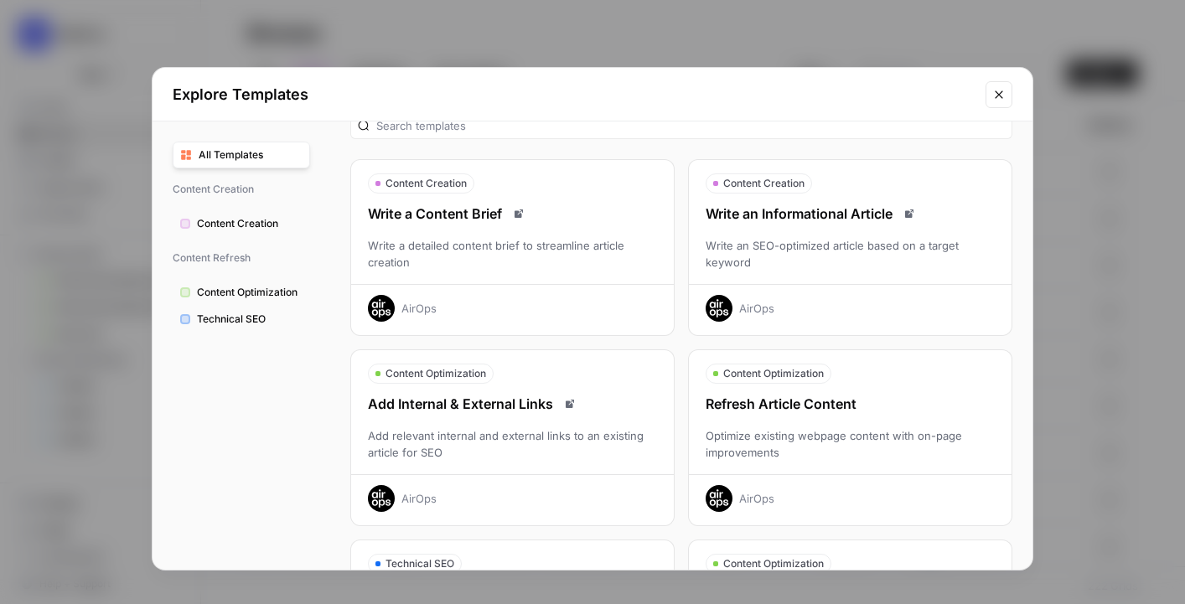
scroll to position [37, 0]
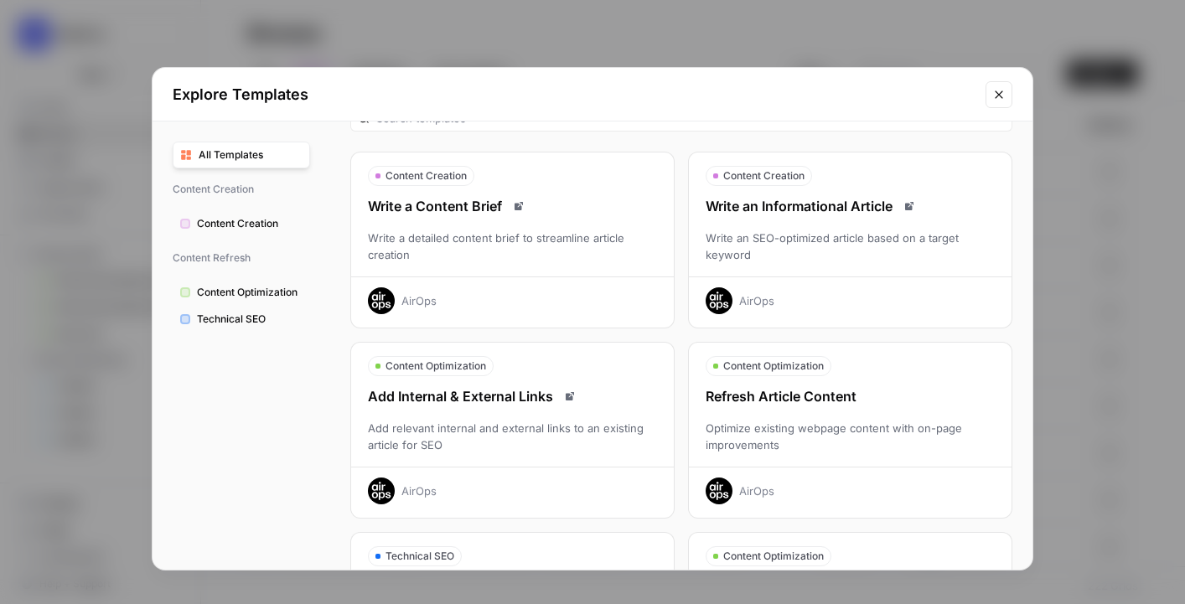
click at [1004, 88] on icon "Close modal" at bounding box center [998, 94] width 13 height 13
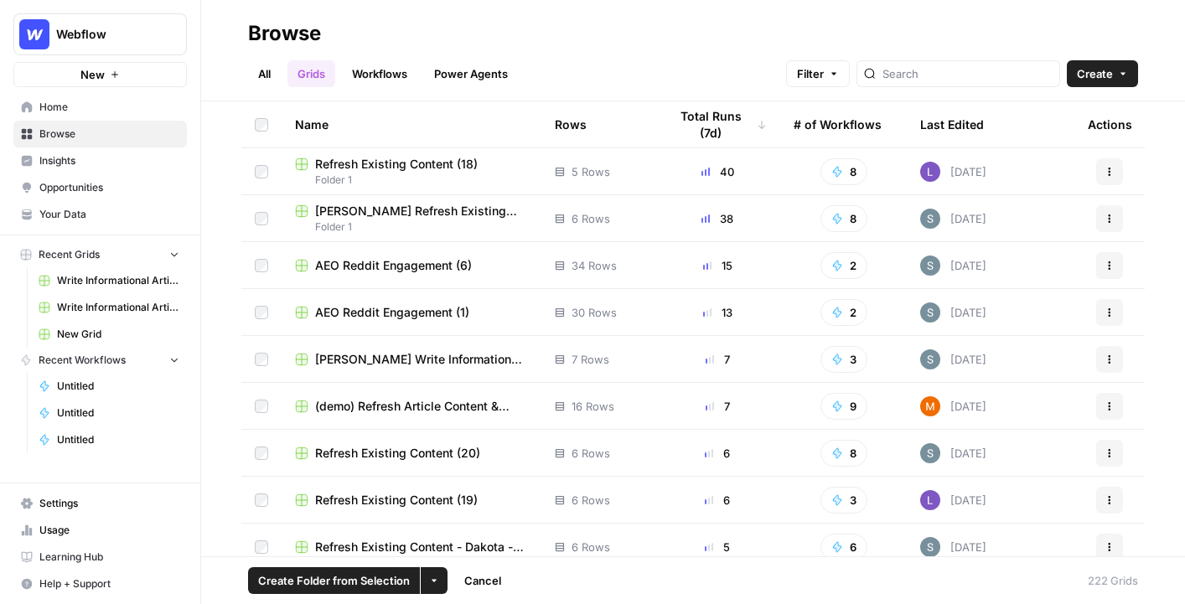
click at [261, 209] on td at bounding box center [261, 218] width 40 height 46
click at [283, 587] on span "Create Folder from Selection" at bounding box center [334, 580] width 152 height 17
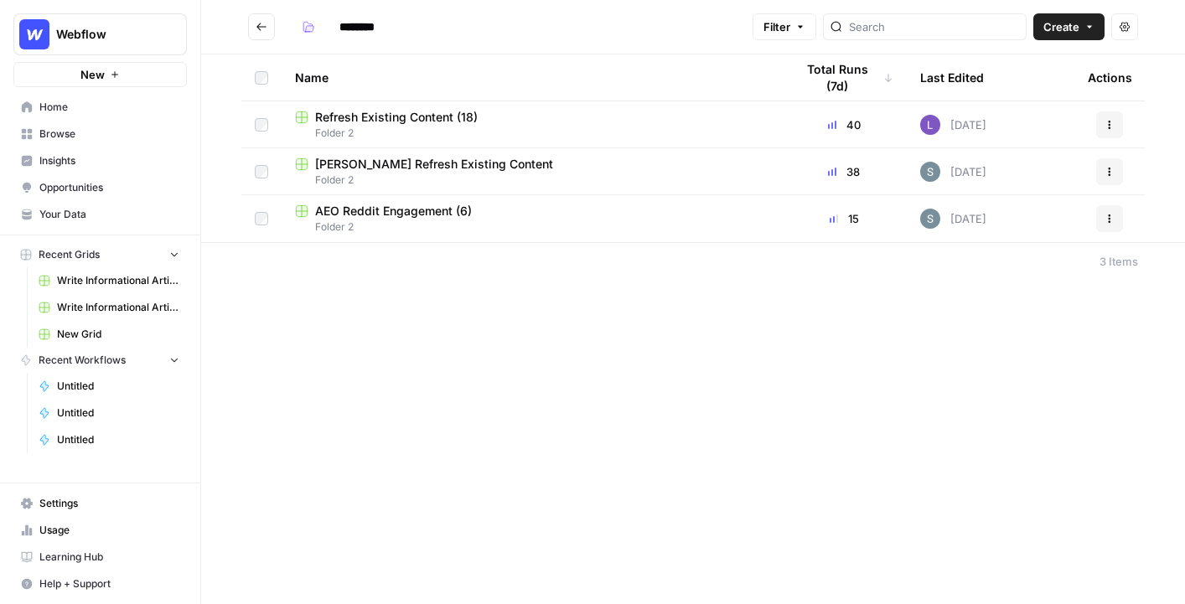
click at [351, 18] on input "********" at bounding box center [379, 26] width 94 height 27
click at [376, 26] on input "********" at bounding box center [379, 26] width 94 height 27
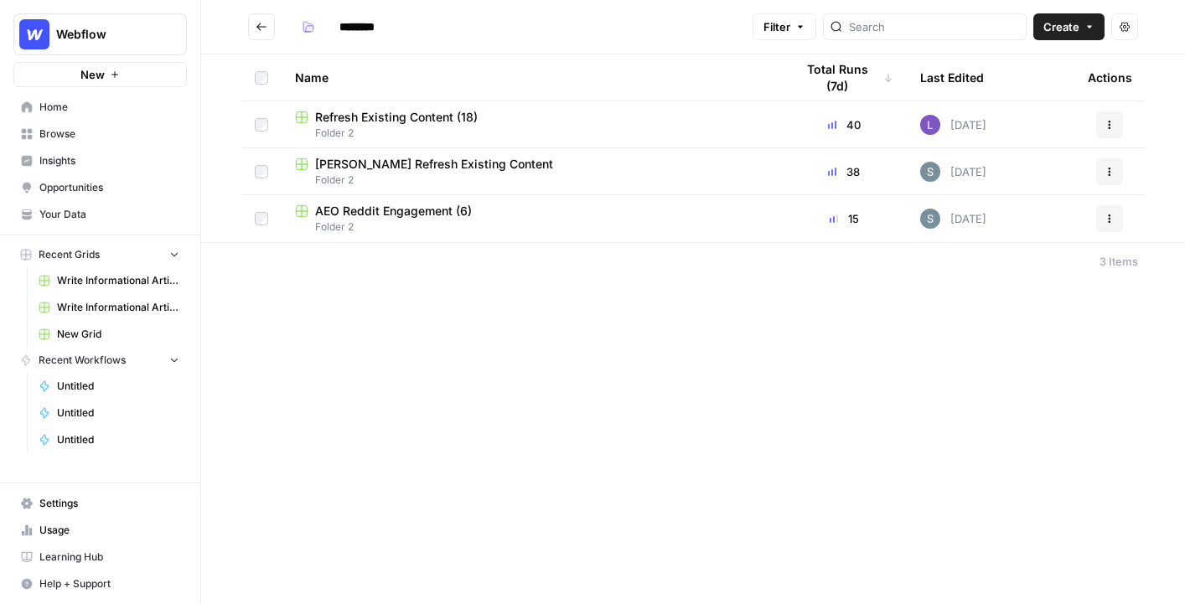
click at [376, 26] on input "********" at bounding box center [379, 26] width 94 height 27
click at [423, 116] on span "Refresh Existing Content (18)" at bounding box center [396, 117] width 163 height 17
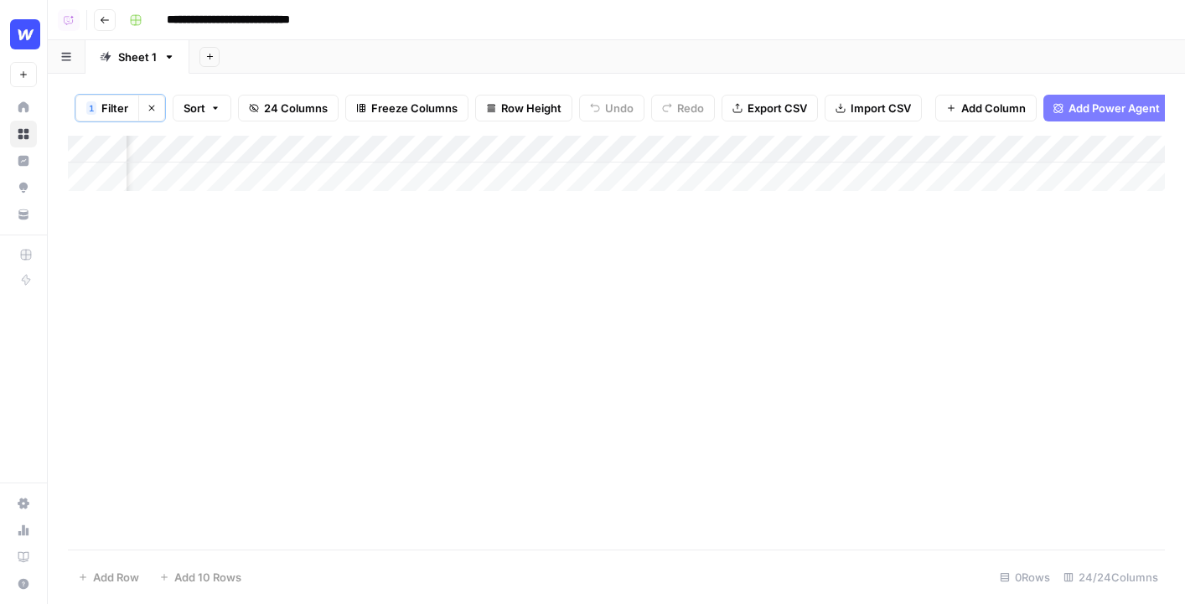
scroll to position [0, 1447]
click at [112, 14] on button "Go back" at bounding box center [105, 20] width 22 height 22
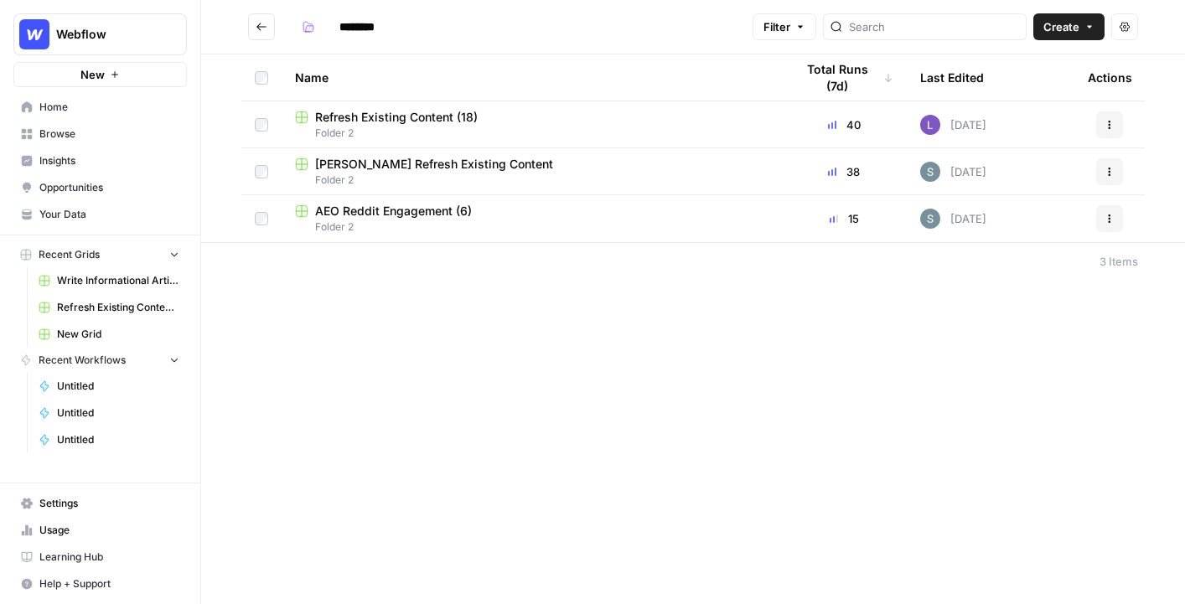
click at [273, 25] on button "Go back" at bounding box center [261, 26] width 27 height 27
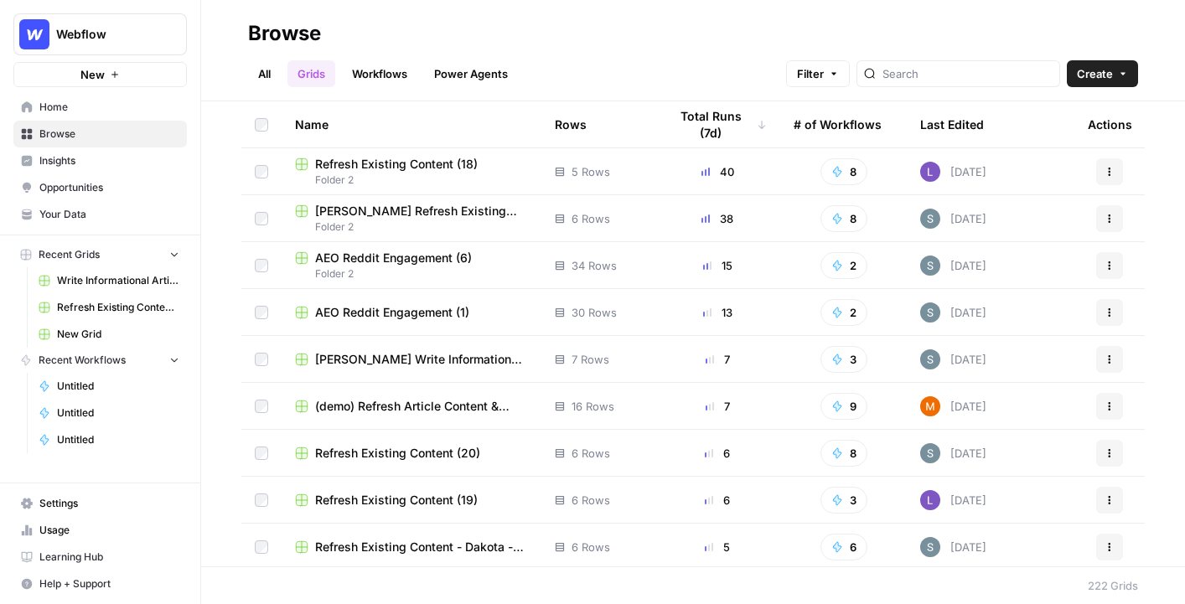
click at [367, 316] on span "AEO Reddit Engagement (1)" at bounding box center [392, 312] width 154 height 17
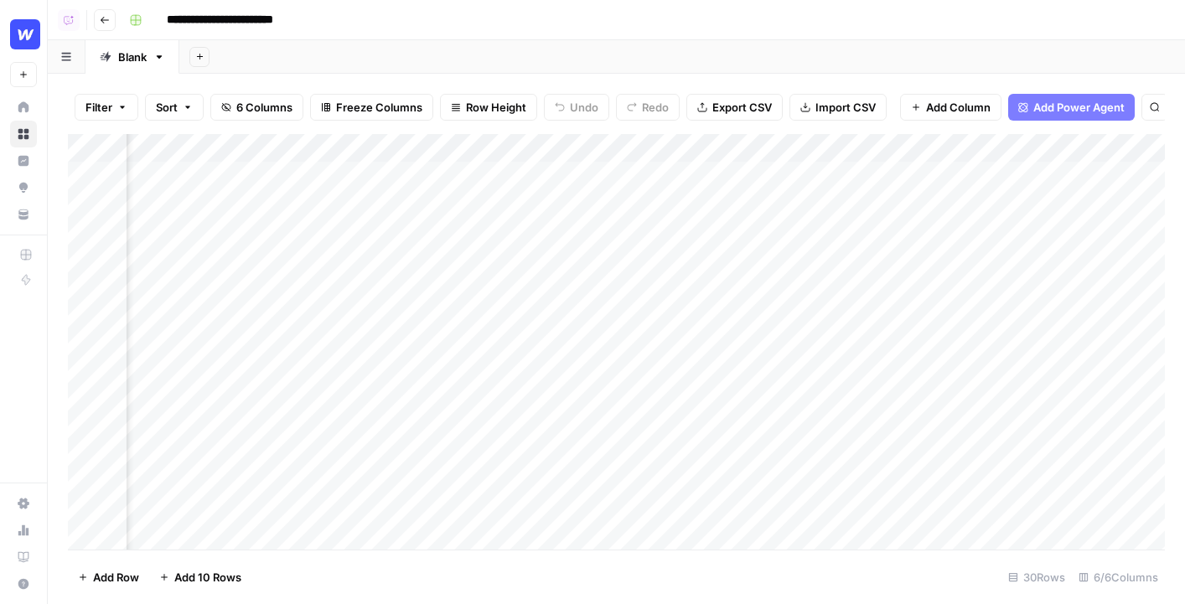
scroll to position [0, 972]
click at [112, 15] on button "Go back" at bounding box center [105, 20] width 22 height 22
click at [963, 106] on span "Add Column" at bounding box center [965, 107] width 65 height 17
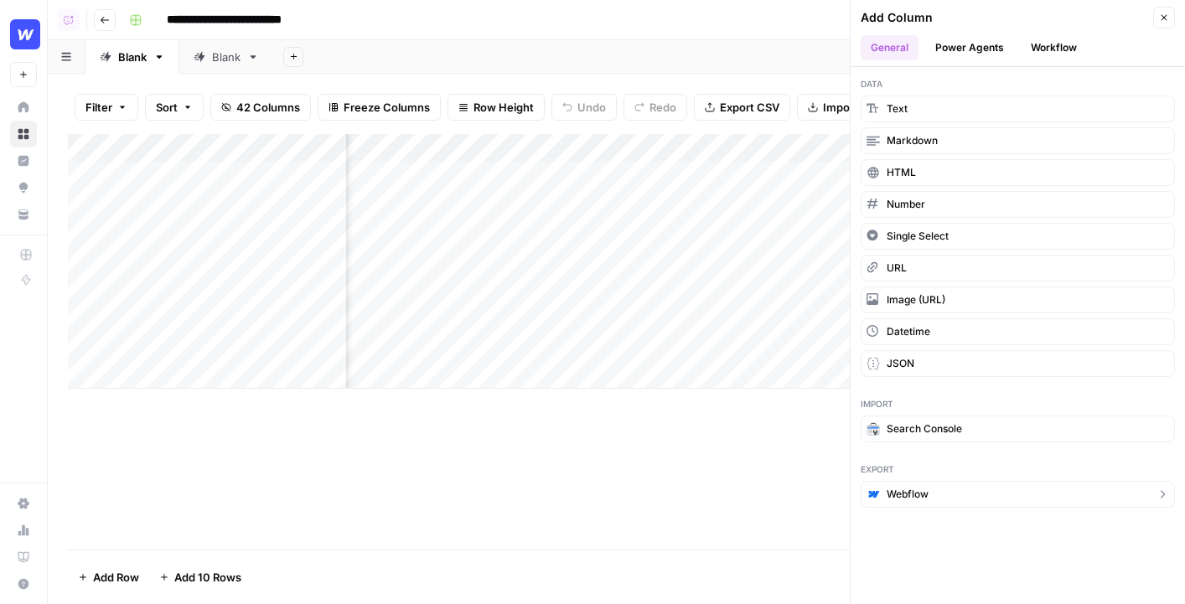
click at [907, 488] on span "Webflow" at bounding box center [907, 494] width 42 height 15
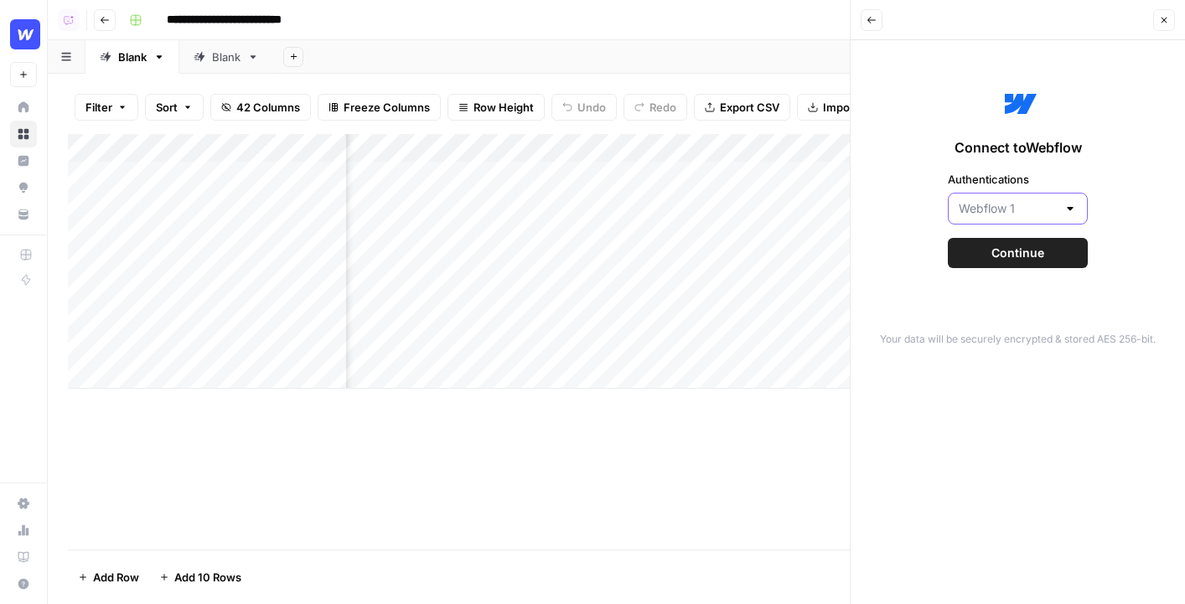
click at [1031, 210] on input "Authentications" at bounding box center [1007, 208] width 98 height 17
type input "Webflow 1"
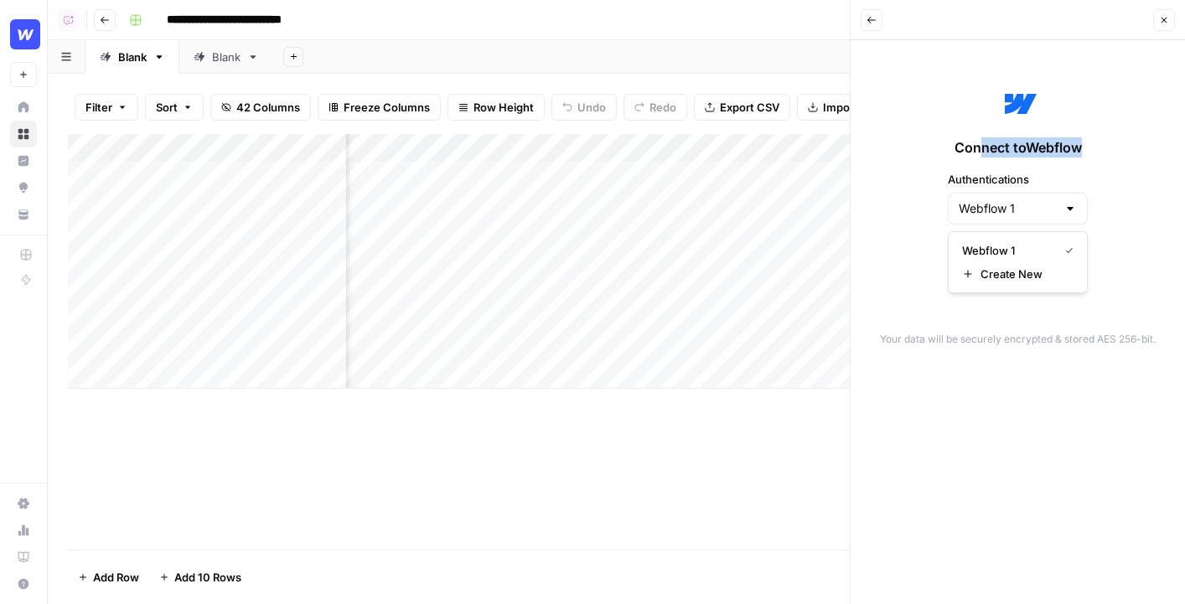
click at [979, 157] on div "Connect to Webflow Authentications Webflow 1 Continue" at bounding box center [1017, 175] width 314 height 251
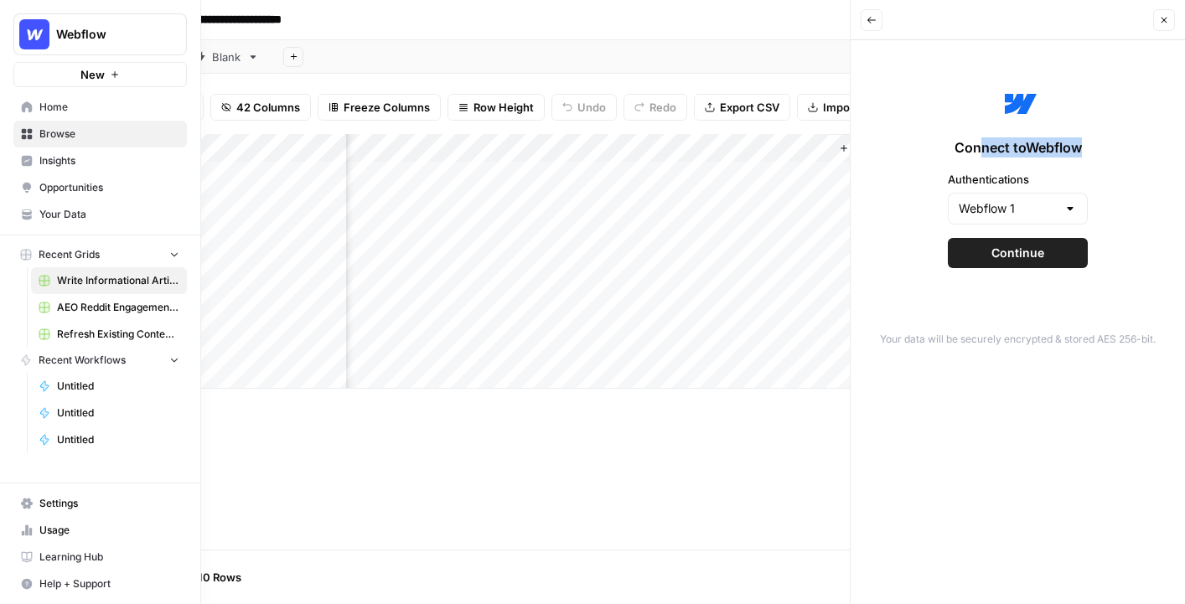
click at [32, 504] on icon at bounding box center [27, 503] width 12 height 11
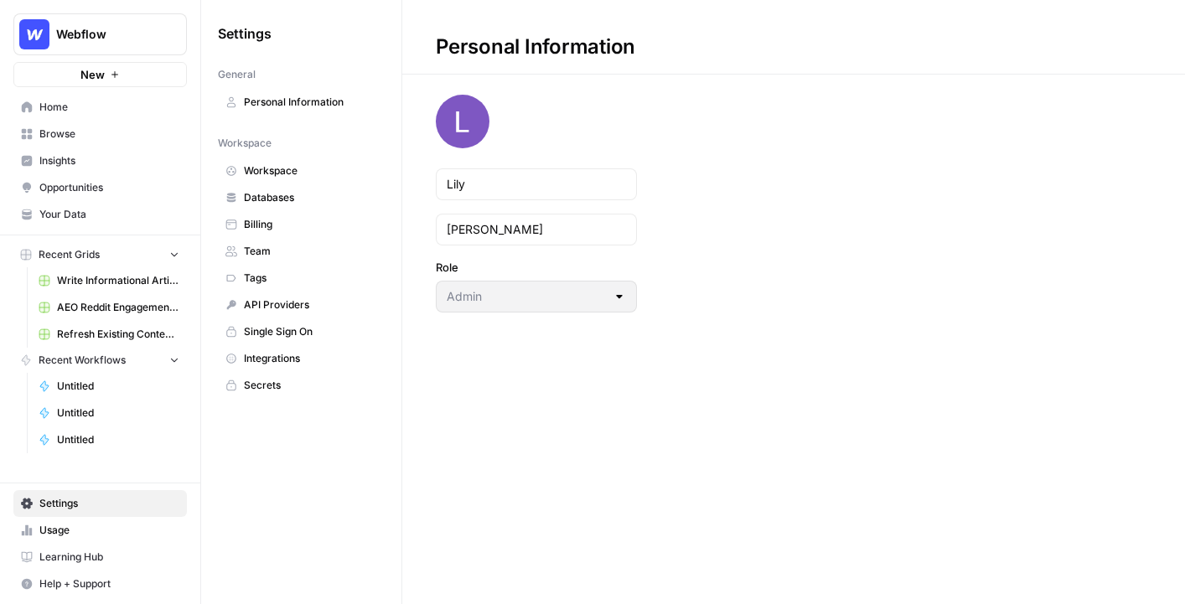
click at [295, 361] on span "Integrations" at bounding box center [310, 358] width 133 height 15
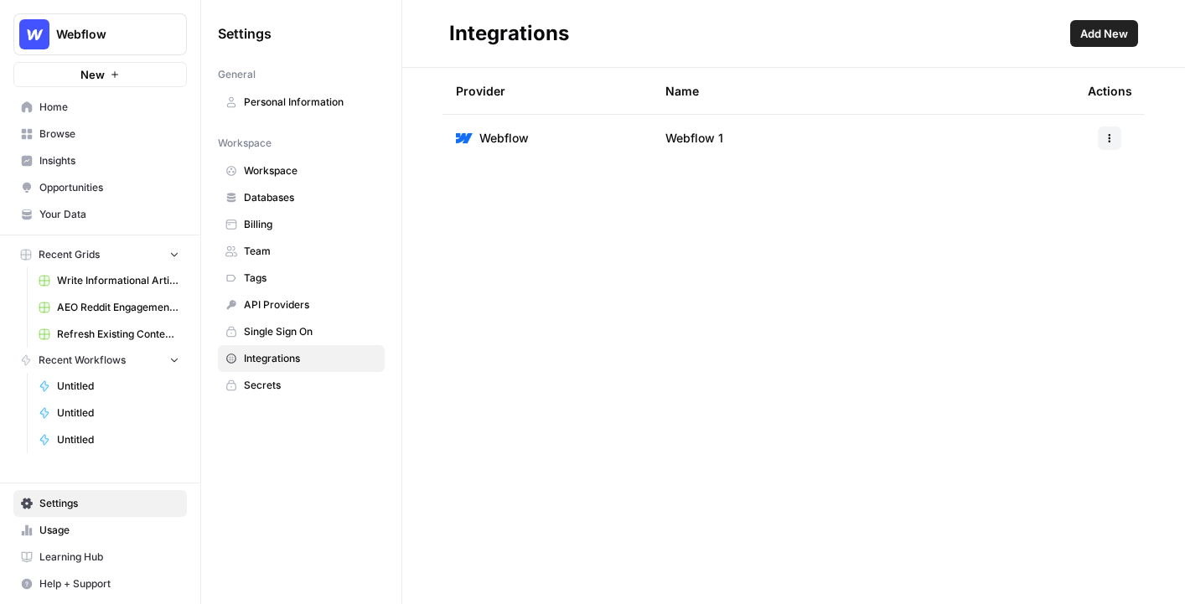
click at [1123, 33] on span "Add New" at bounding box center [1104, 33] width 48 height 17
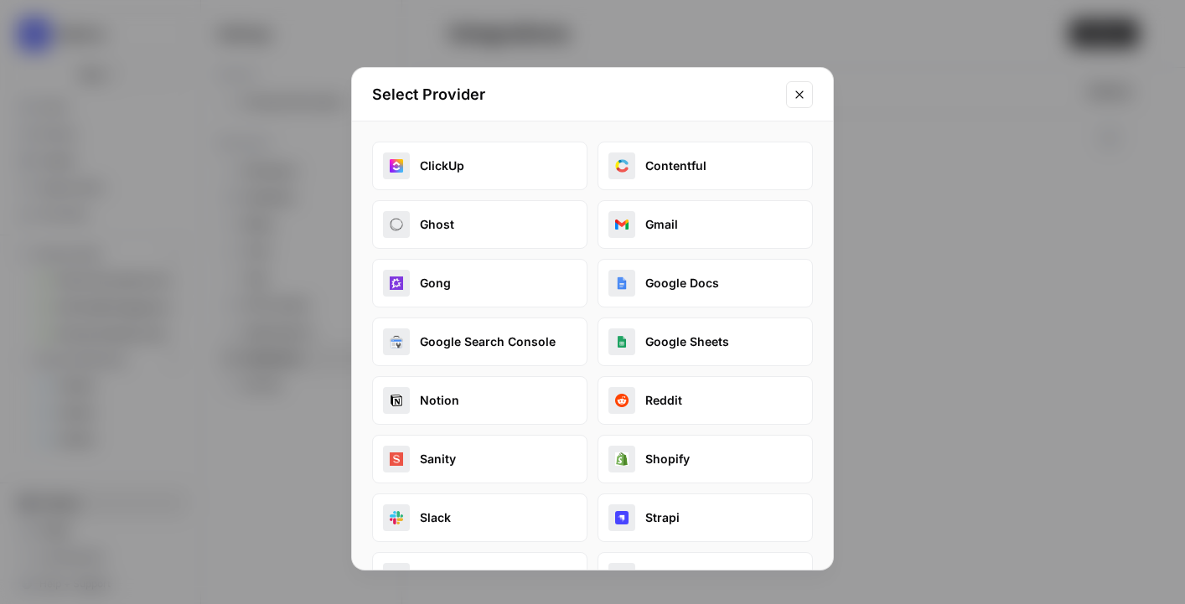
scroll to position [110, 0]
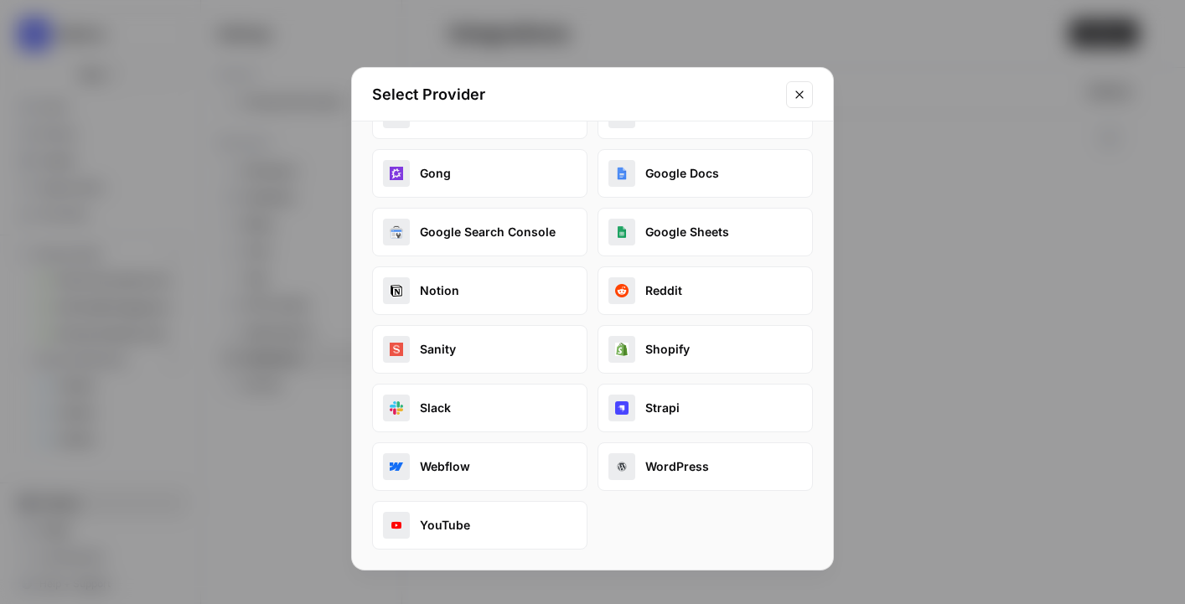
click at [477, 475] on button "Webflow" at bounding box center [479, 466] width 215 height 49
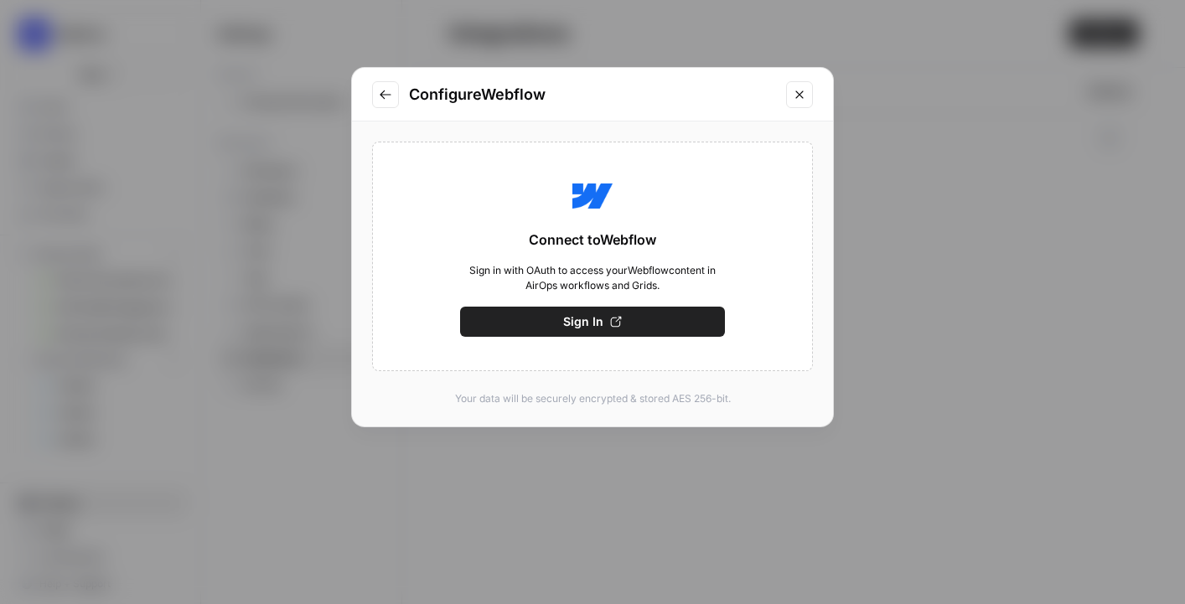
click at [799, 101] on icon "Close modal" at bounding box center [799, 94] width 13 height 13
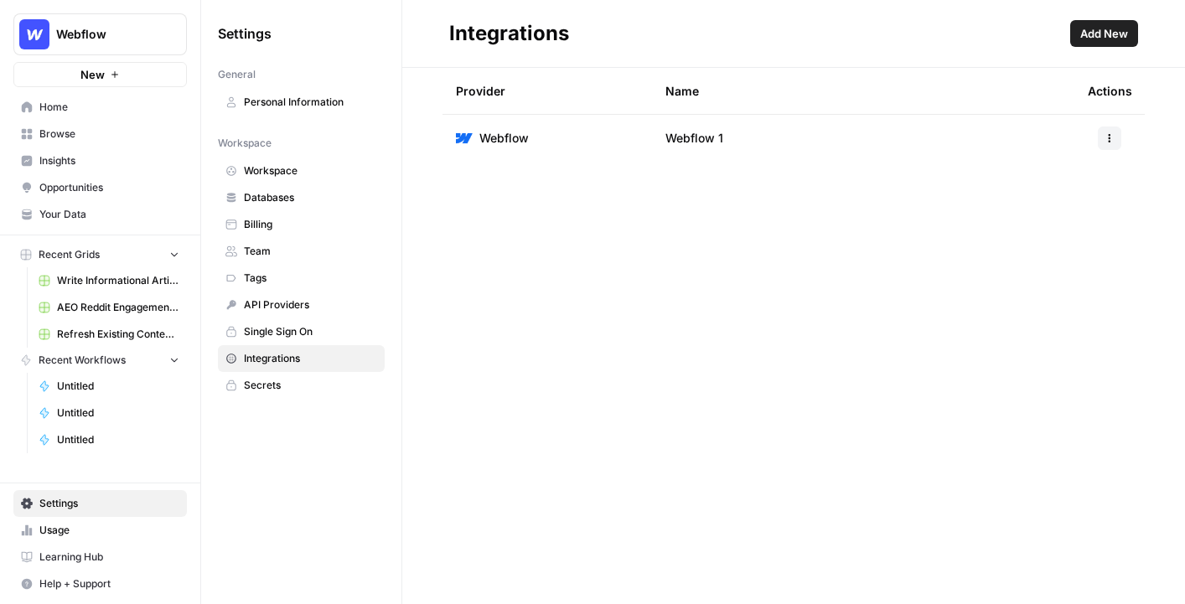
click at [1106, 36] on span "Add New" at bounding box center [1104, 33] width 48 height 17
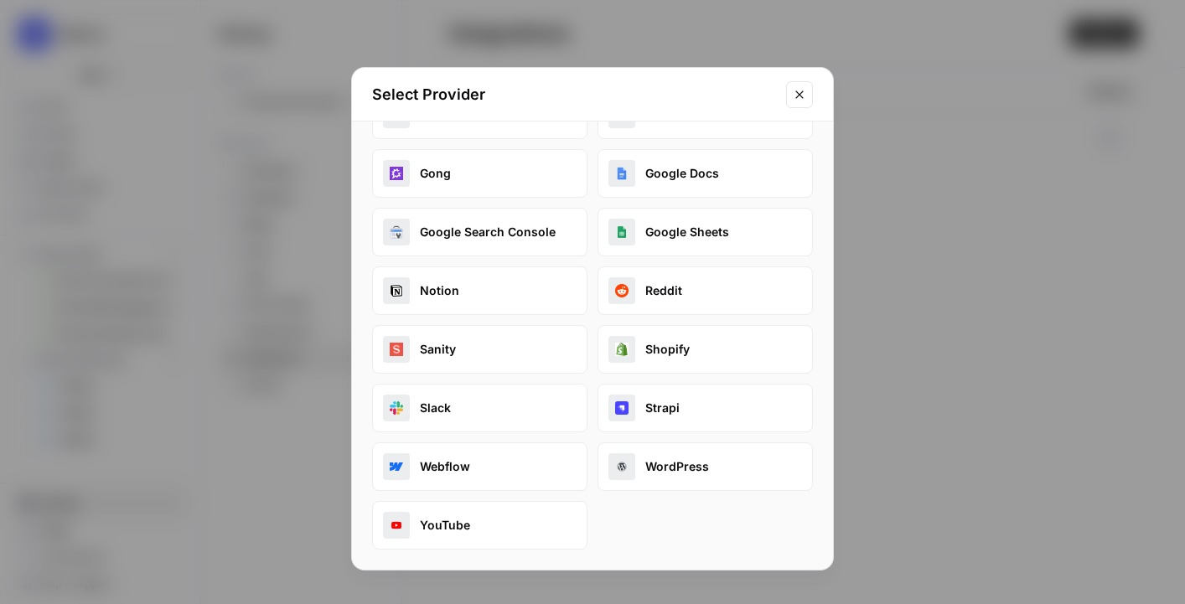
click at [673, 464] on button "WordPress" at bounding box center [704, 466] width 215 height 49
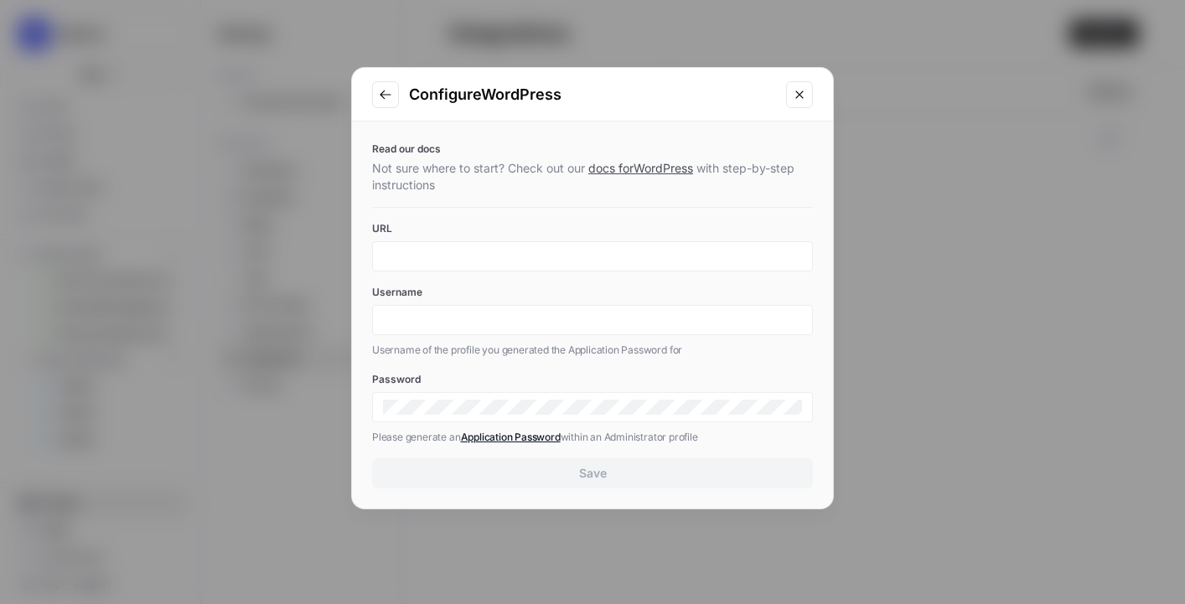
click at [796, 101] on button "Close modal" at bounding box center [799, 94] width 27 height 27
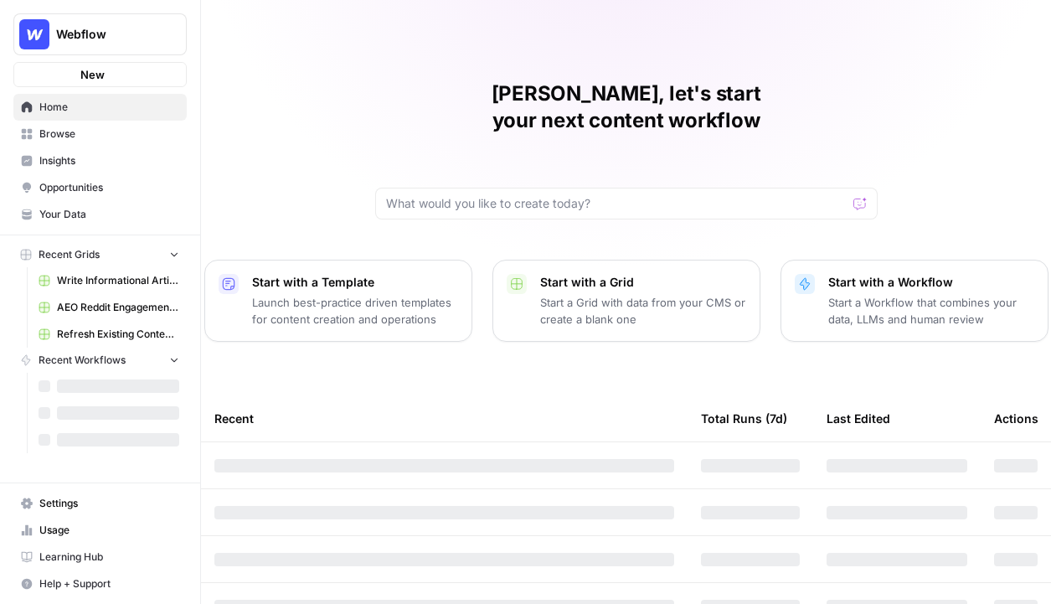
click at [137, 37] on span "Webflow" at bounding box center [106, 34] width 101 height 17
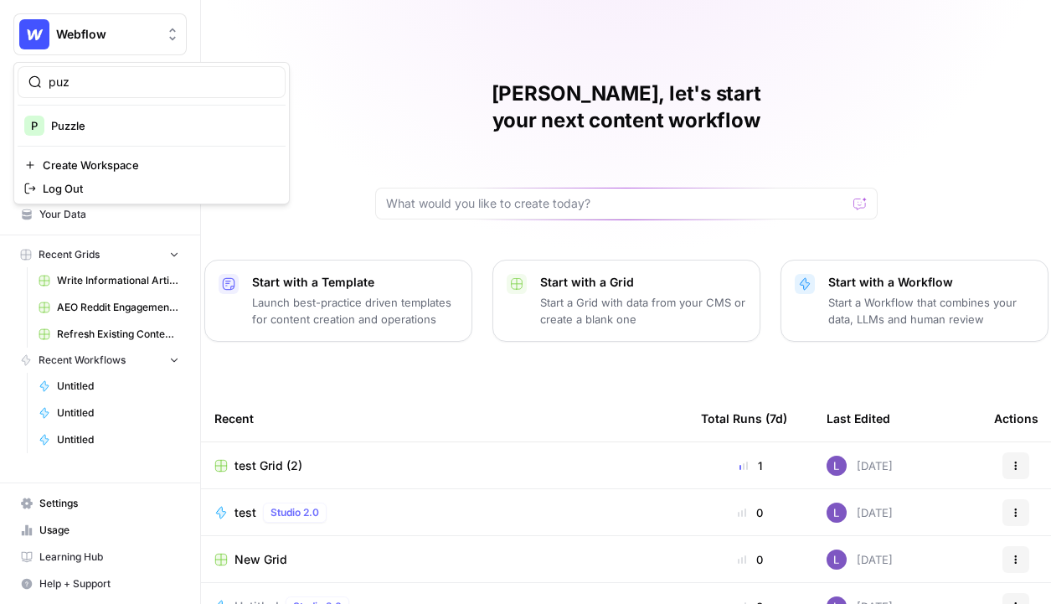
type input "puz"
click at [132, 136] on button "P Puzzle" at bounding box center [152, 125] width 268 height 27
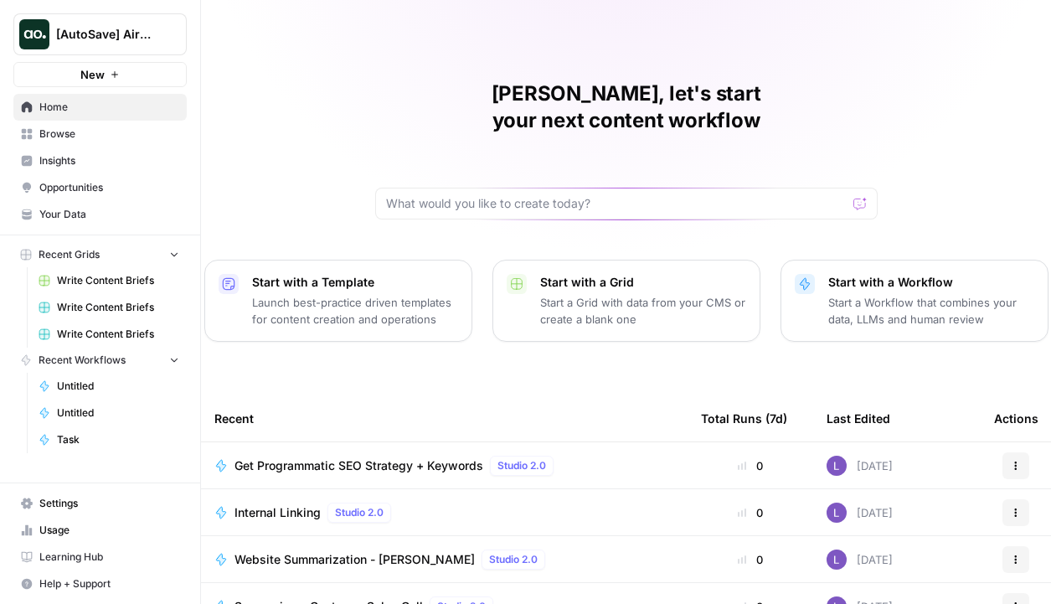
click at [99, 38] on span "[AutoSave] AirOps" at bounding box center [106, 34] width 101 height 17
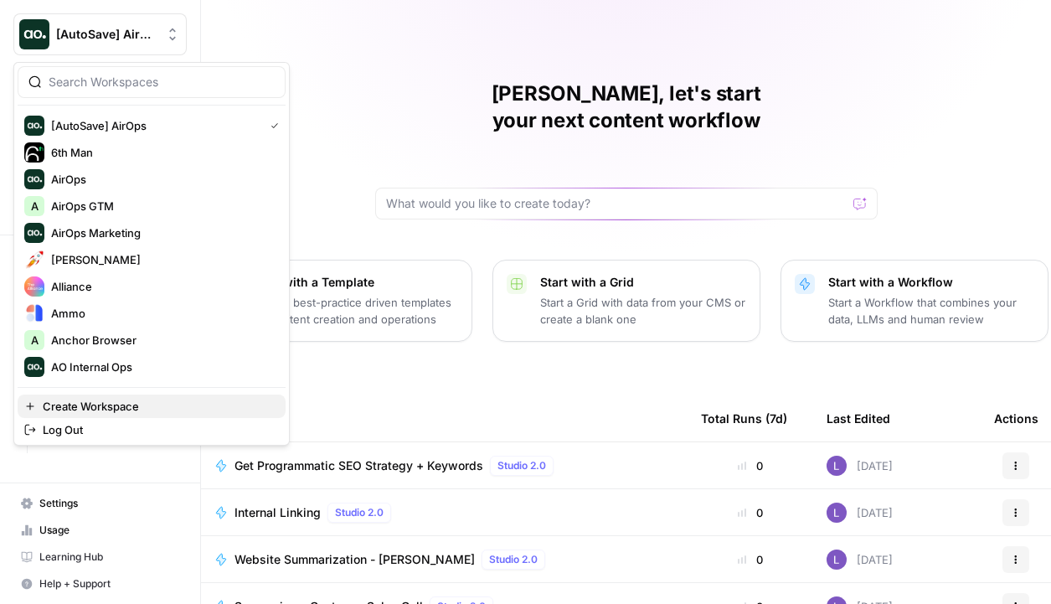
click at [88, 404] on span "Create Workspace" at bounding box center [158, 406] width 230 height 17
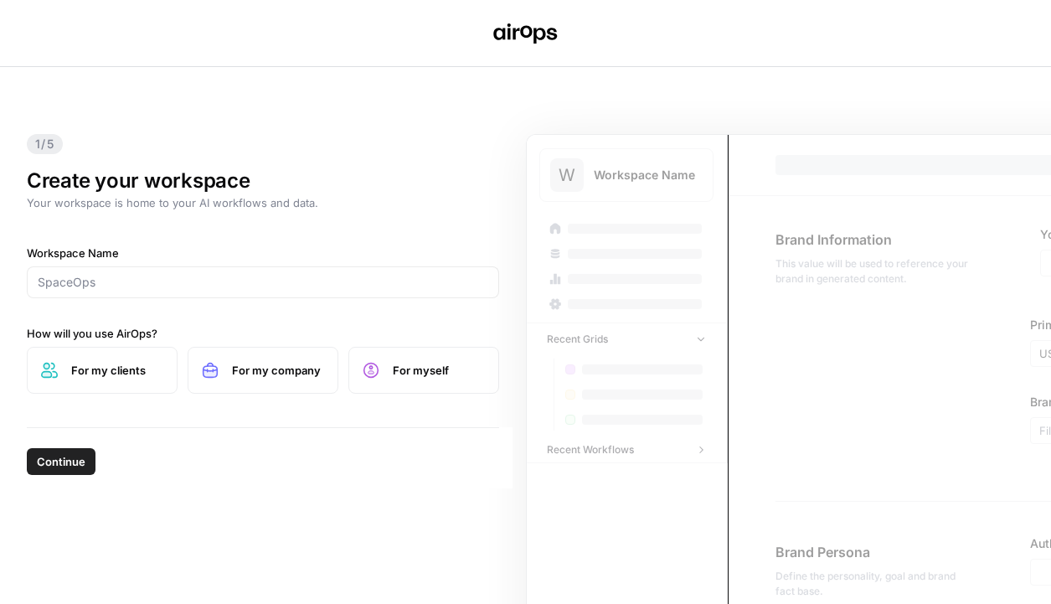
click at [234, 311] on div "Workspace Name How will you use AirOps? For my clients For my company For myself" at bounding box center [263, 319] width 473 height 149
click at [234, 296] on div at bounding box center [263, 282] width 473 height 32
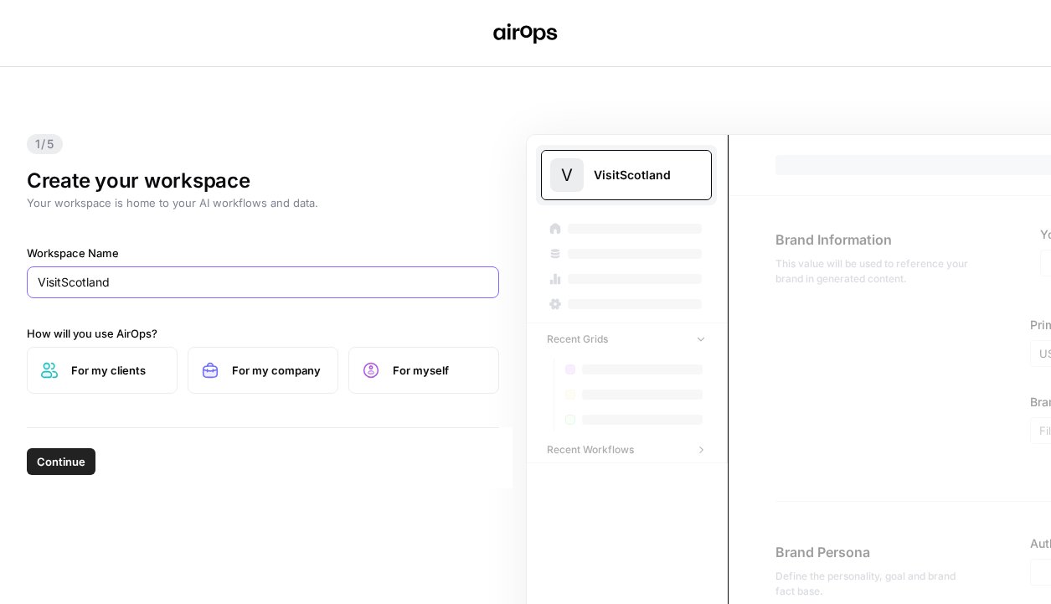
type input "VisitScotland"
click at [71, 461] on span "Continue" at bounding box center [61, 461] width 49 height 17
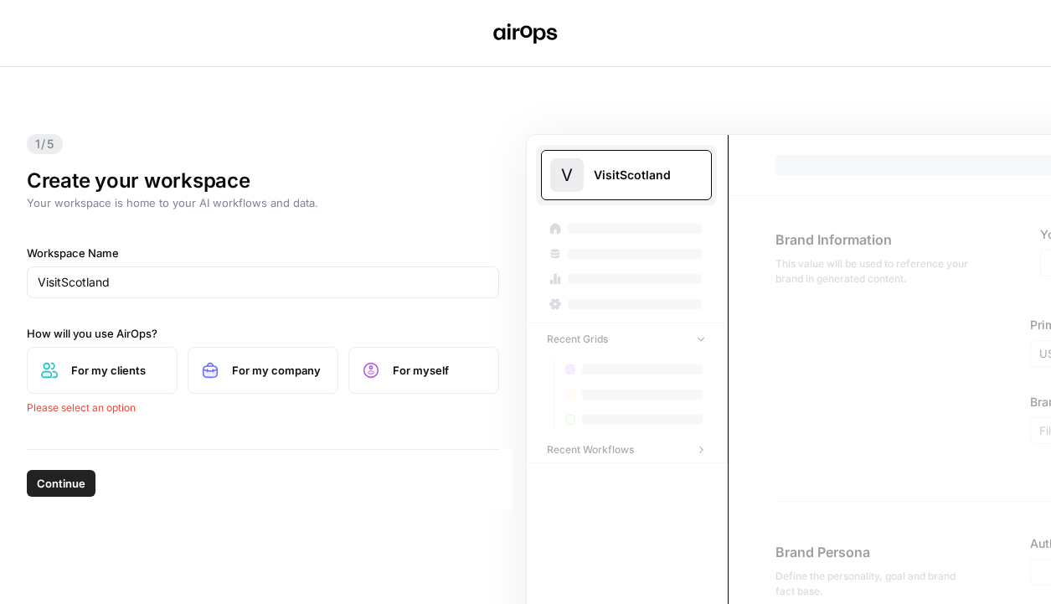
click at [88, 390] on label "For my clients" at bounding box center [102, 370] width 151 height 47
click at [74, 466] on span "Continue" at bounding box center [61, 461] width 49 height 17
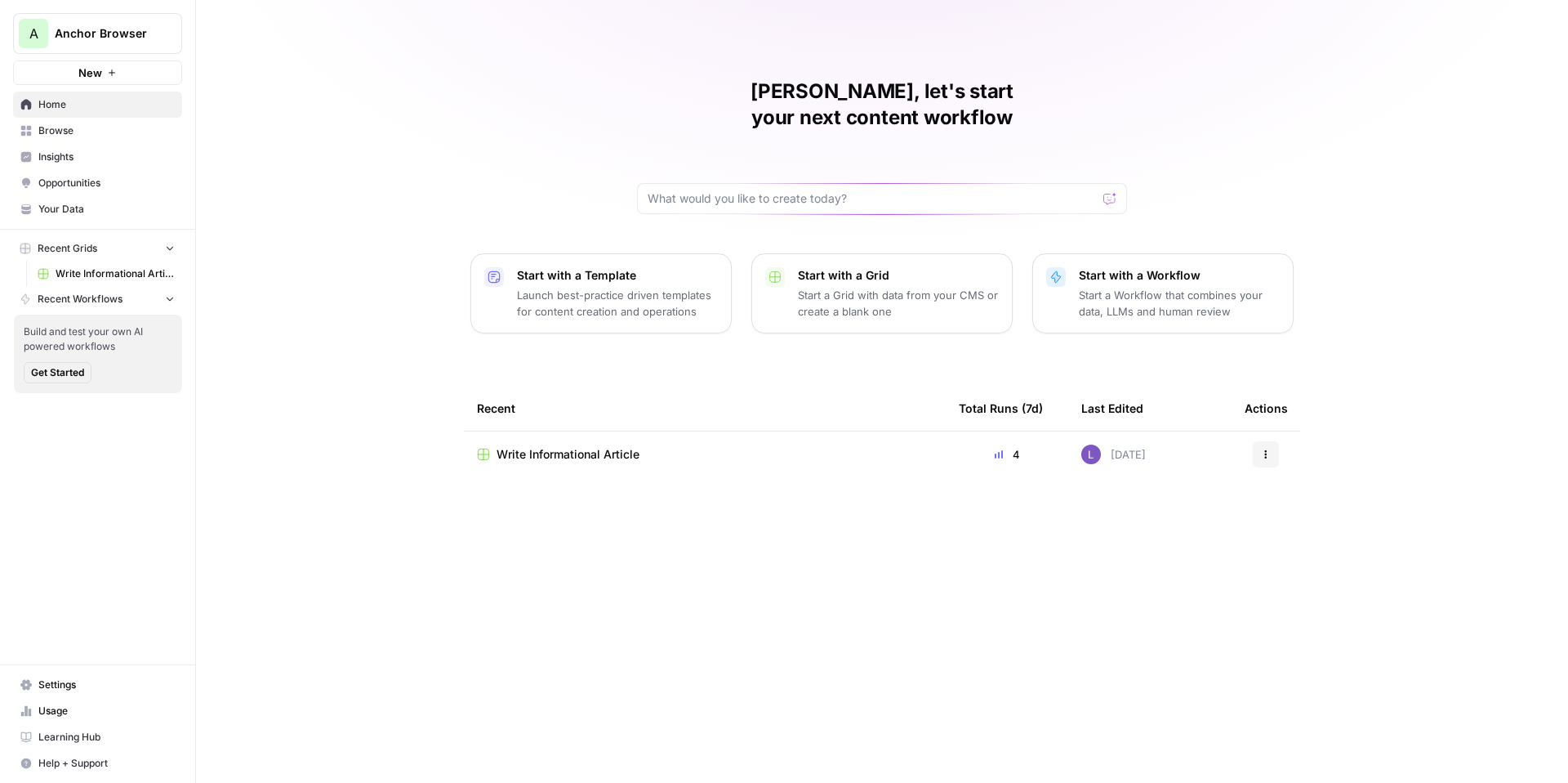
click at [566, 446] on span "Write Informational Article" at bounding box center [567, 453] width 143 height 17
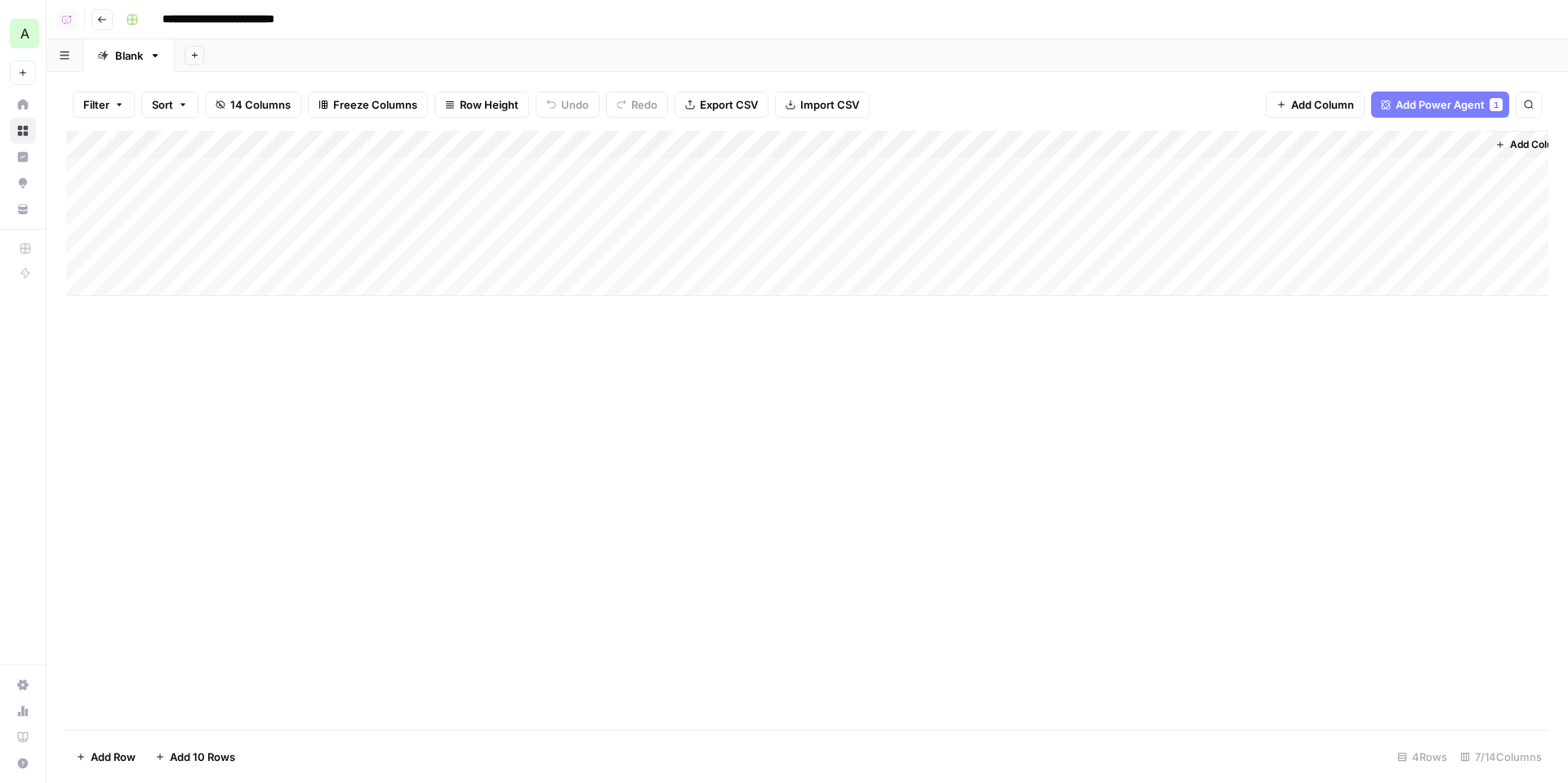
click at [459, 176] on div "Add Column" at bounding box center [807, 213] width 1482 height 165
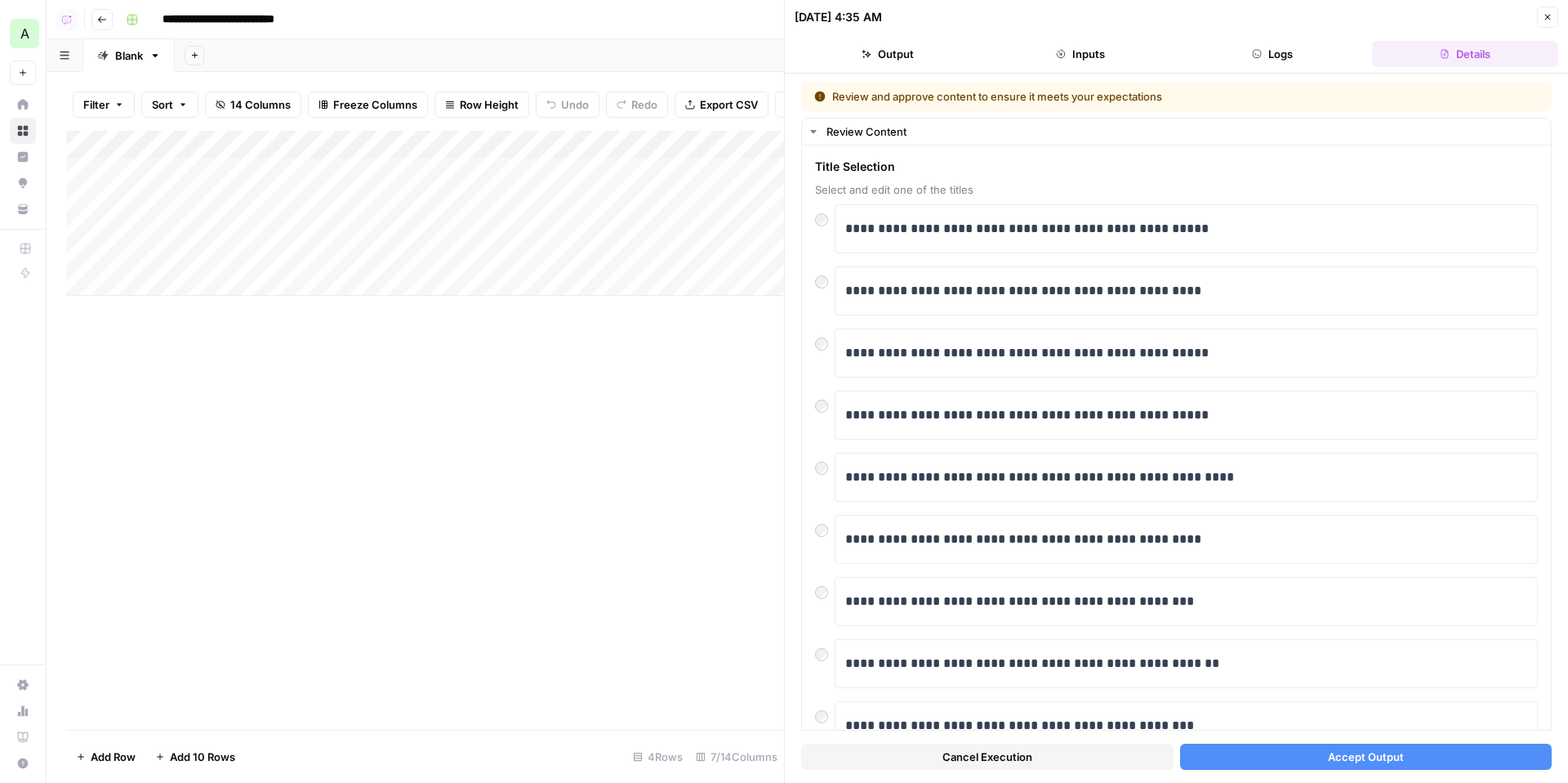
click at [1271, 740] on div "Cancel Execution Accept Output" at bounding box center [1176, 752] width 750 height 44
click at [1280, 750] on button "Accept Output" at bounding box center [1366, 756] width 372 height 26
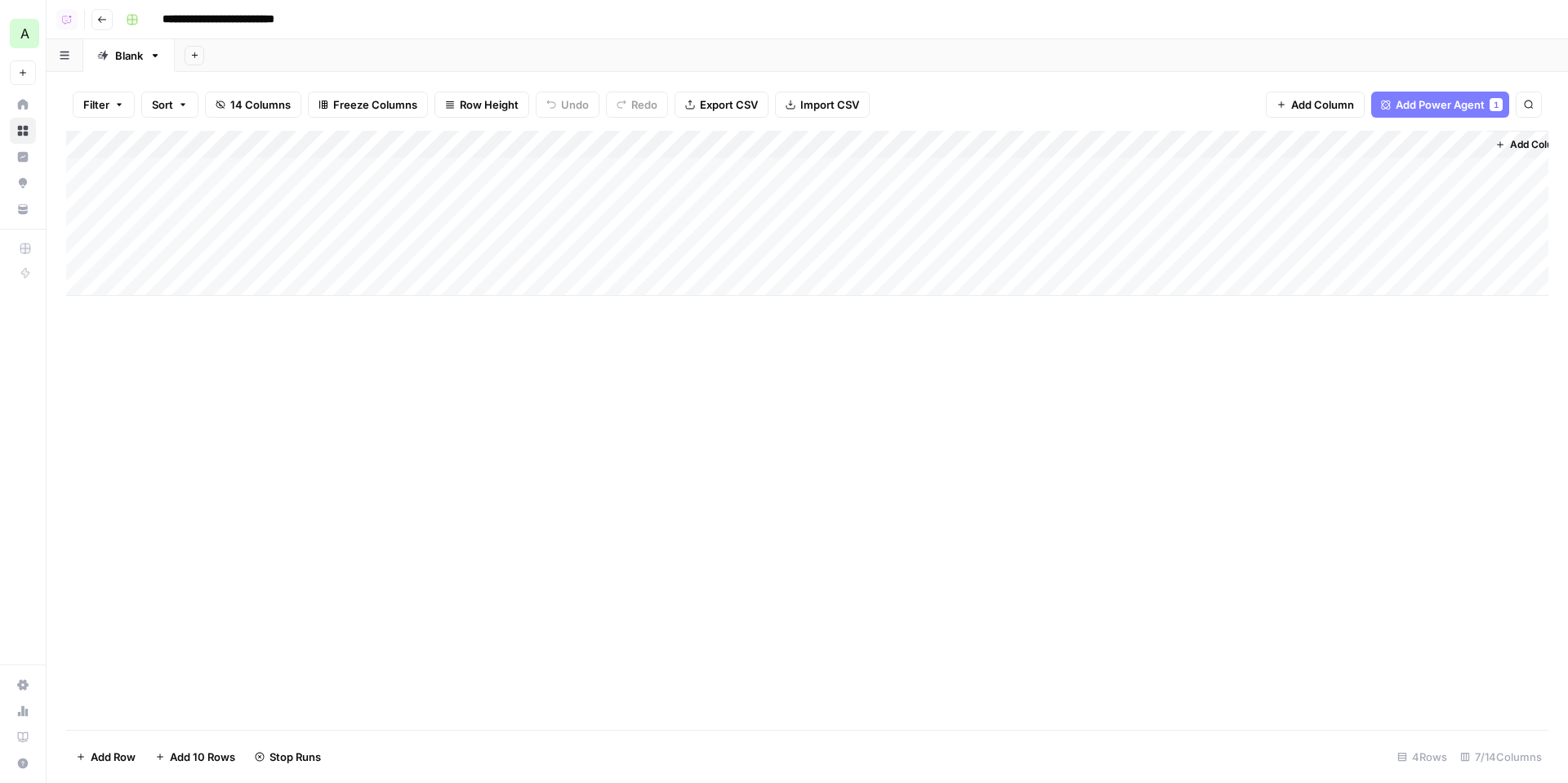
click at [357, 195] on div "Add Column" at bounding box center [807, 213] width 1482 height 165
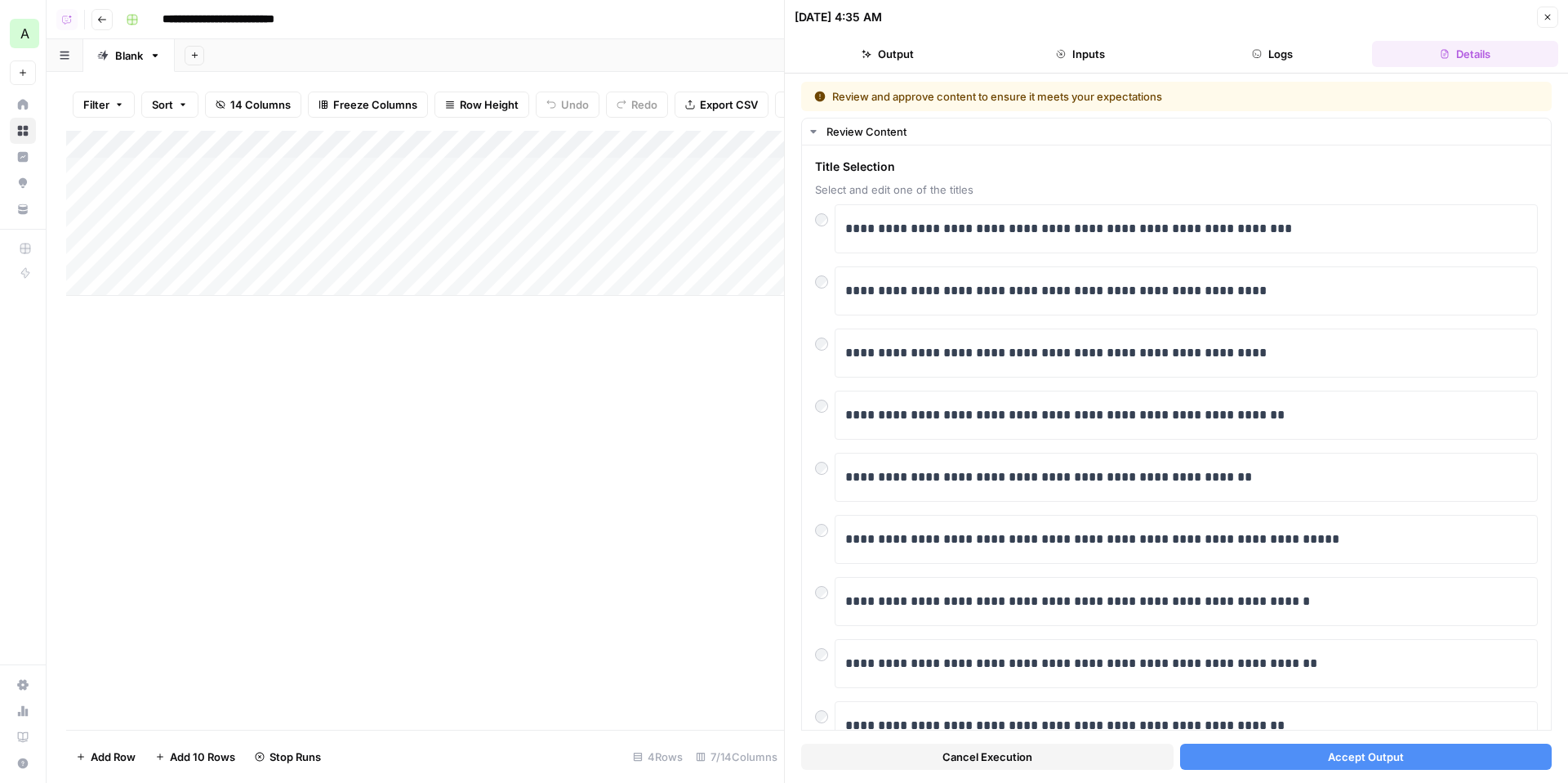
click at [1287, 760] on button "Accept Output" at bounding box center [1366, 756] width 372 height 26
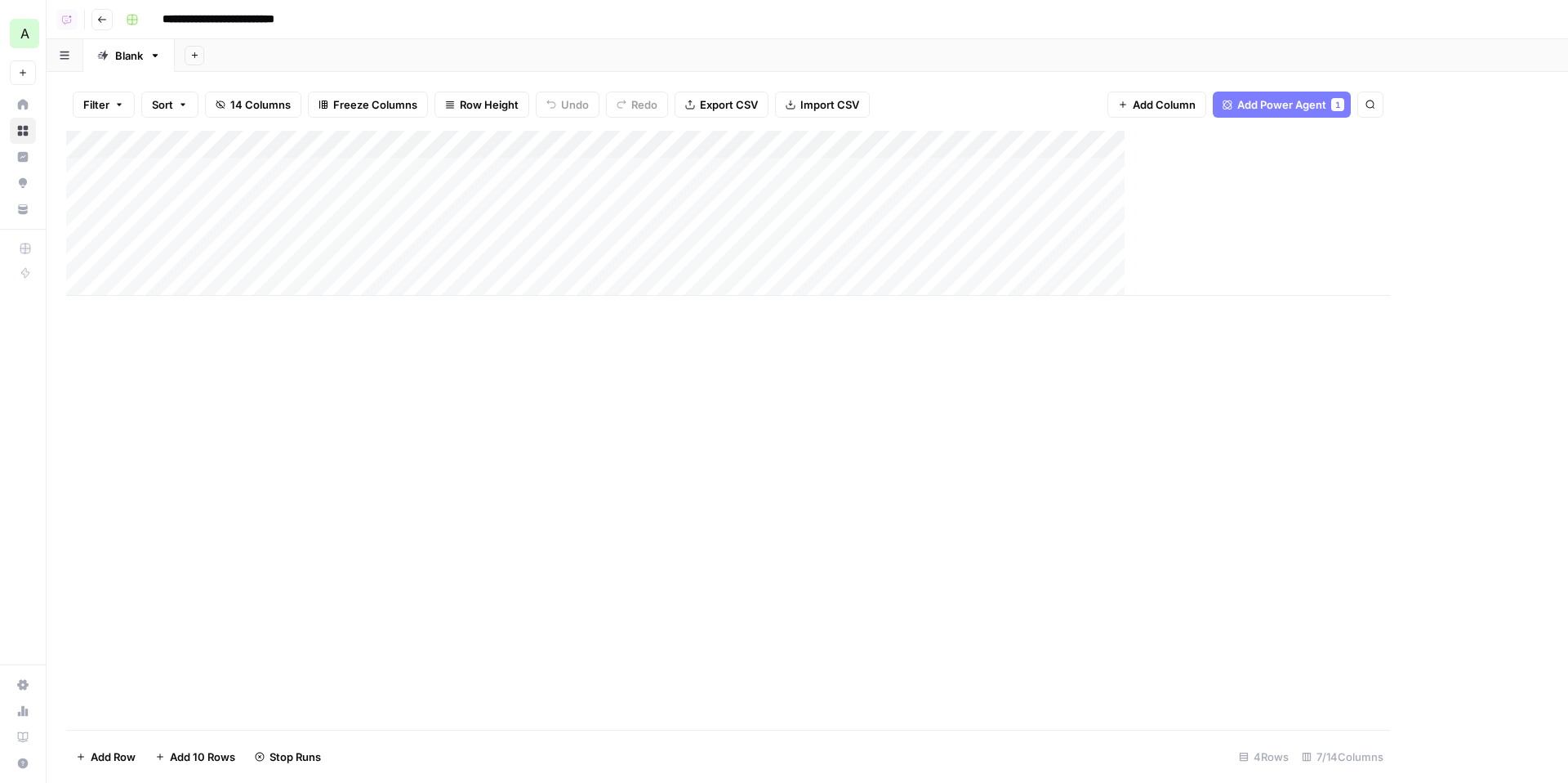
click at [444, 234] on div "Add Column" at bounding box center [728, 213] width 1323 height 165
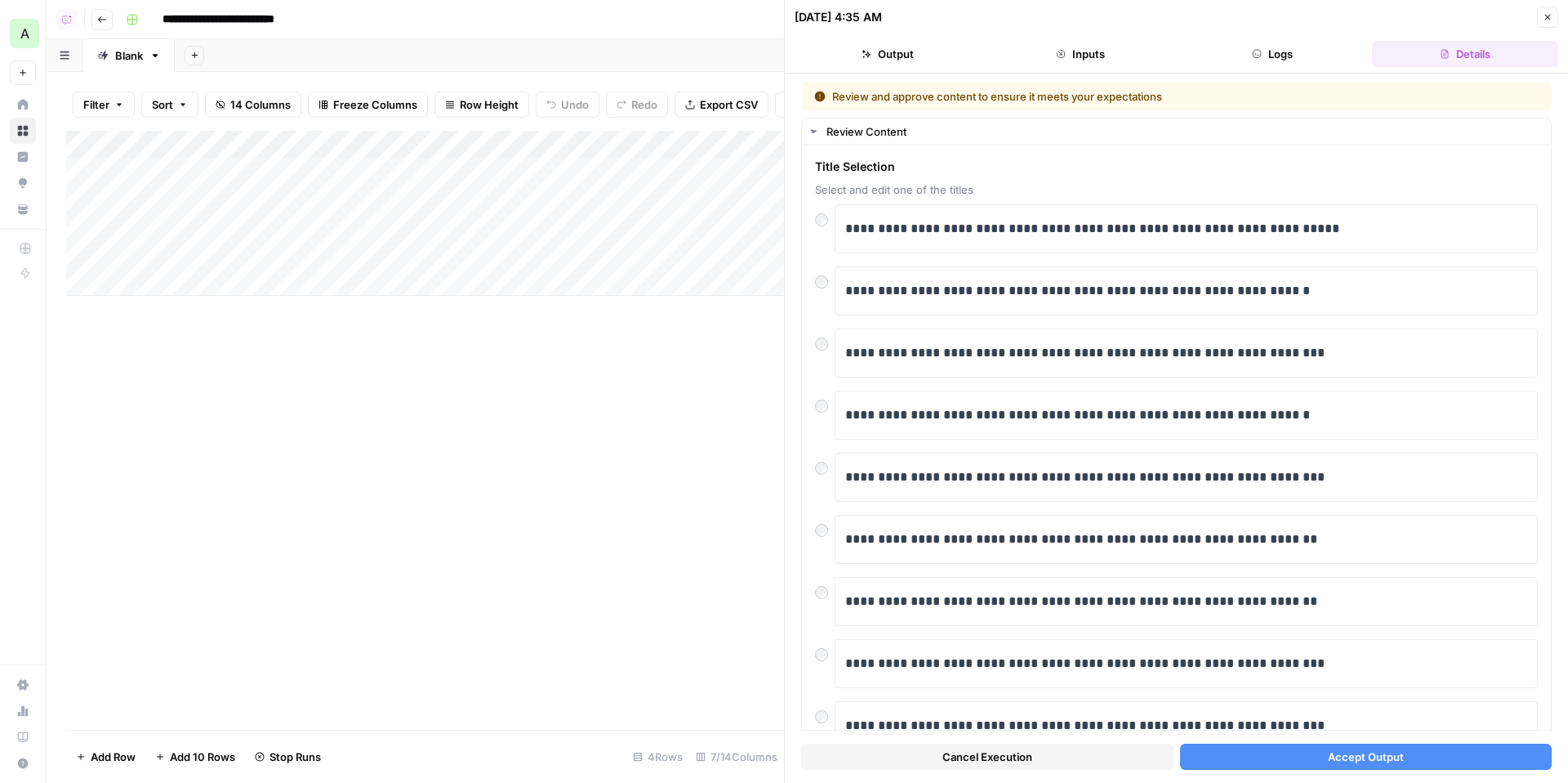
click at [1349, 758] on span "Accept Output" at bounding box center [1365, 756] width 76 height 17
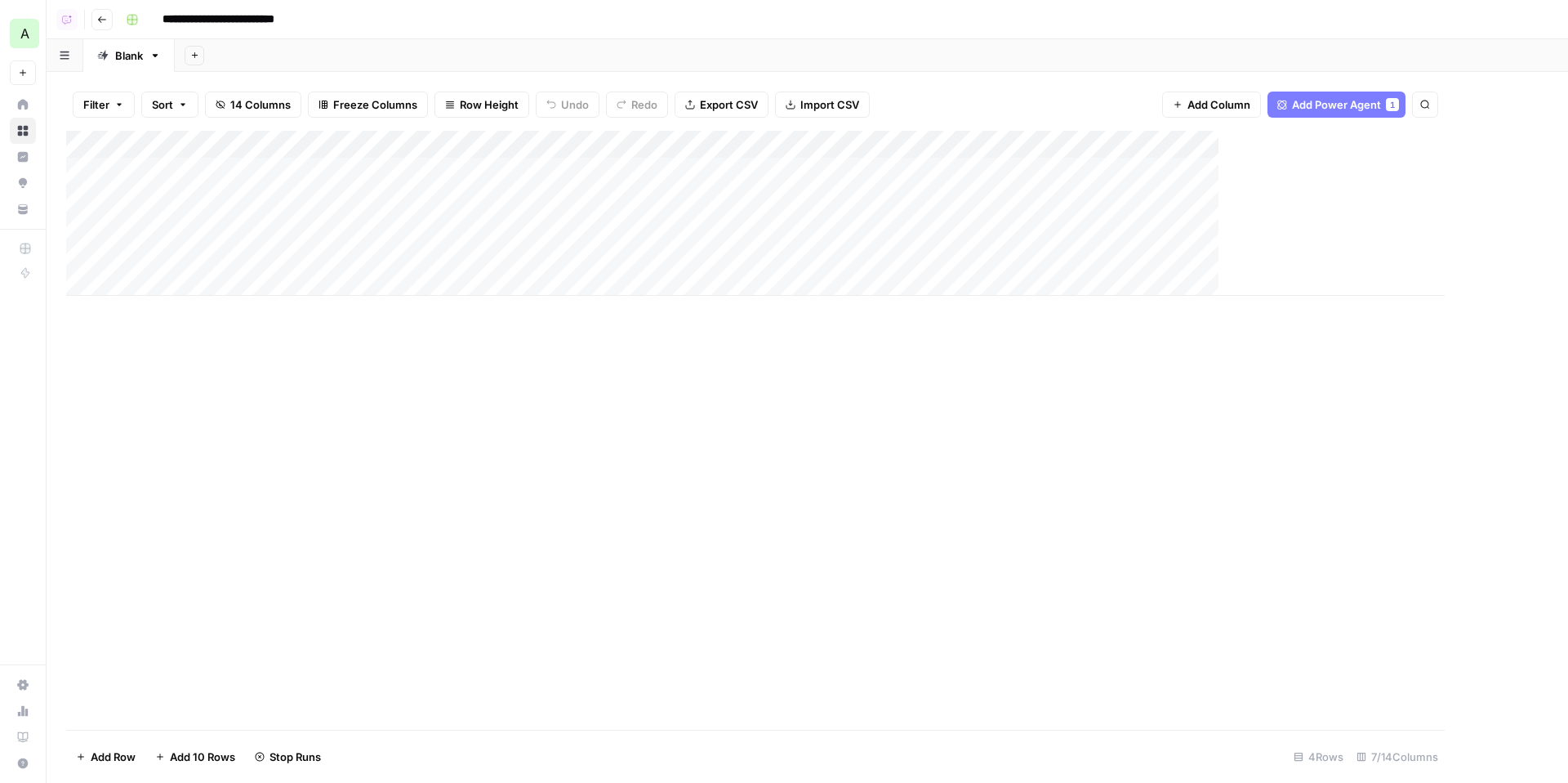
click at [423, 245] on div "Add Column" at bounding box center [755, 213] width 1378 height 165
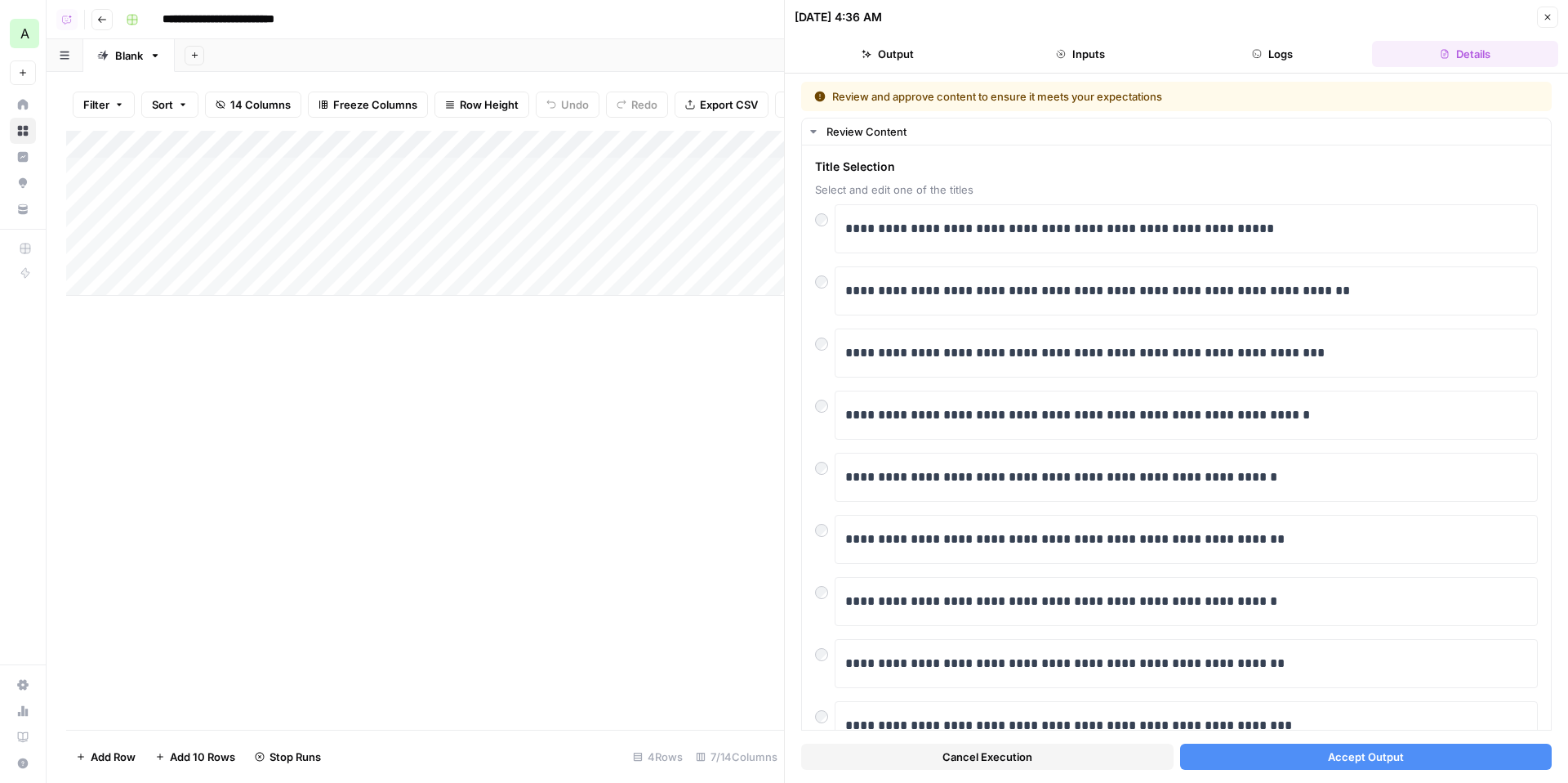
click at [1286, 745] on button "Accept Output" at bounding box center [1366, 756] width 372 height 26
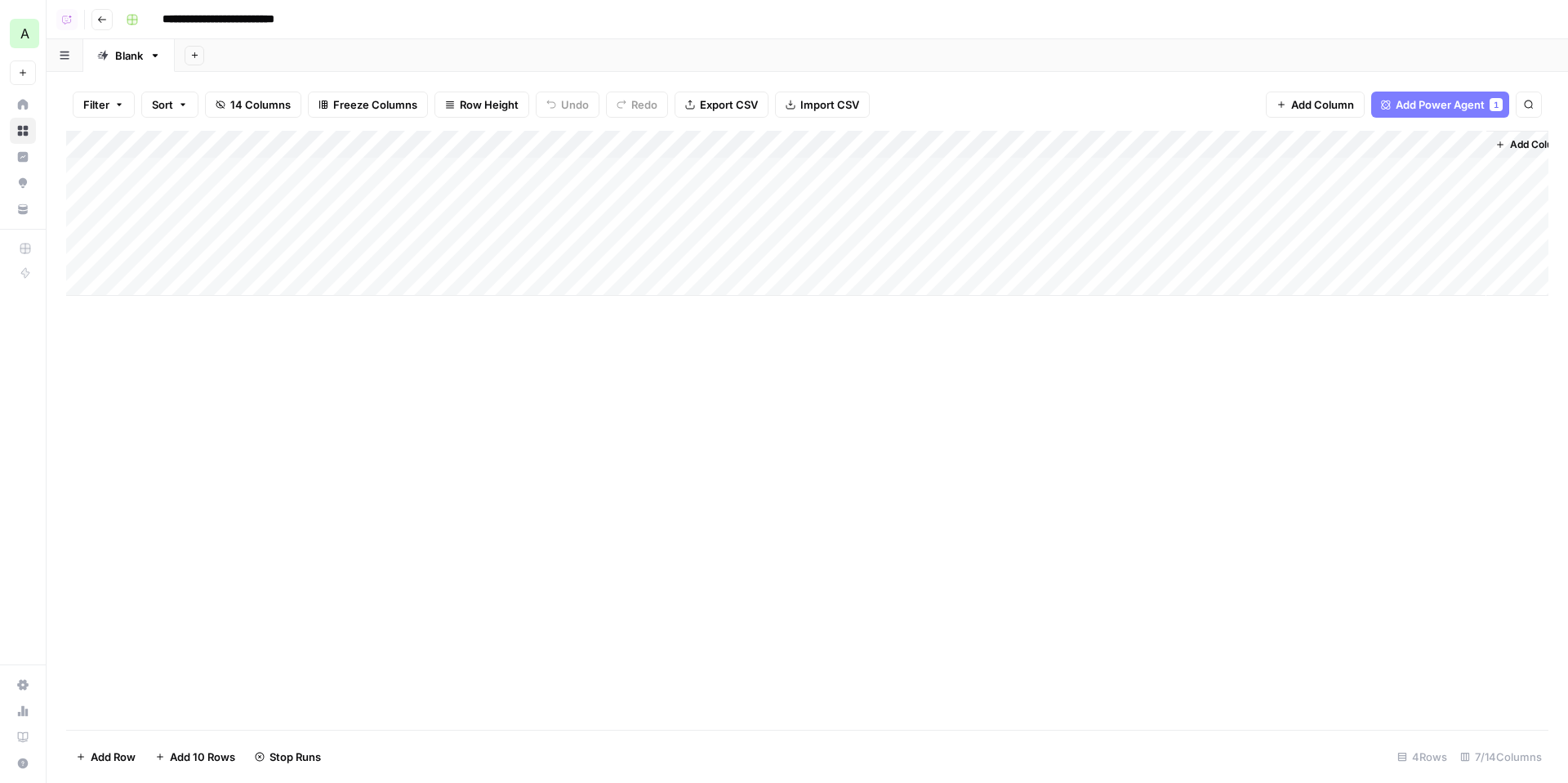
click at [22, 21] on div "A" at bounding box center [24, 33] width 29 height 29
click at [238, 248] on div "Add Column" at bounding box center [807, 213] width 1482 height 165
click at [360, 440] on div "Add Column" at bounding box center [807, 430] width 1482 height 599
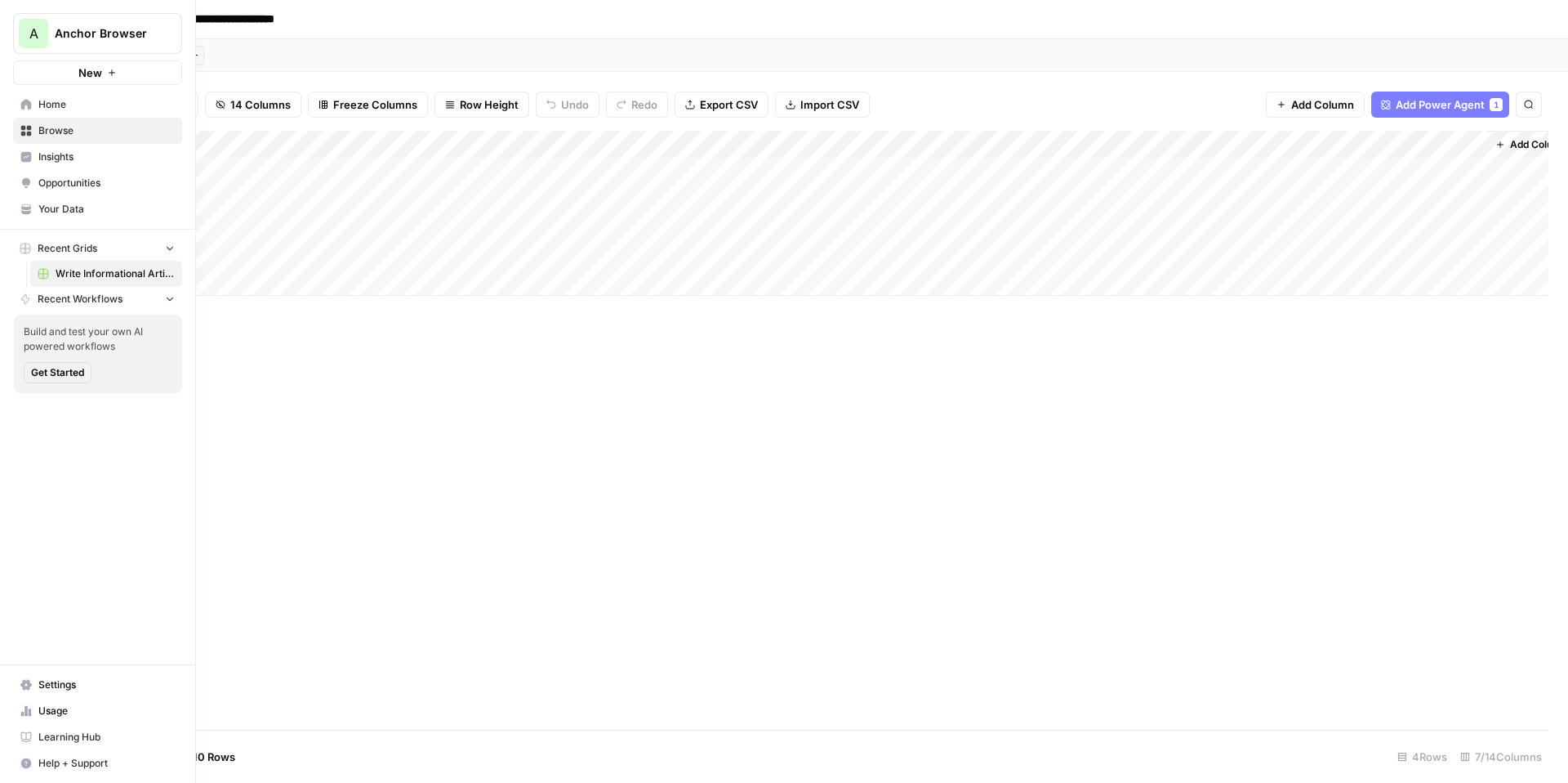
click at [45, 679] on span "Settings" at bounding box center [106, 685] width 136 height 15
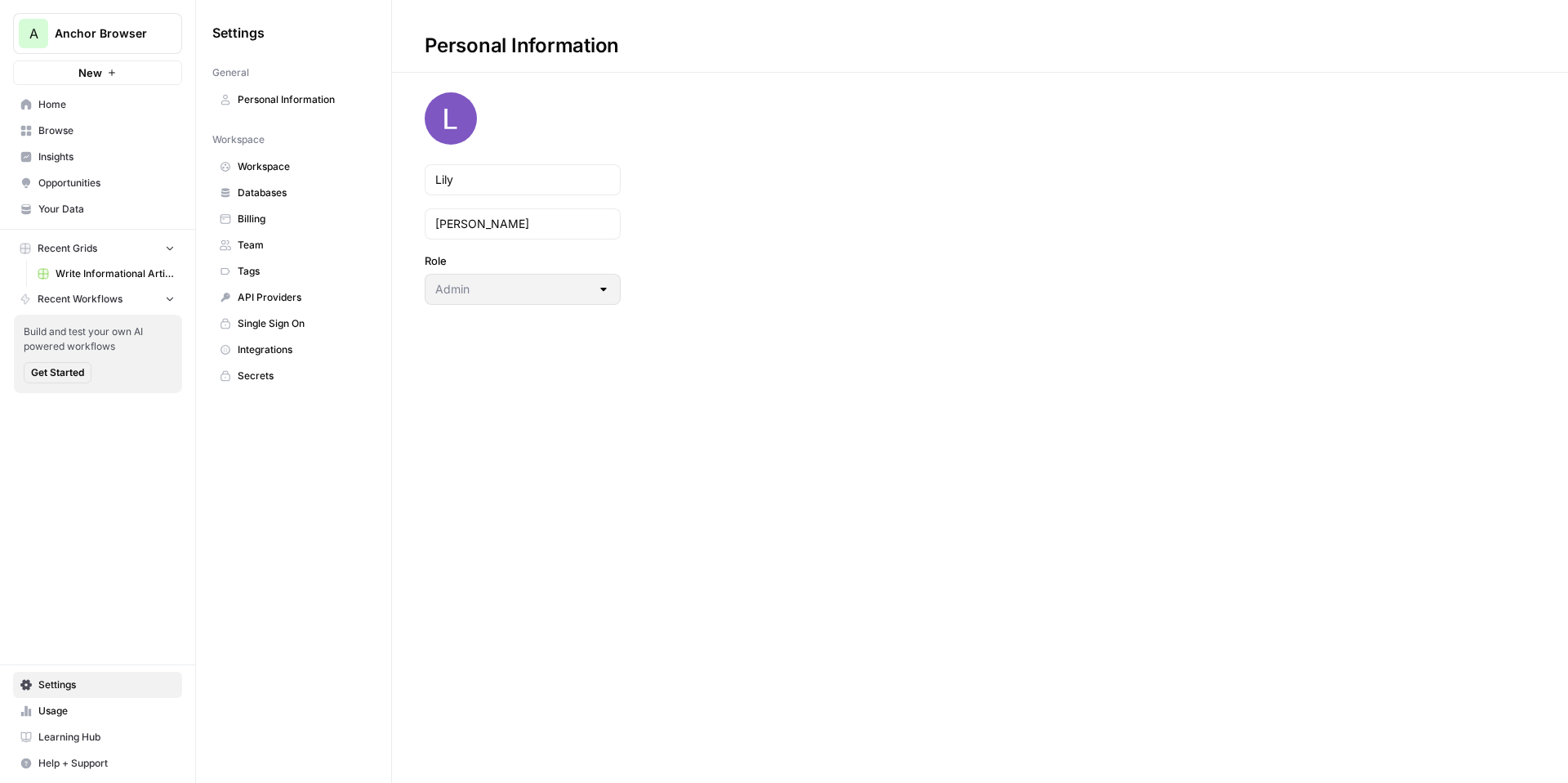
click at [267, 170] on span "Workspace" at bounding box center [302, 166] width 130 height 15
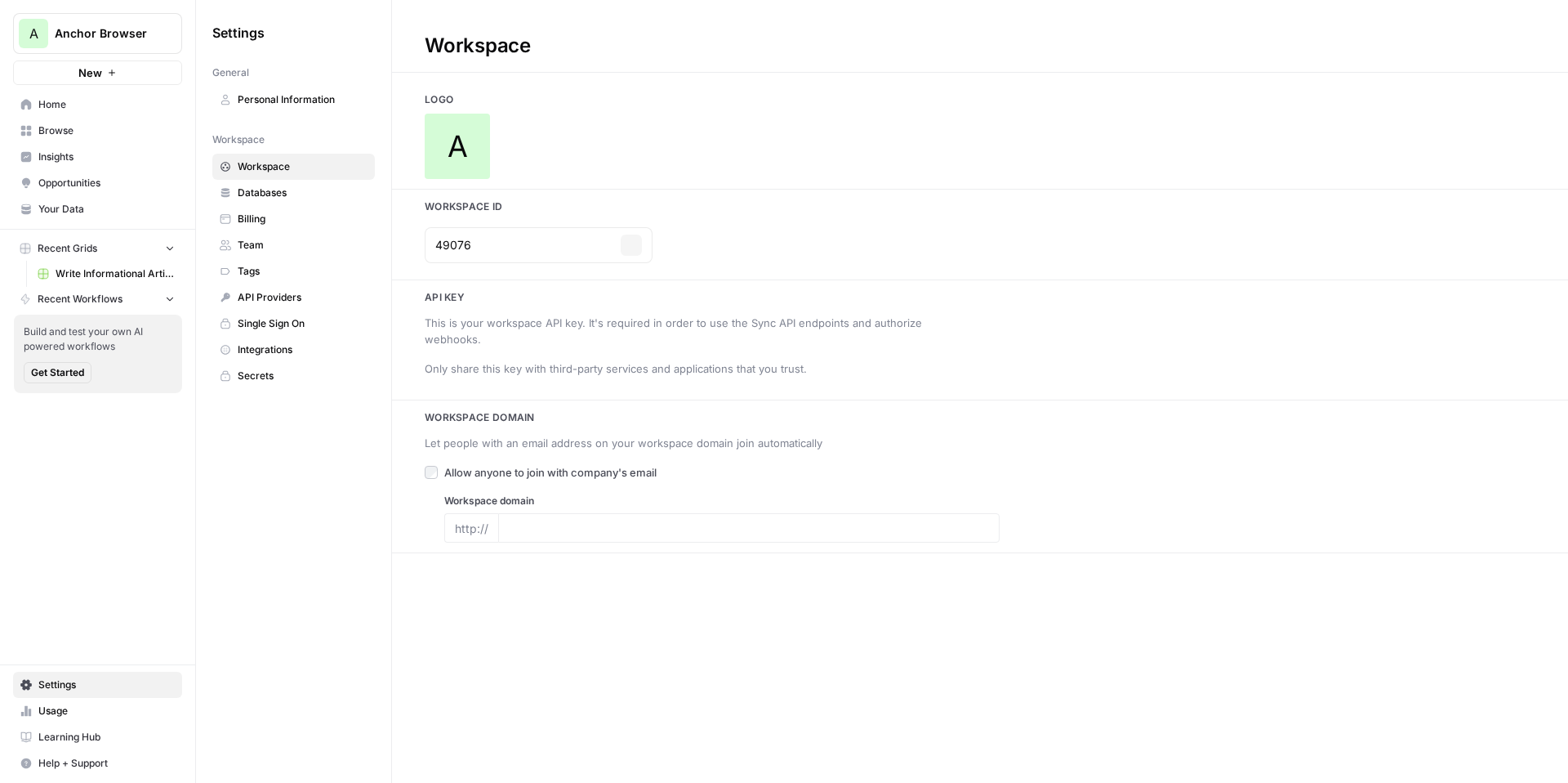
type input "[URL][DOMAIN_NAME]"
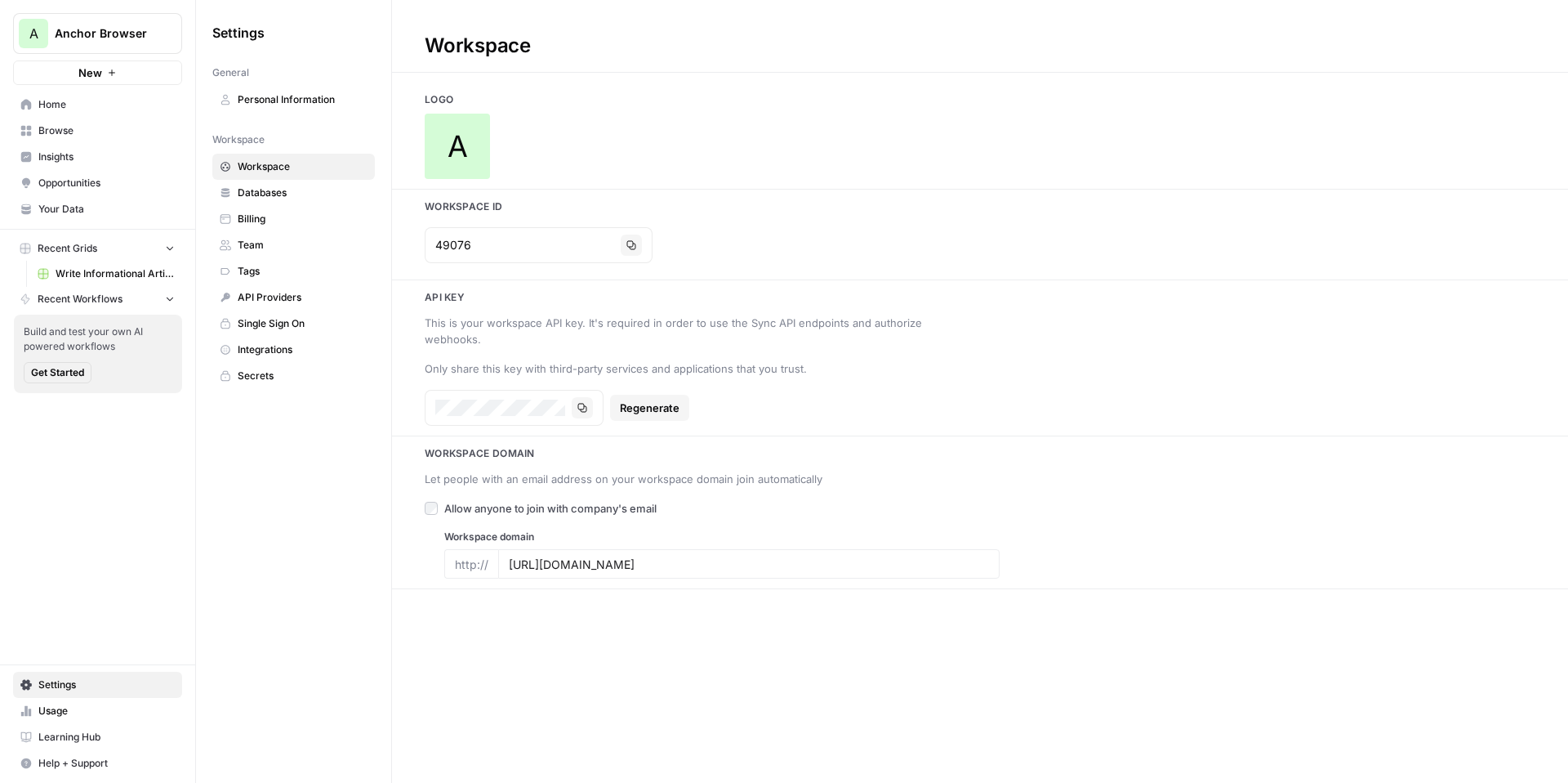
click at [456, 148] on span "A" at bounding box center [457, 146] width 20 height 33
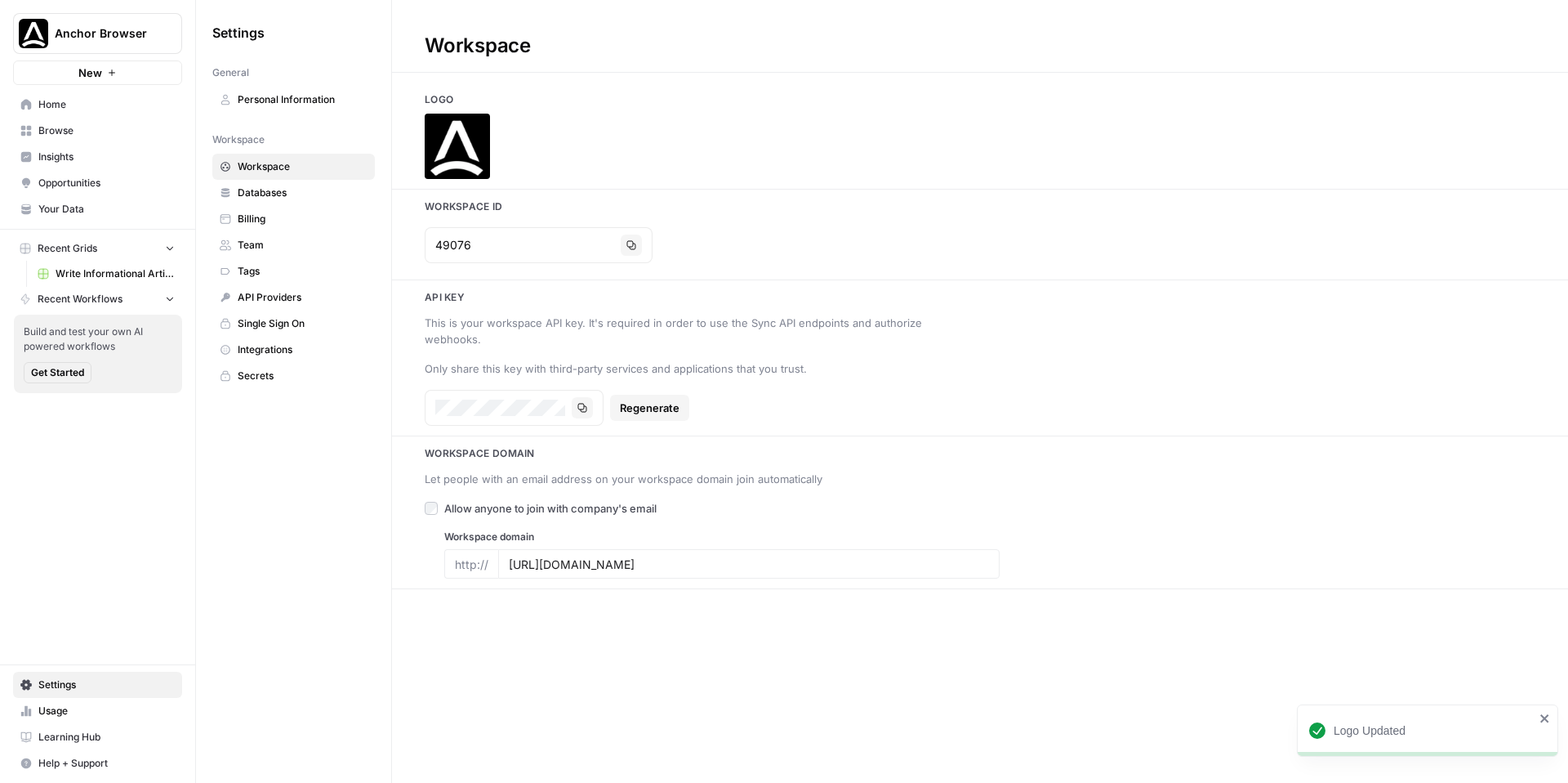
click at [93, 153] on span "Insights" at bounding box center [106, 156] width 136 height 15
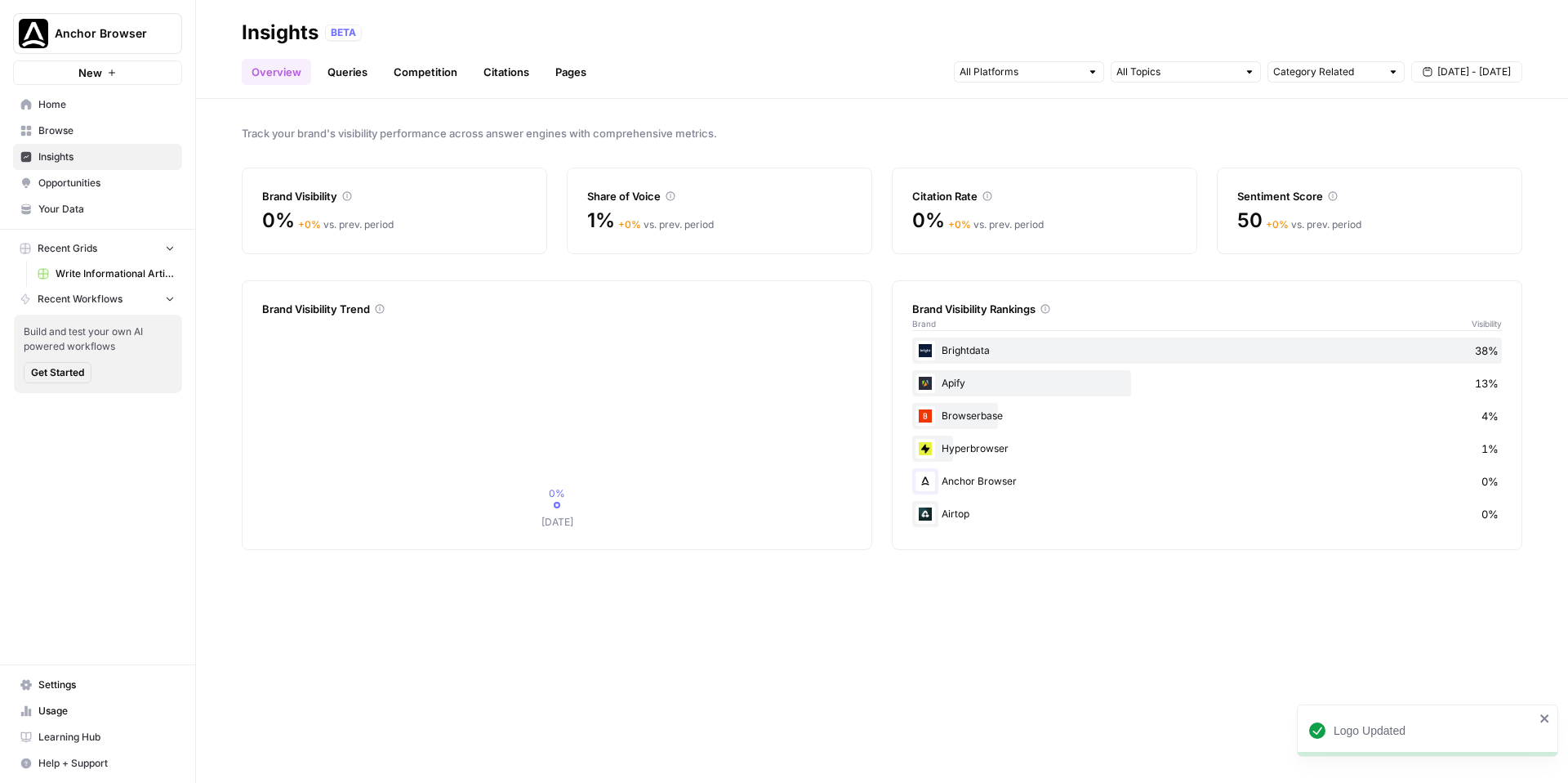
click at [102, 186] on span "Opportunities" at bounding box center [106, 182] width 136 height 15
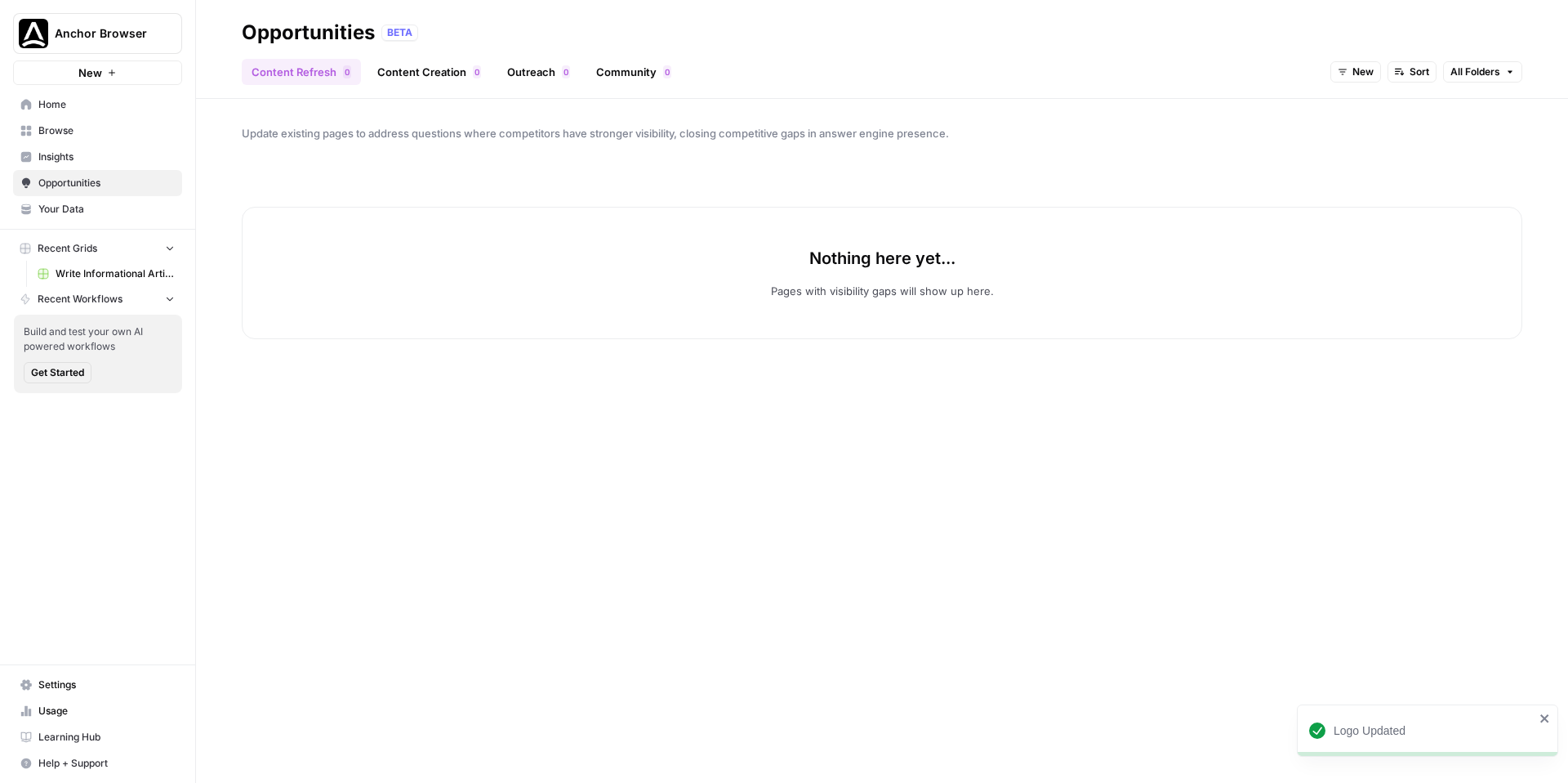
click at [89, 161] on span "Insights" at bounding box center [106, 156] width 136 height 15
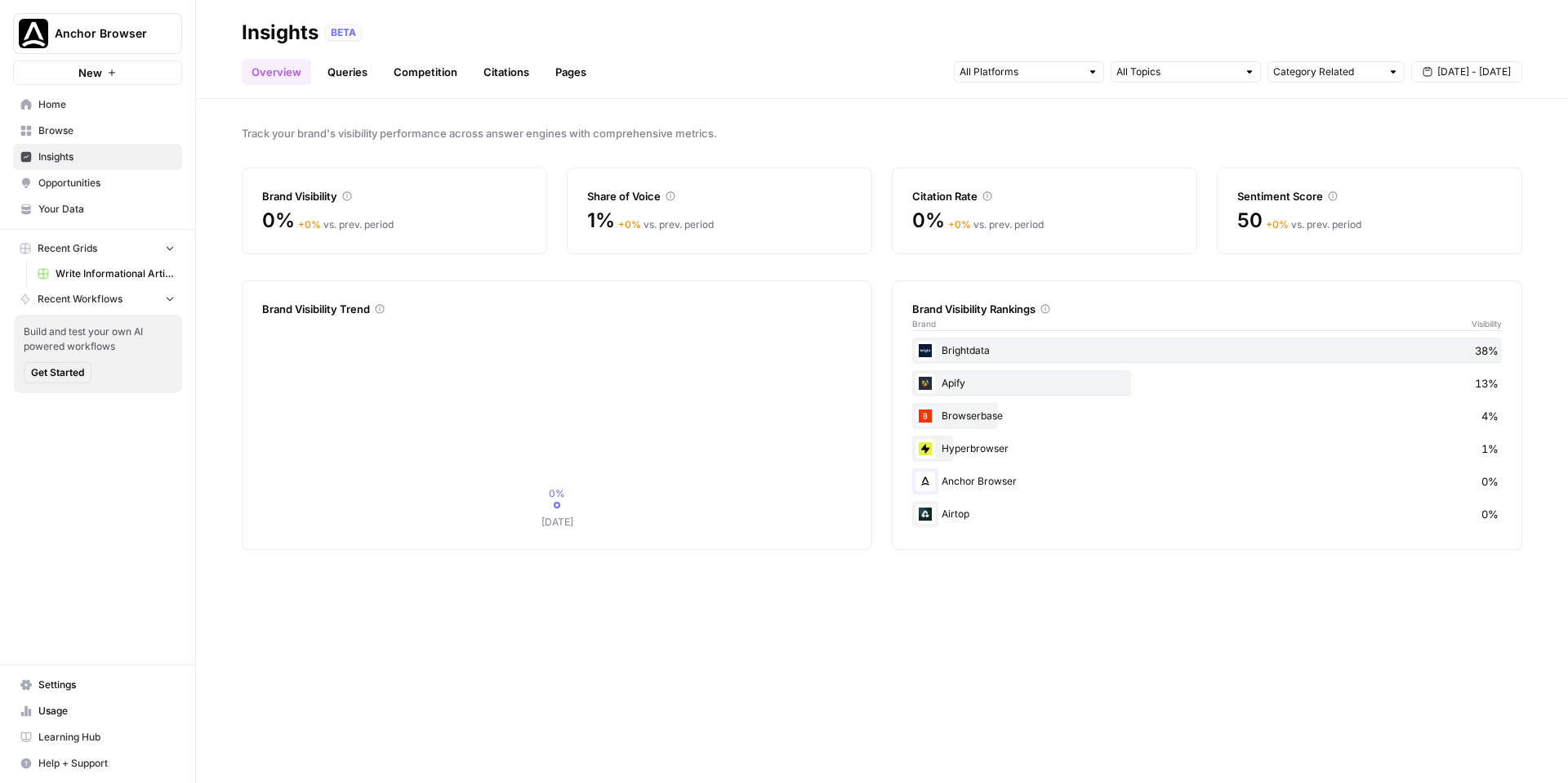
click at [103, 129] on span "Browse" at bounding box center [106, 131] width 136 height 15
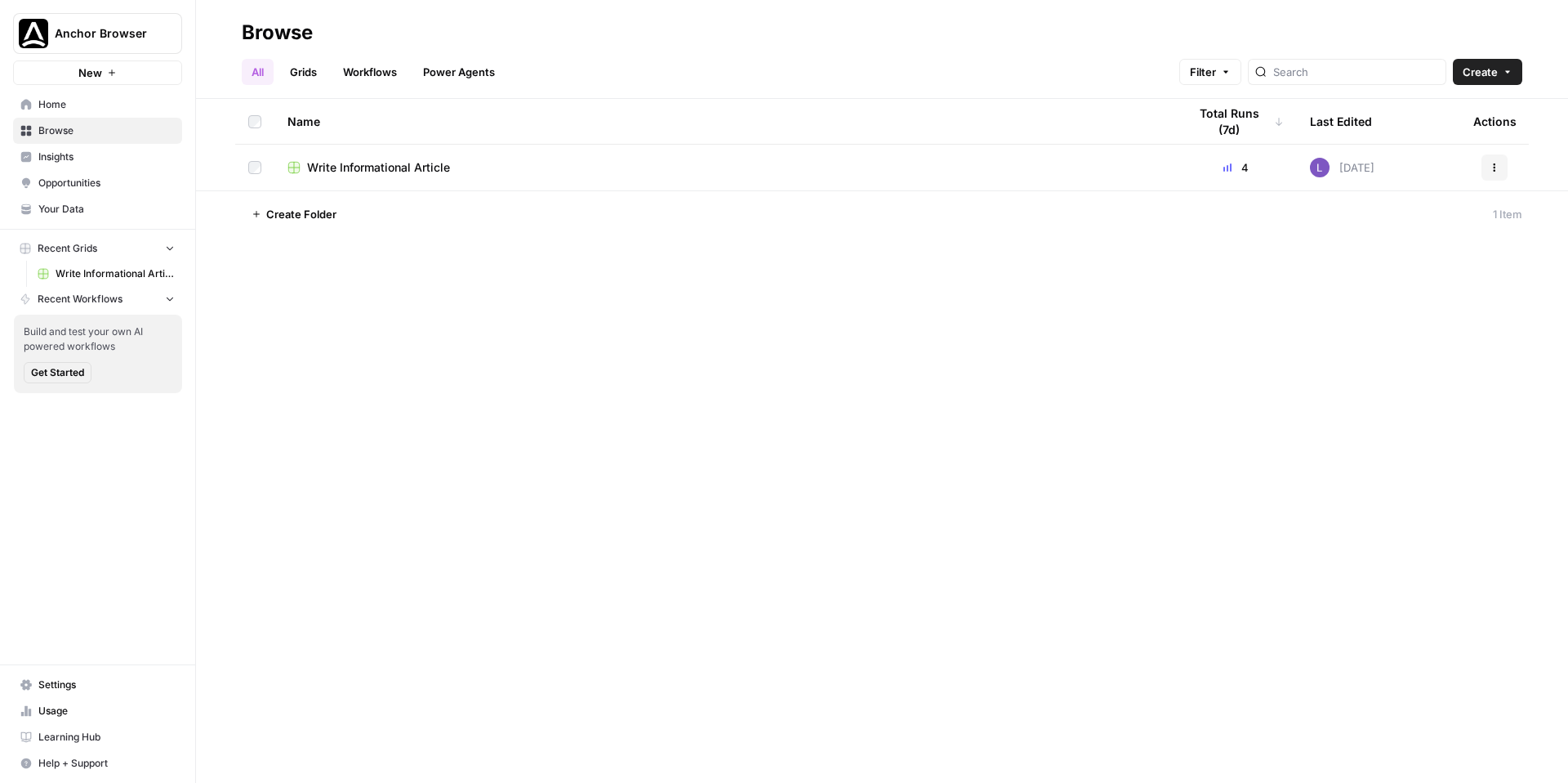
click at [351, 168] on span "Write Informational Article" at bounding box center [378, 167] width 143 height 17
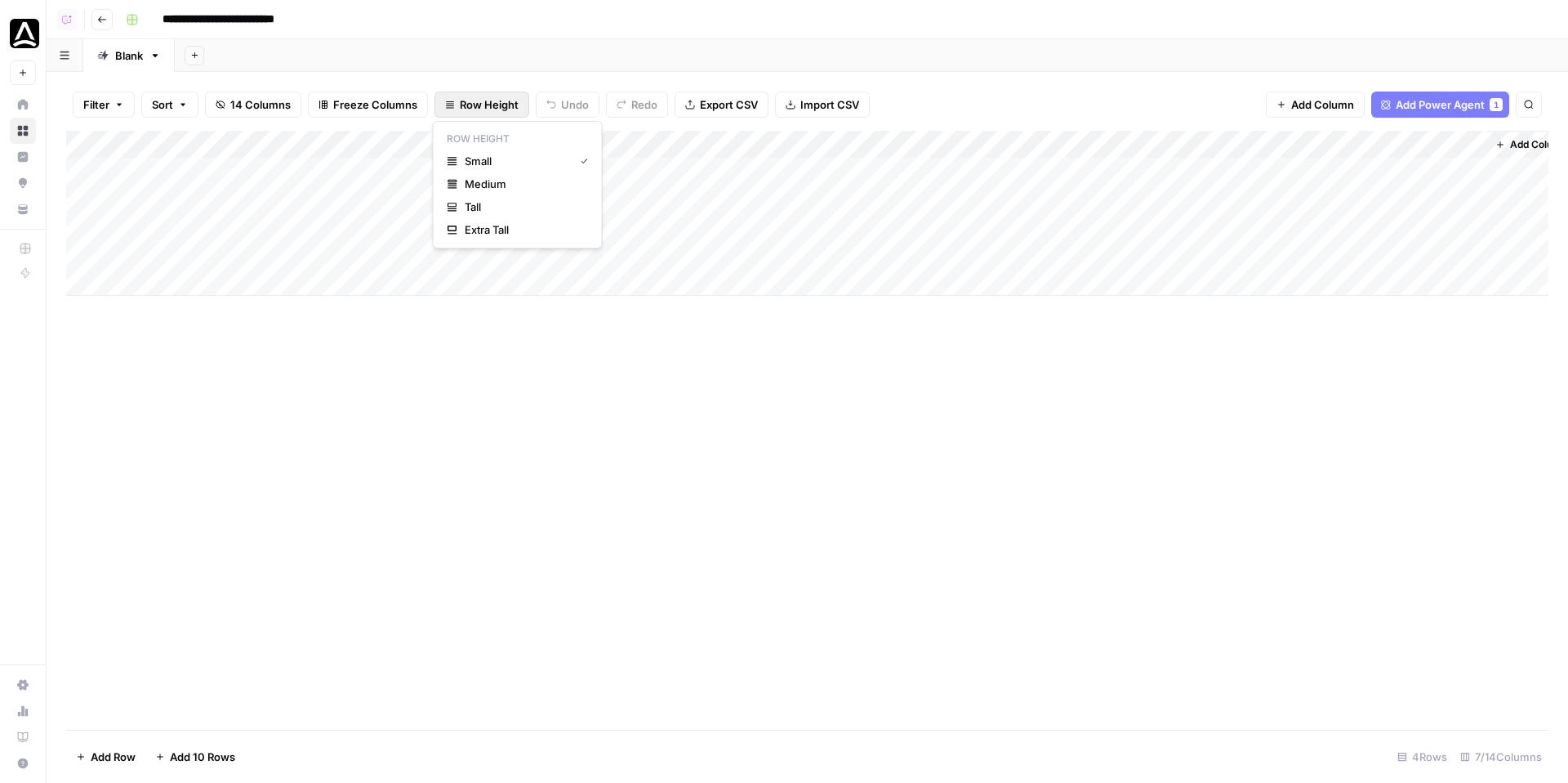
click at [470, 102] on span "Row Height" at bounding box center [489, 104] width 58 height 17
click at [518, 198] on button "Tall" at bounding box center [517, 206] width 155 height 22
click at [496, 107] on span "Row Height" at bounding box center [489, 104] width 58 height 17
click at [499, 210] on span "Tall" at bounding box center [523, 207] width 118 height 17
click at [860, 199] on div "Add Column" at bounding box center [807, 301] width 1482 height 341
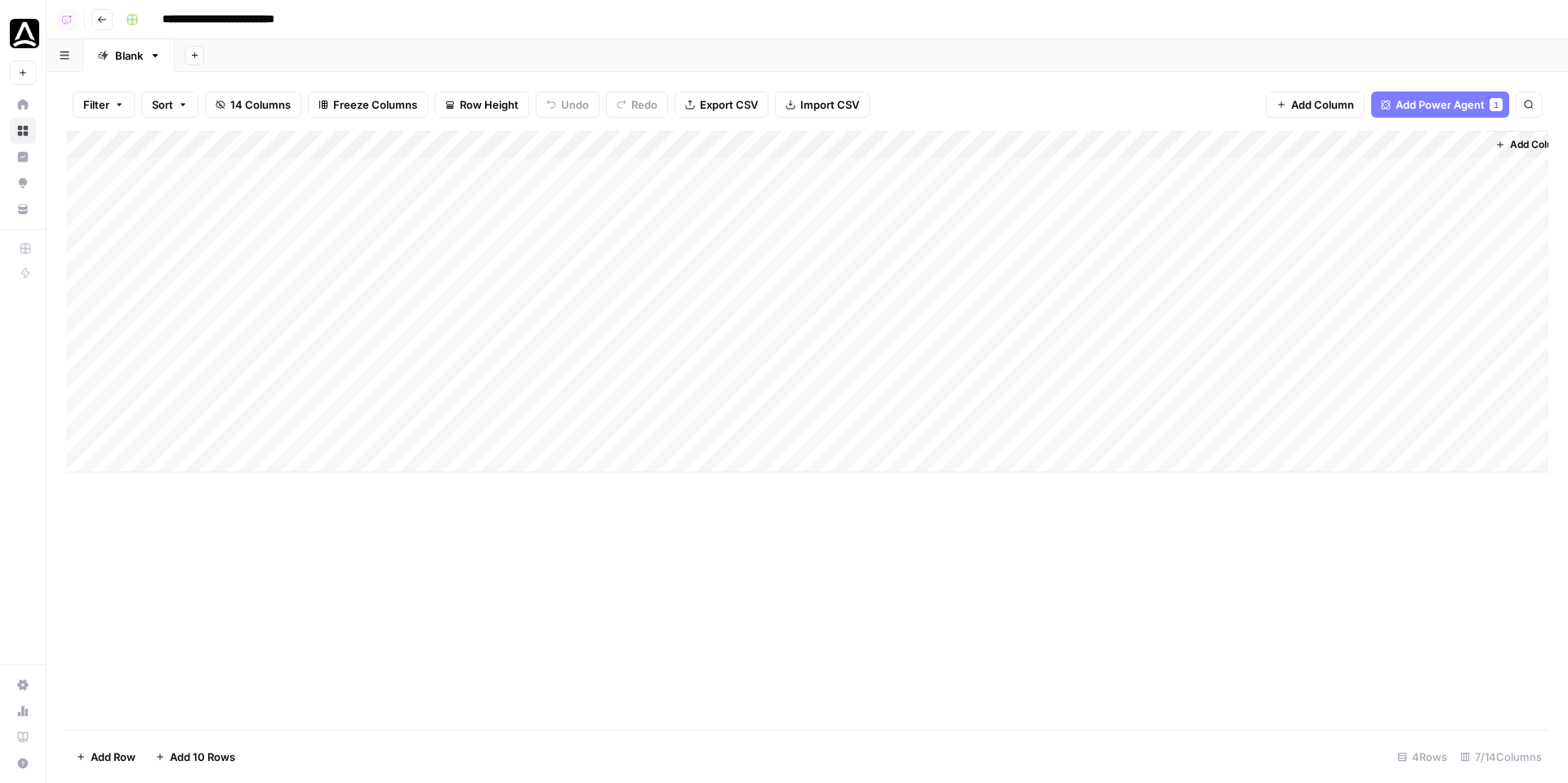
click at [860, 259] on div "Add Column" at bounding box center [807, 301] width 1482 height 341
click at [860, 330] on div "Add Column" at bounding box center [807, 301] width 1482 height 341
click at [860, 383] on div "Add Column" at bounding box center [807, 301] width 1482 height 341
click at [850, 206] on div "Add Column" at bounding box center [807, 301] width 1482 height 341
click at [848, 258] on div "Add Column" at bounding box center [807, 301] width 1482 height 341
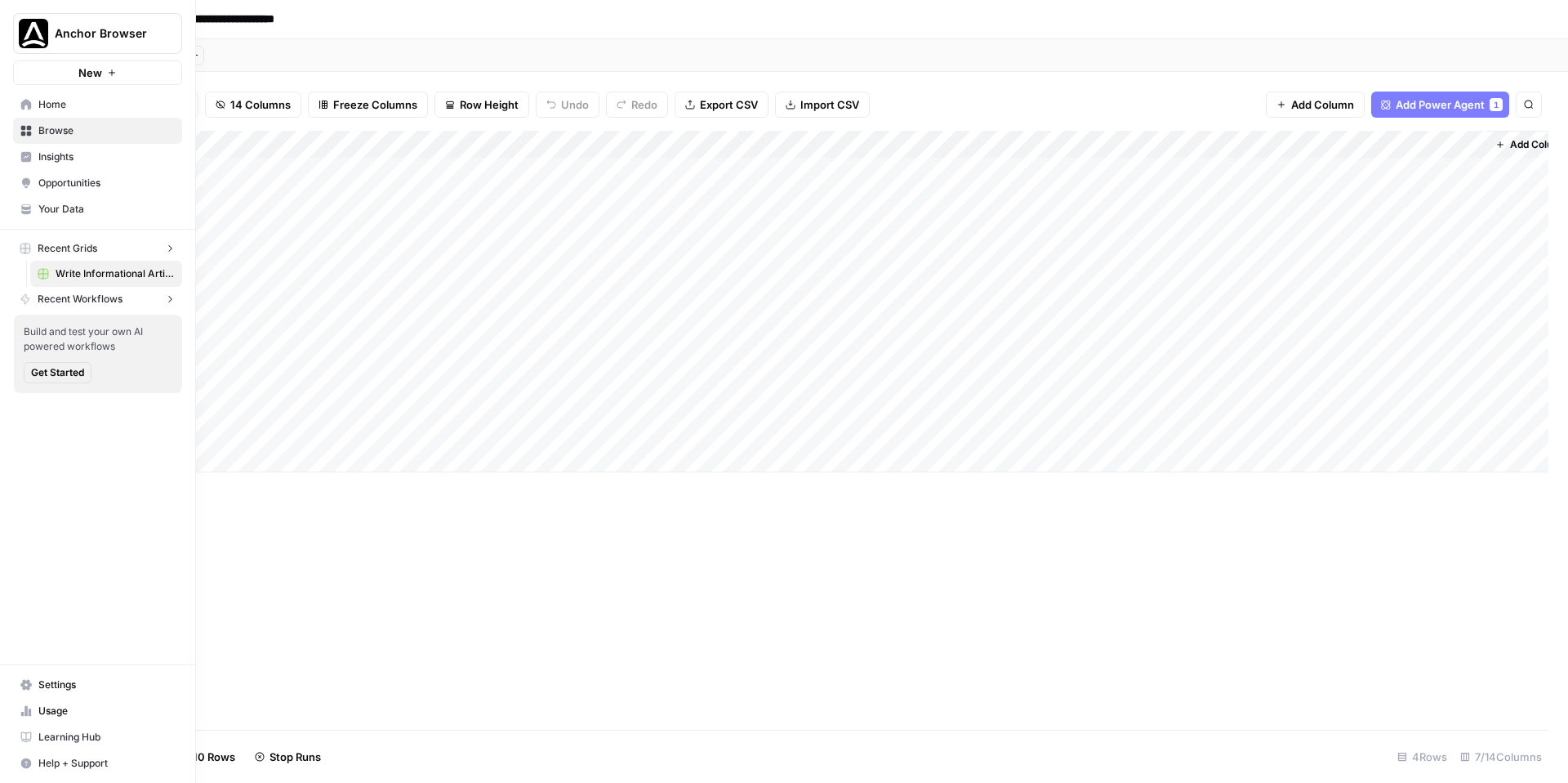
click at [25, 686] on icon at bounding box center [26, 684] width 12 height 11
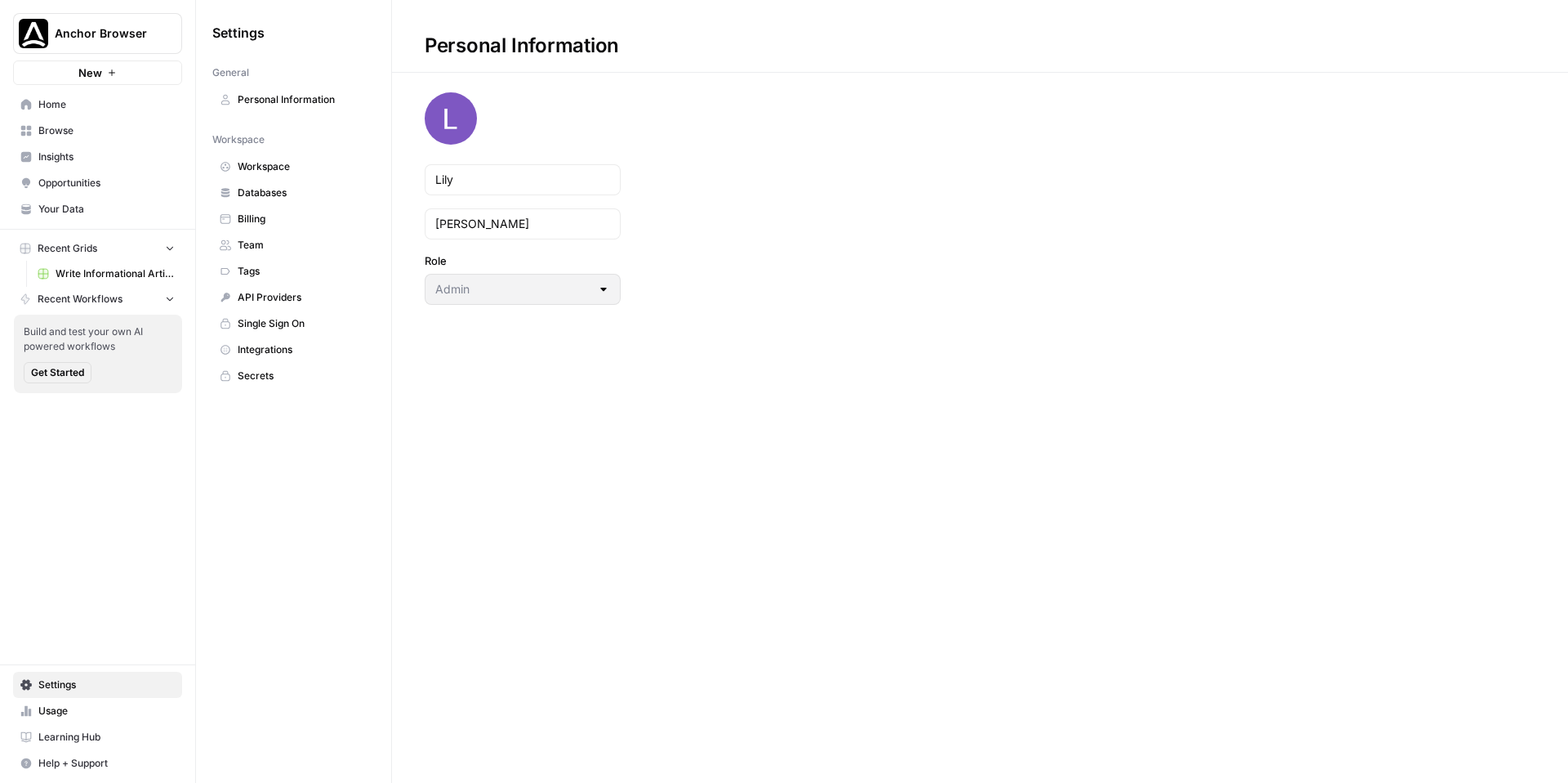
click at [81, 716] on span "Usage" at bounding box center [106, 710] width 136 height 15
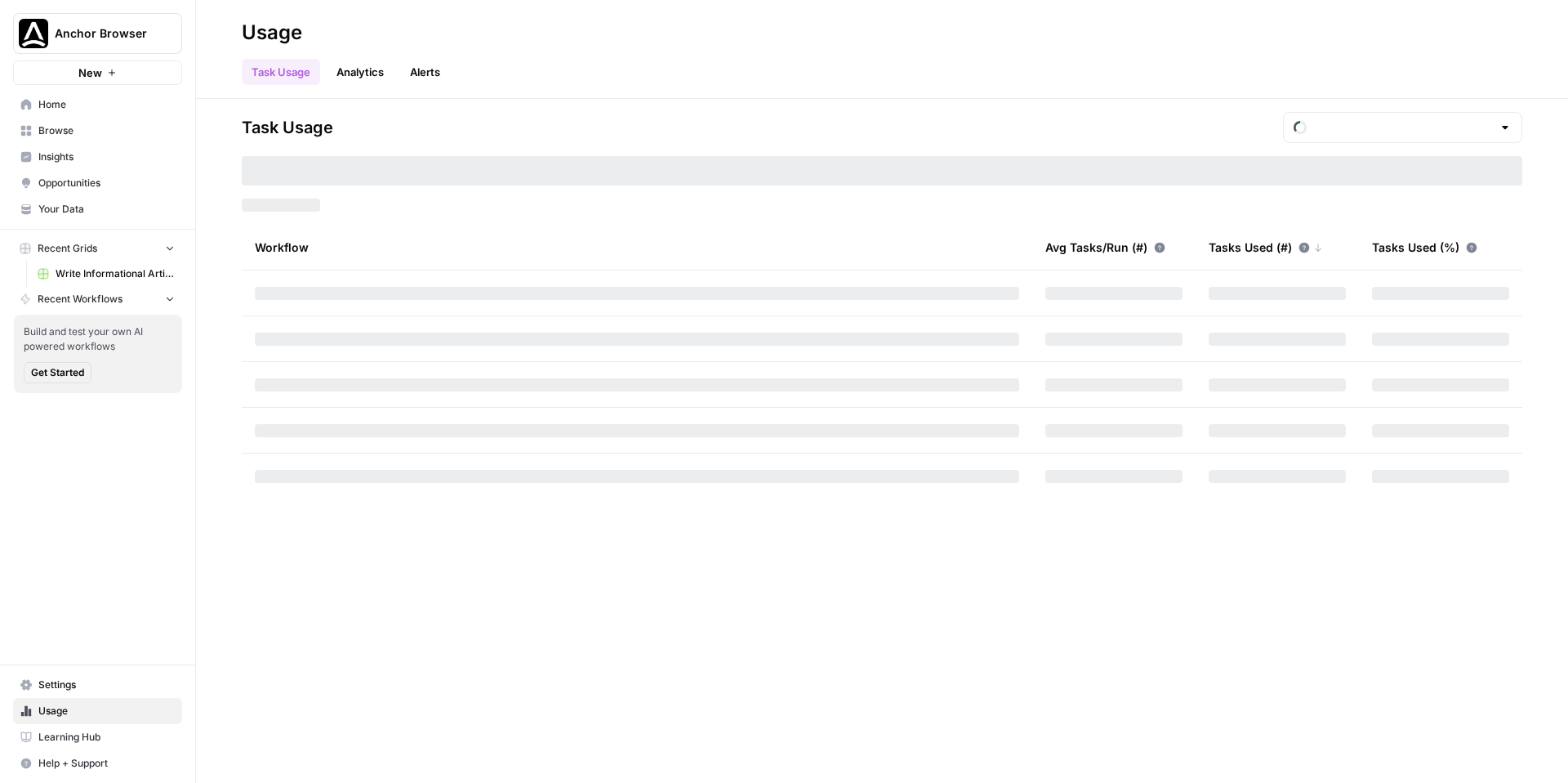
type input "September Tasks"
click at [68, 710] on span "Usage" at bounding box center [106, 710] width 136 height 15
click at [77, 132] on span "Browse" at bounding box center [106, 131] width 136 height 15
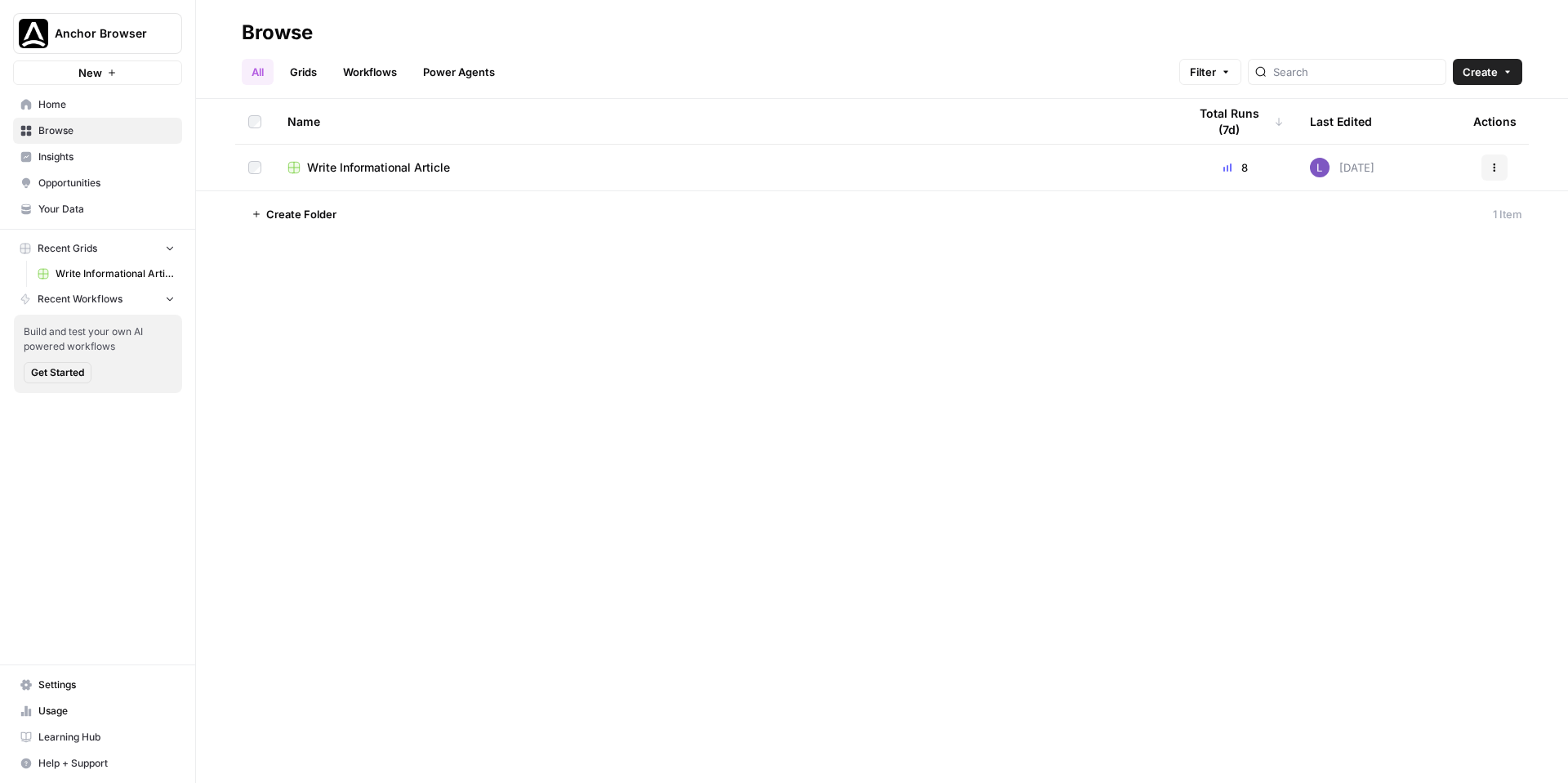
click at [355, 176] on td "Write Informational Article" at bounding box center [723, 167] width 899 height 46
click at [388, 169] on span "Write Informational Article" at bounding box center [378, 167] width 143 height 17
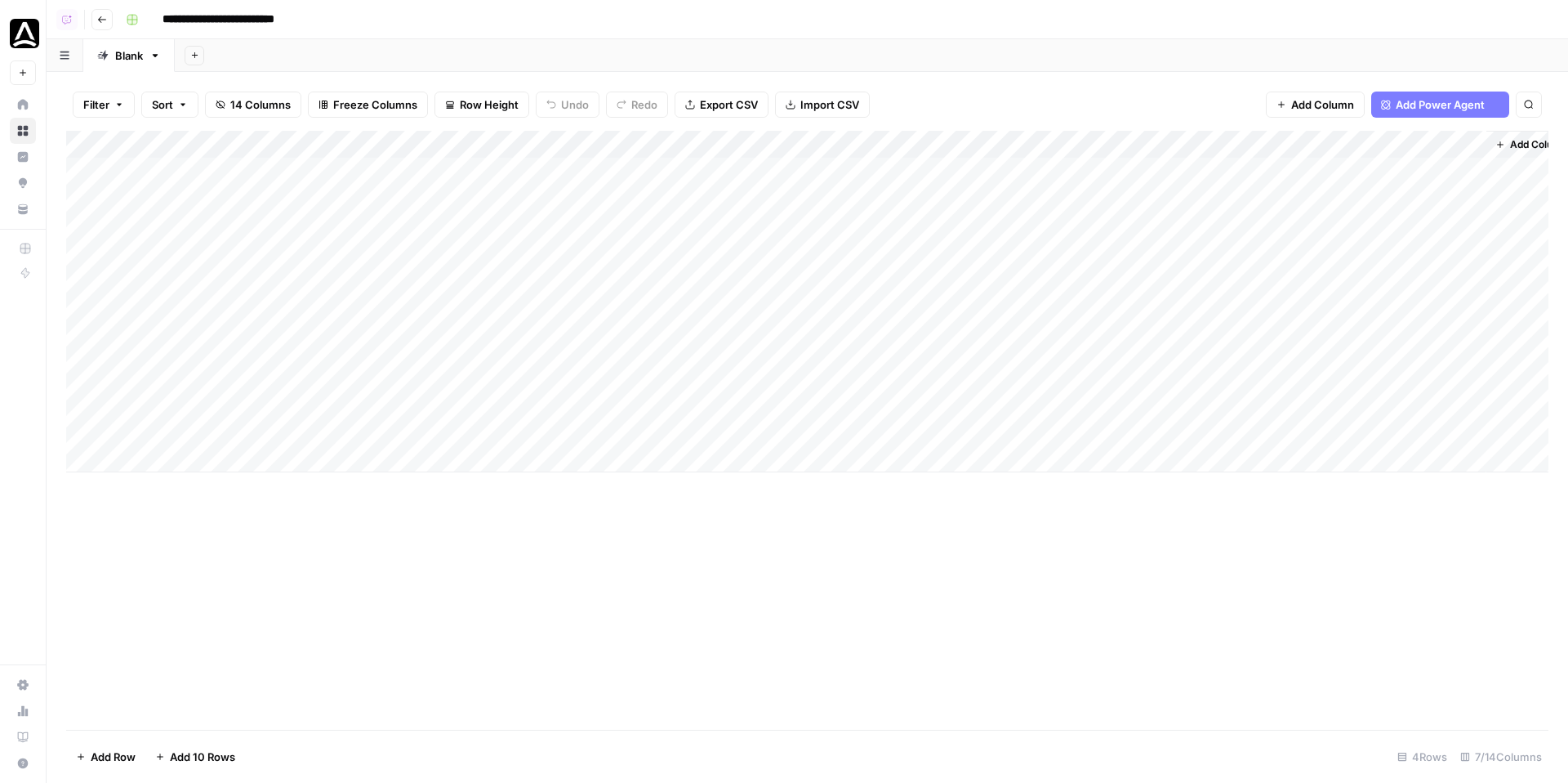
scroll to position [0, 28]
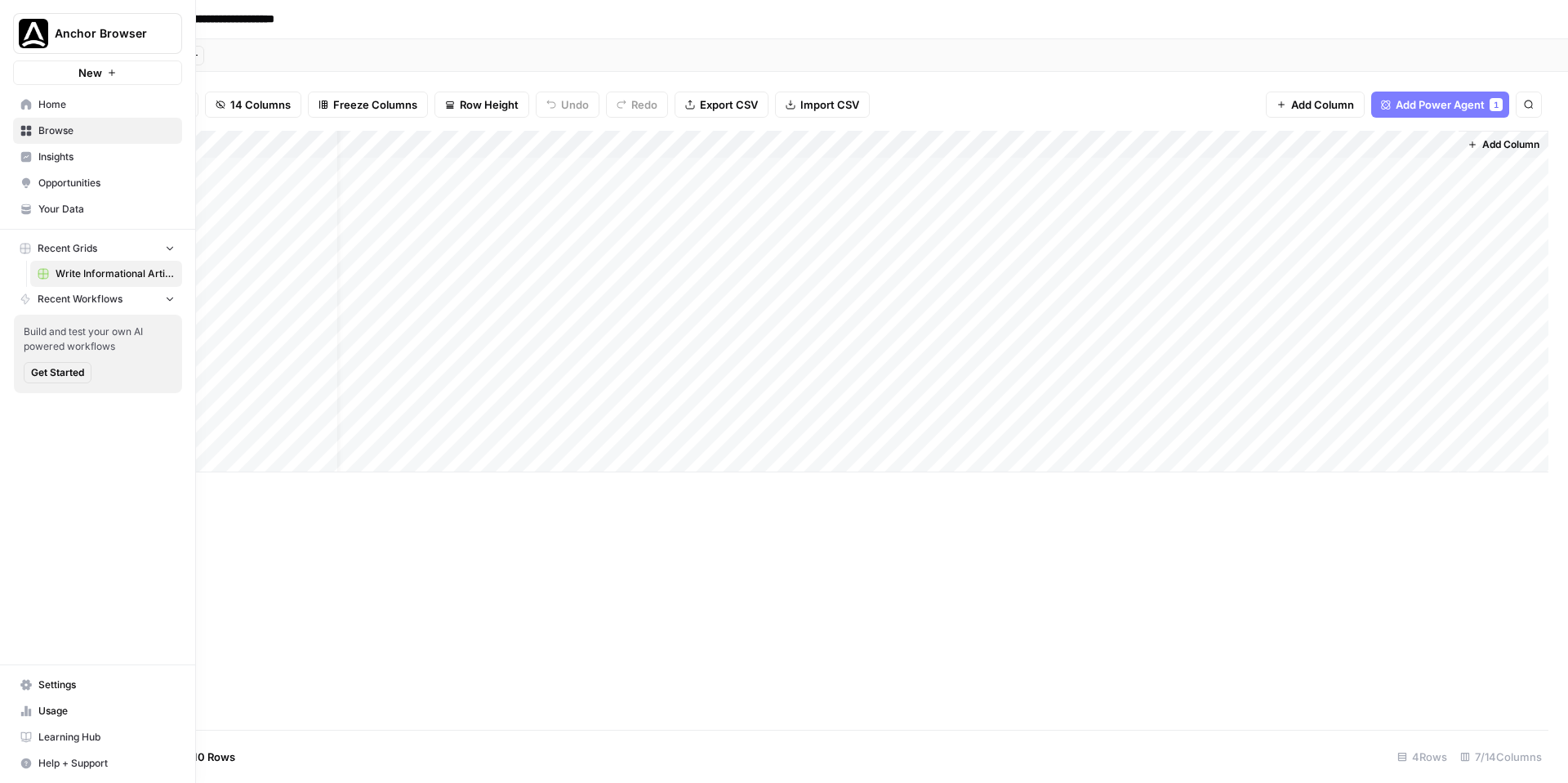
click at [46, 213] on span "Your Data" at bounding box center [106, 209] width 136 height 15
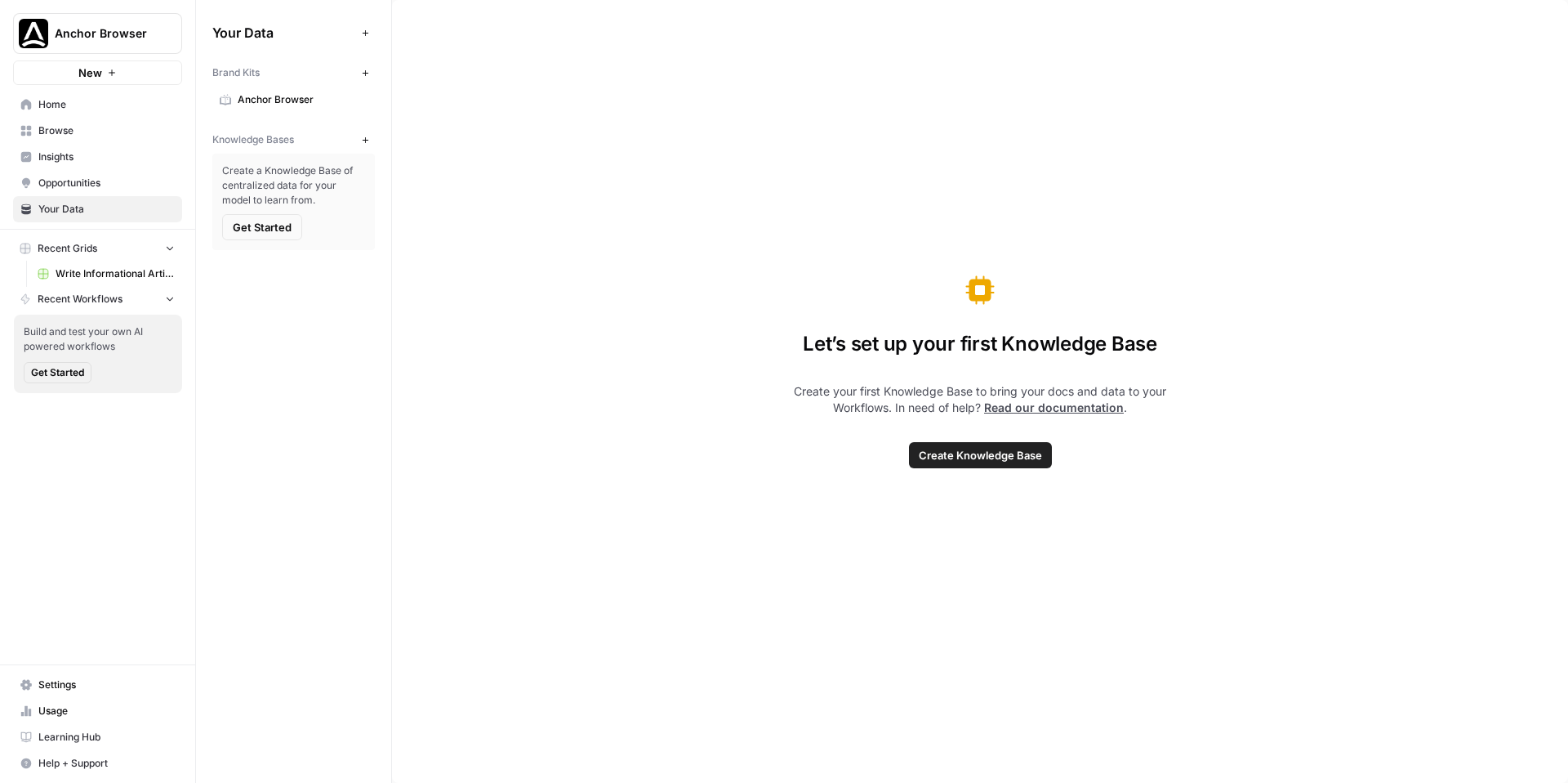
click at [362, 137] on icon "button" at bounding box center [364, 139] width 9 height 9
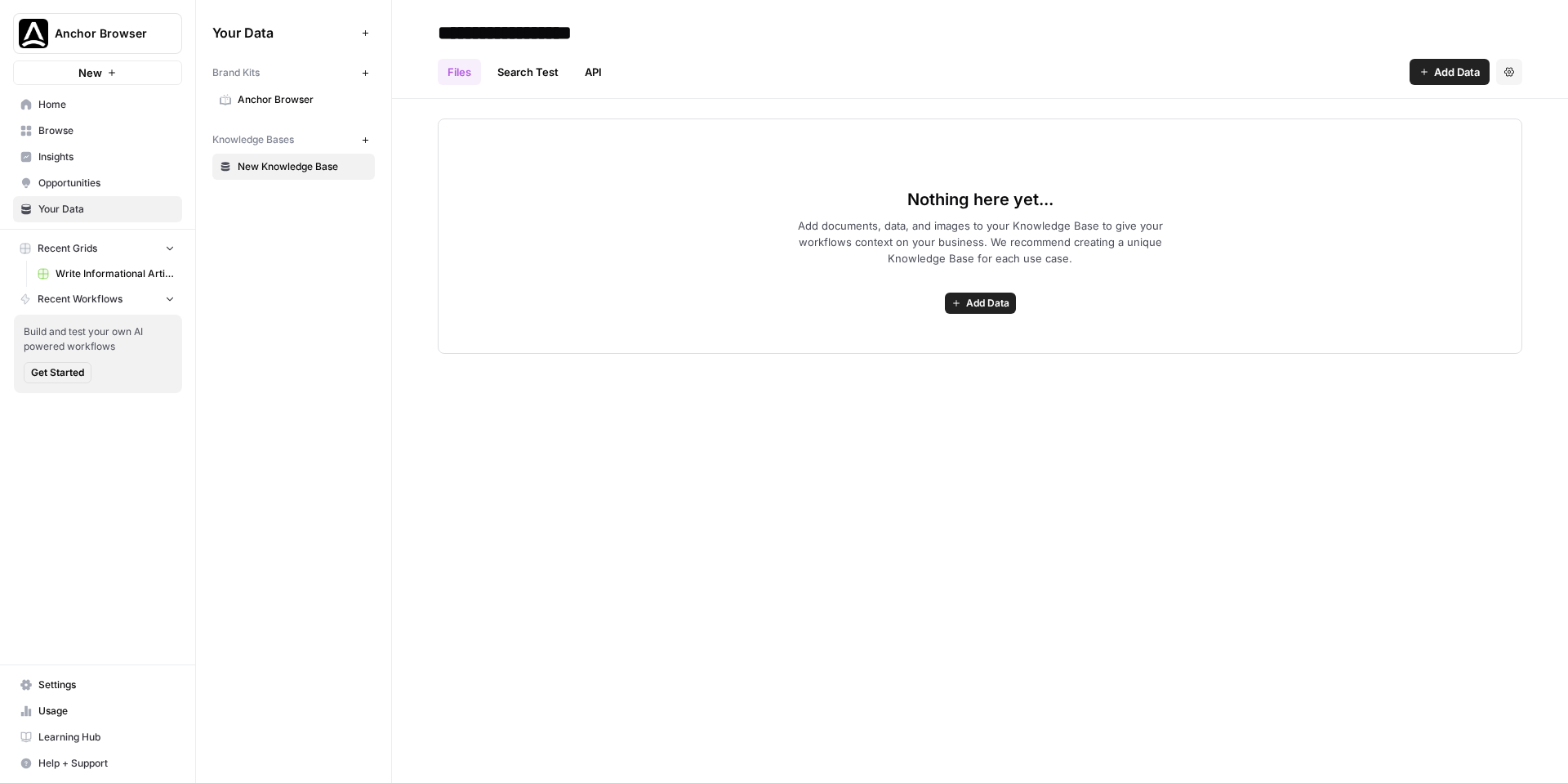
drag, startPoint x: 1445, startPoint y: 65, endPoint x: 1437, endPoint y: 71, distance: 10.0
click at [1445, 65] on span "Add Data" at bounding box center [1456, 71] width 46 height 17
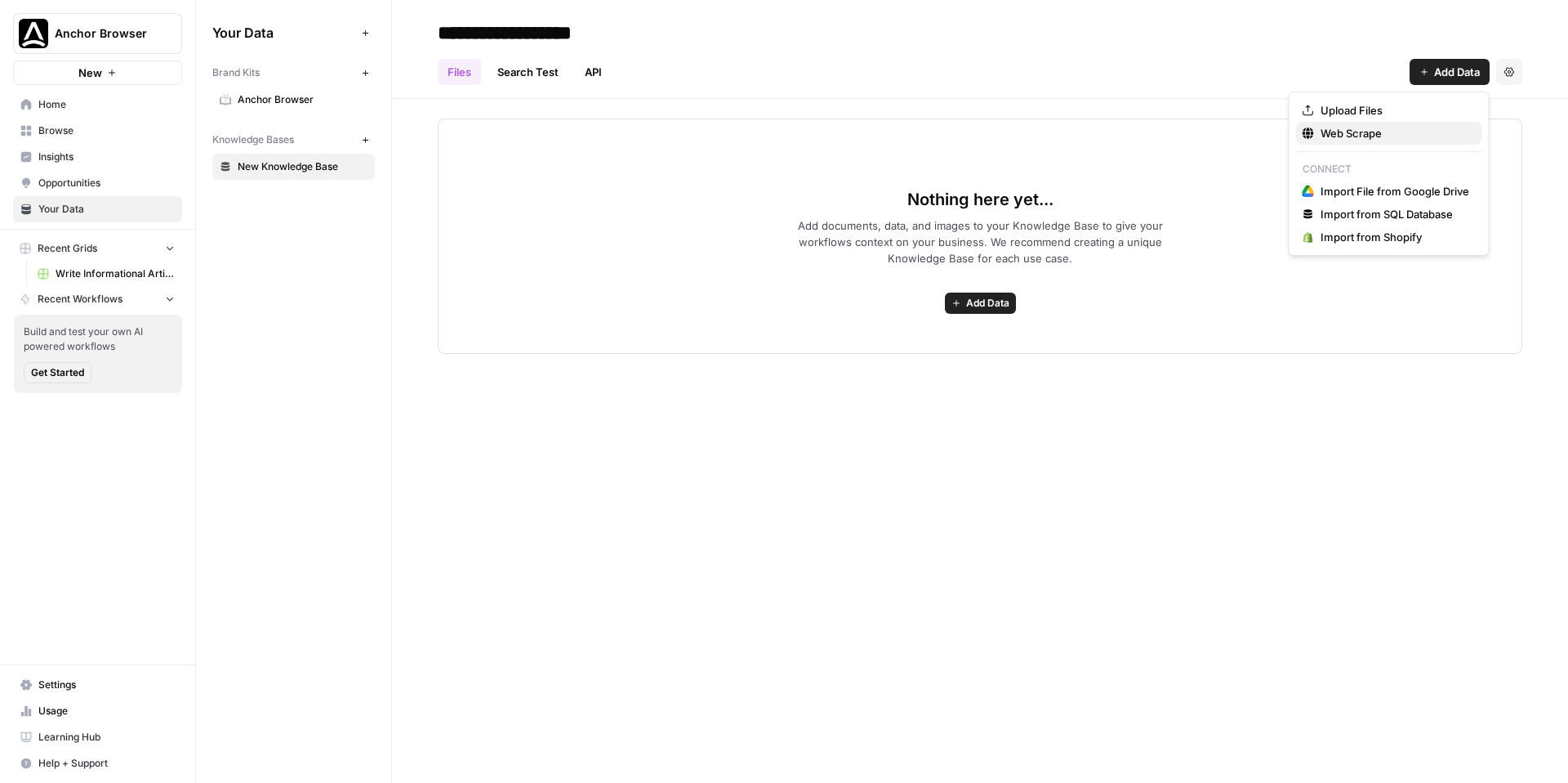
click at [1393, 133] on span "Web Scrape" at bounding box center [1395, 133] width 148 height 17
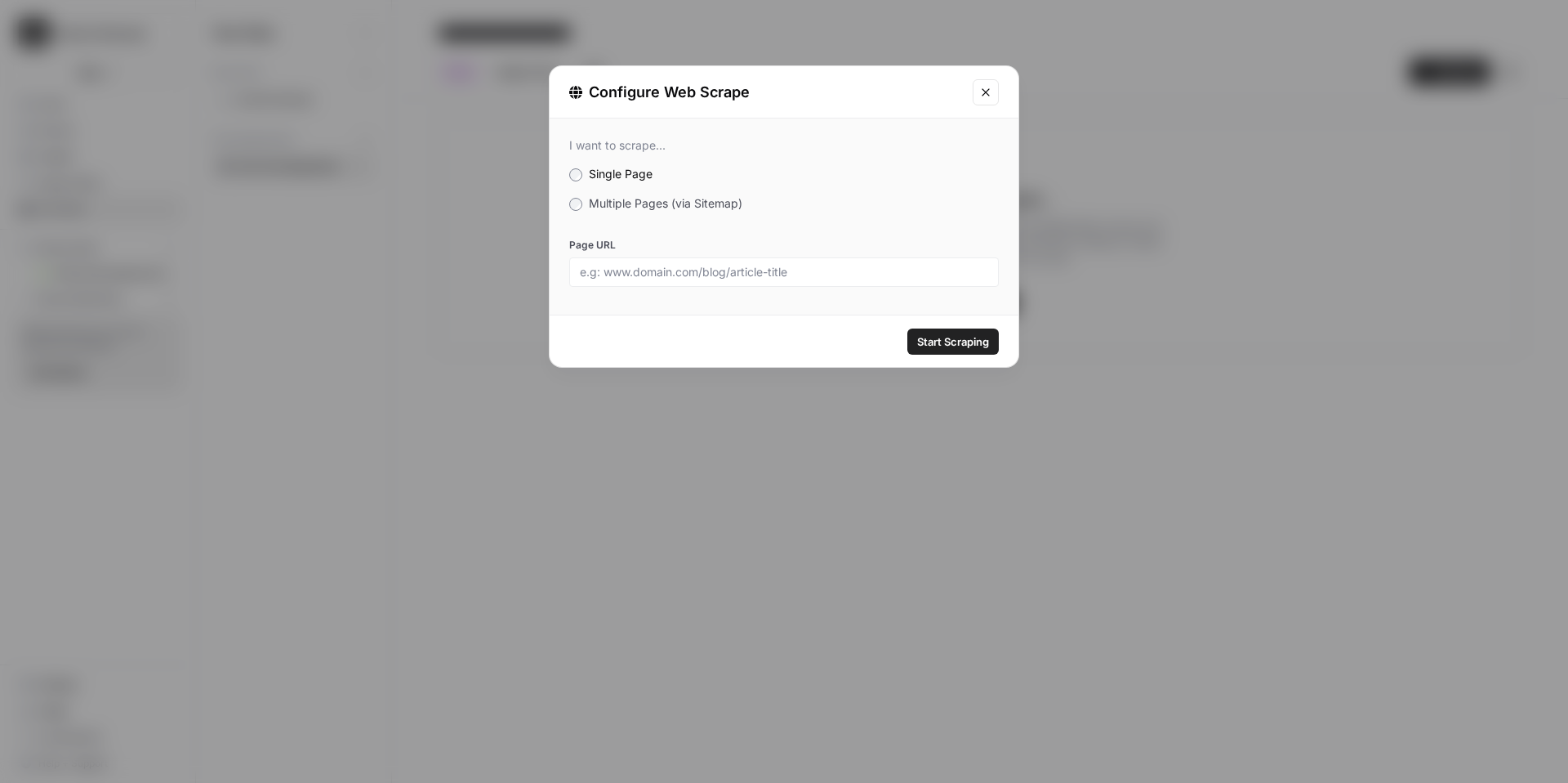
click at [662, 207] on span "Multiple Pages (via Sitemap)" at bounding box center [666, 203] width 154 height 14
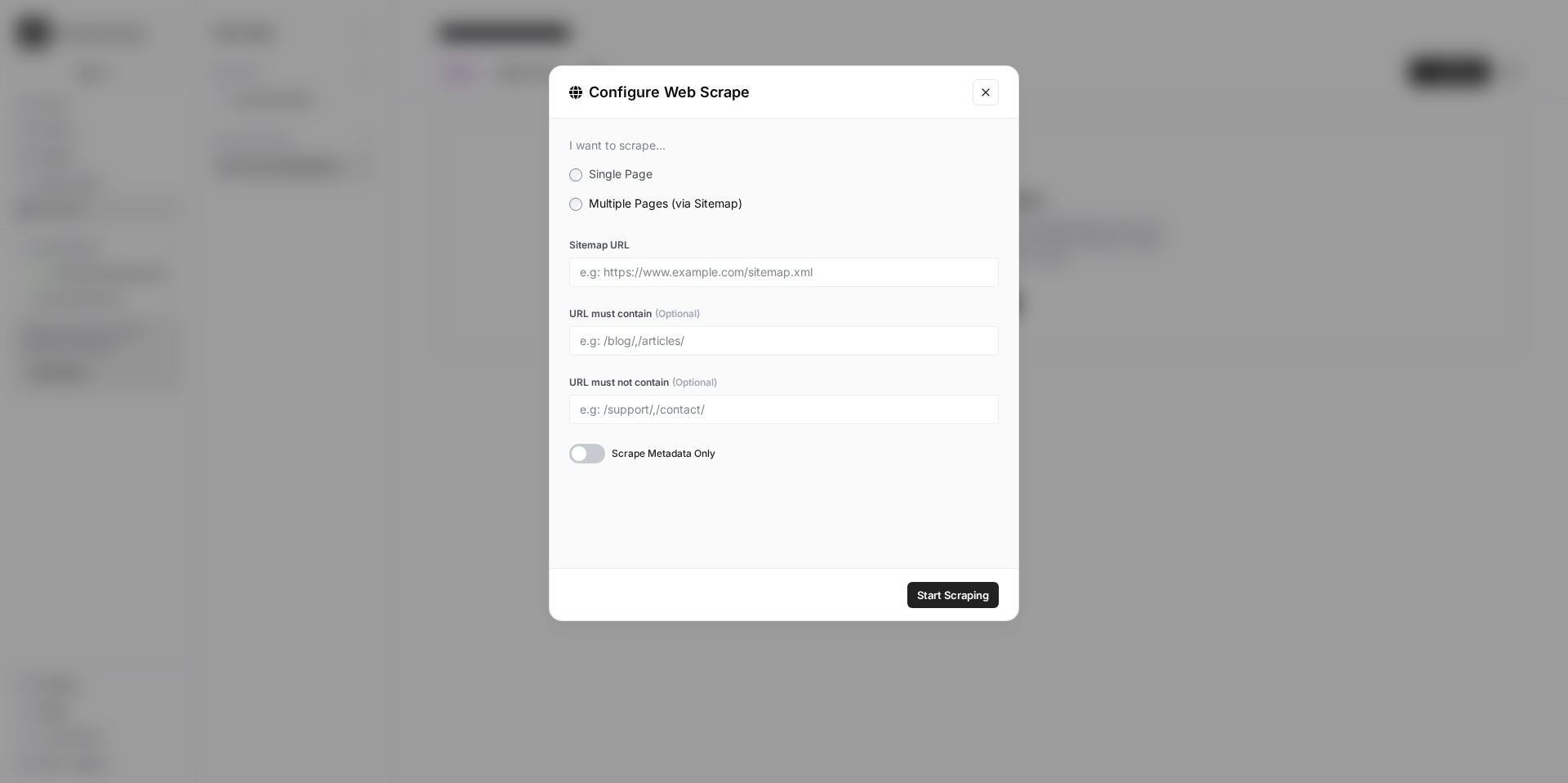
click at [681, 281] on div at bounding box center [784, 272] width 430 height 29
click at [689, 274] on input "Sitemap URL" at bounding box center [784, 271] width 408 height 15
paste input "[URL][DOMAIN_NAME]"
type input "[URL][DOMAIN_NAME]"
click at [684, 338] on input "URL must contain (Optional)" at bounding box center [784, 340] width 408 height 15
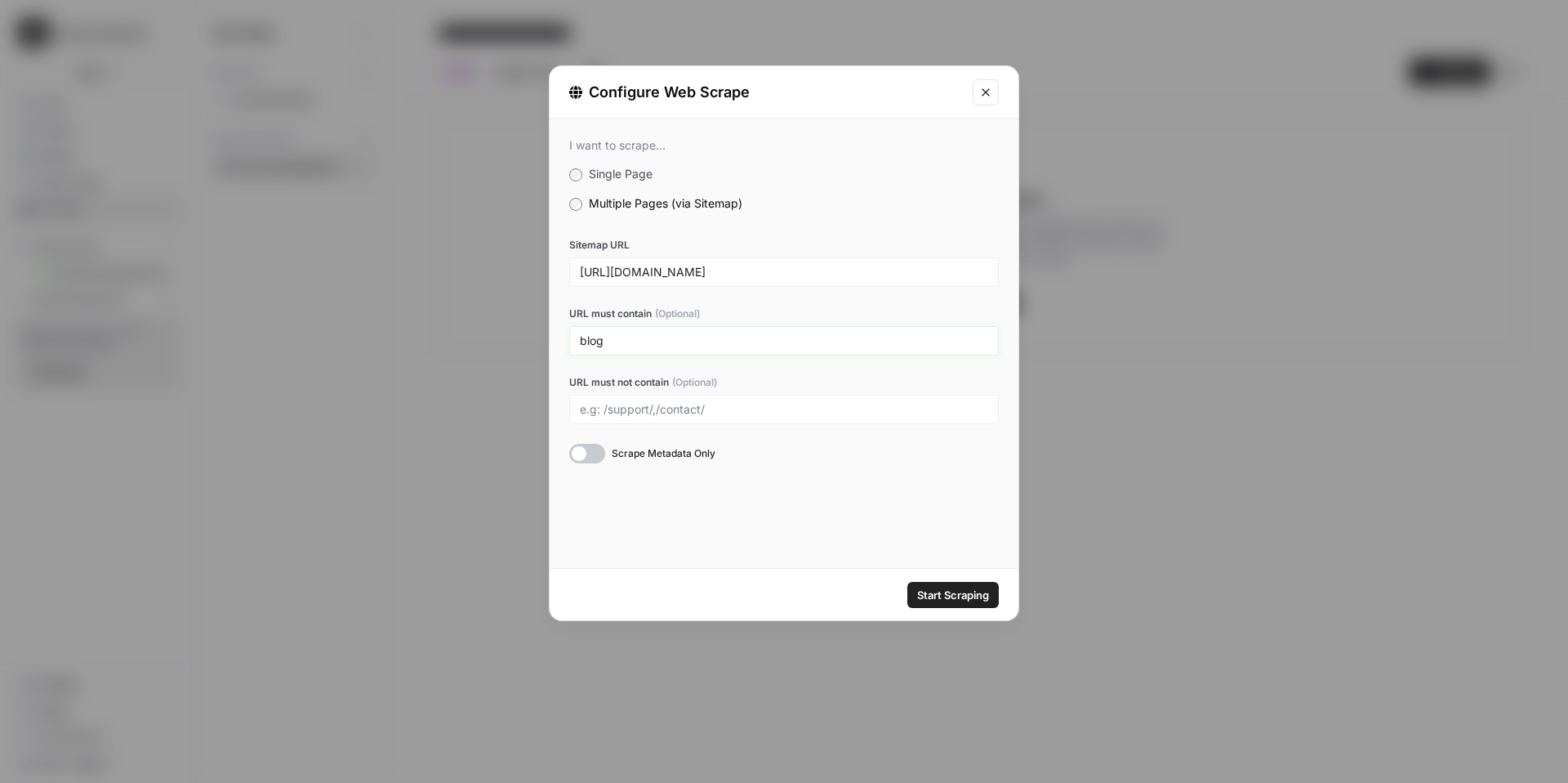
type input "blog"
click at [931, 599] on span "Start Scraping" at bounding box center [953, 595] width 72 height 17
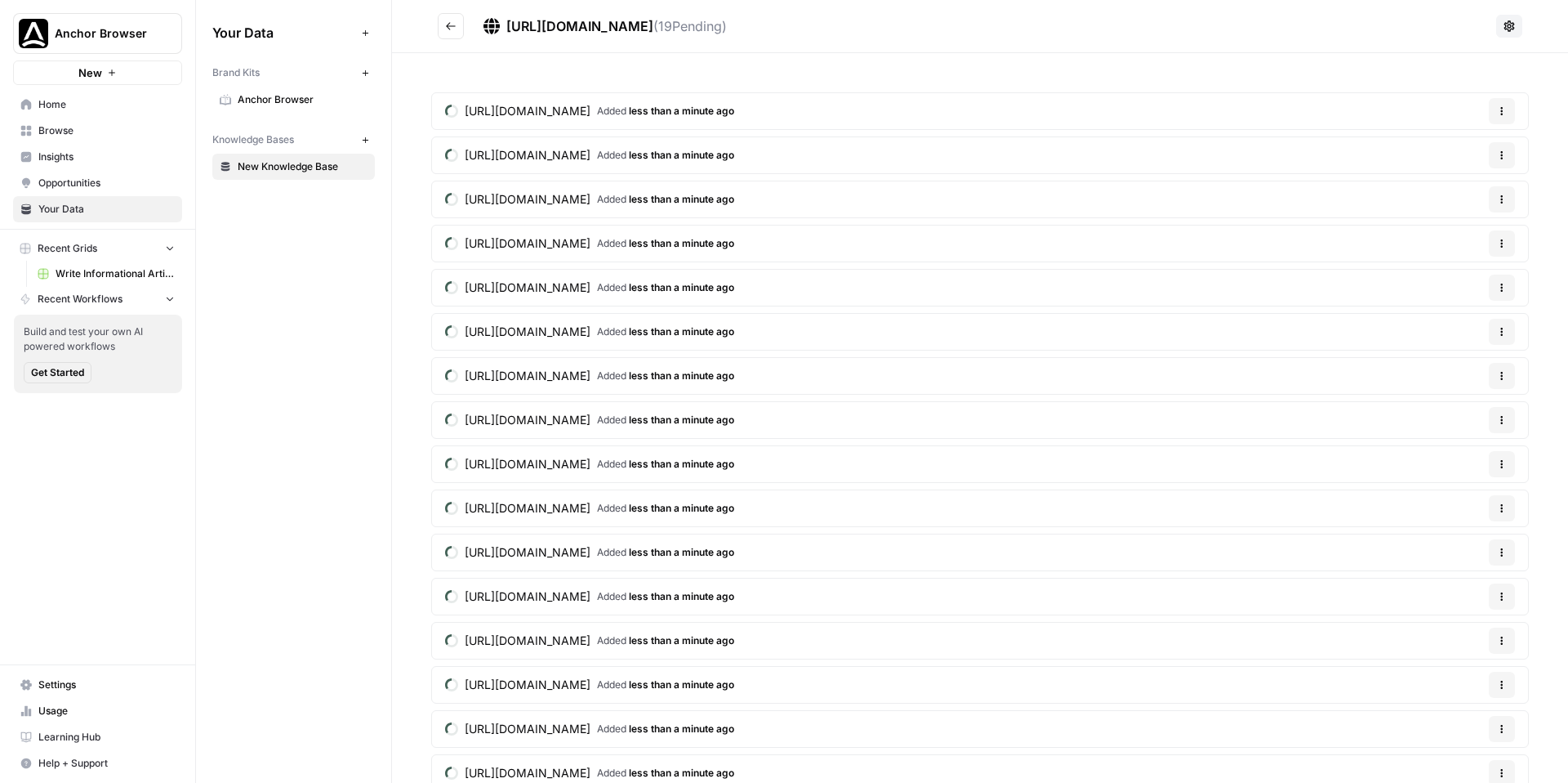
click at [454, 30] on icon "Go back" at bounding box center [451, 26] width 12 height 12
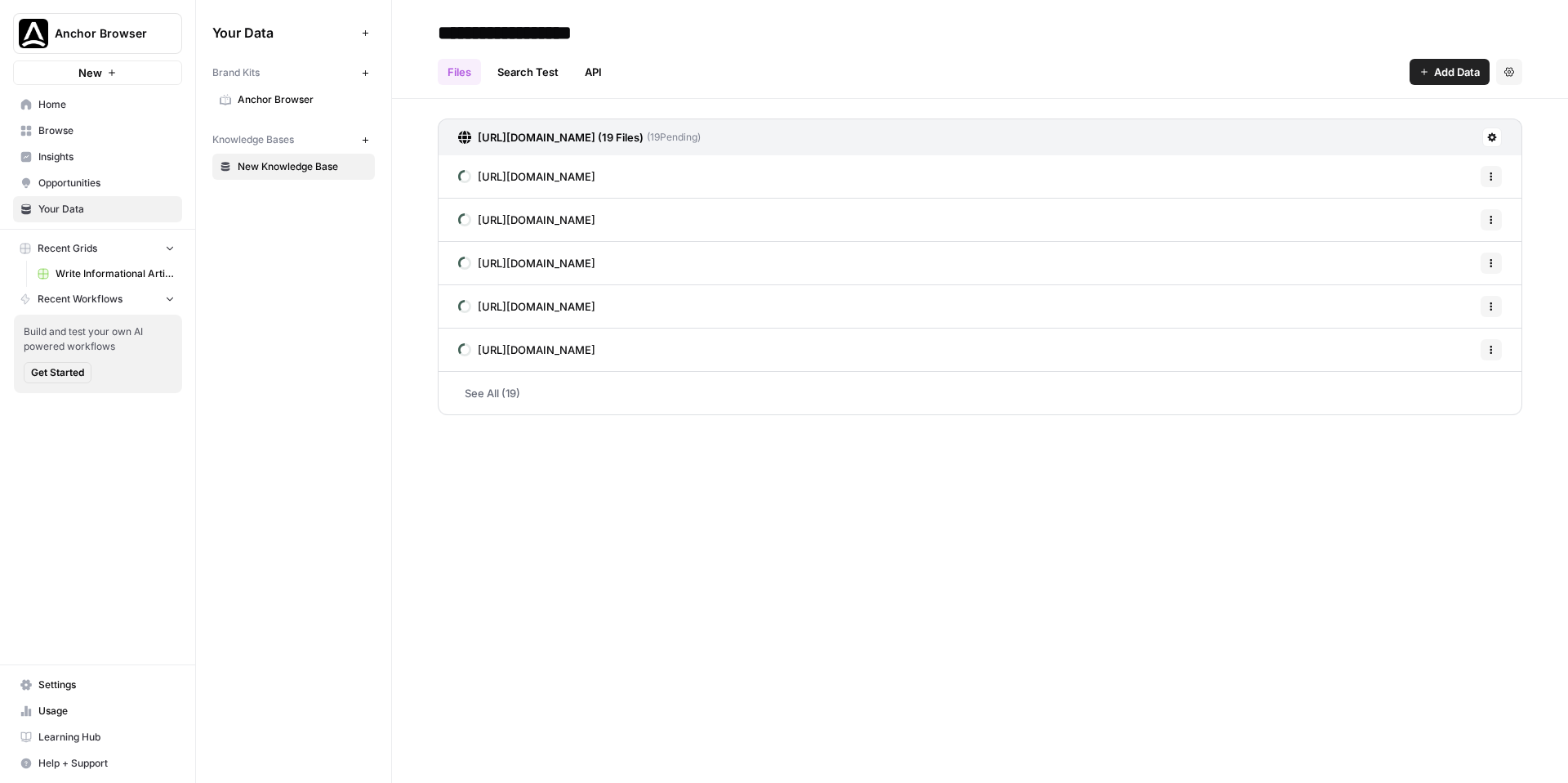
click at [579, 48] on input "**********" at bounding box center [561, 33] width 261 height 33
click at [580, 34] on input "**********" at bounding box center [561, 33] width 261 height 33
type input "*"
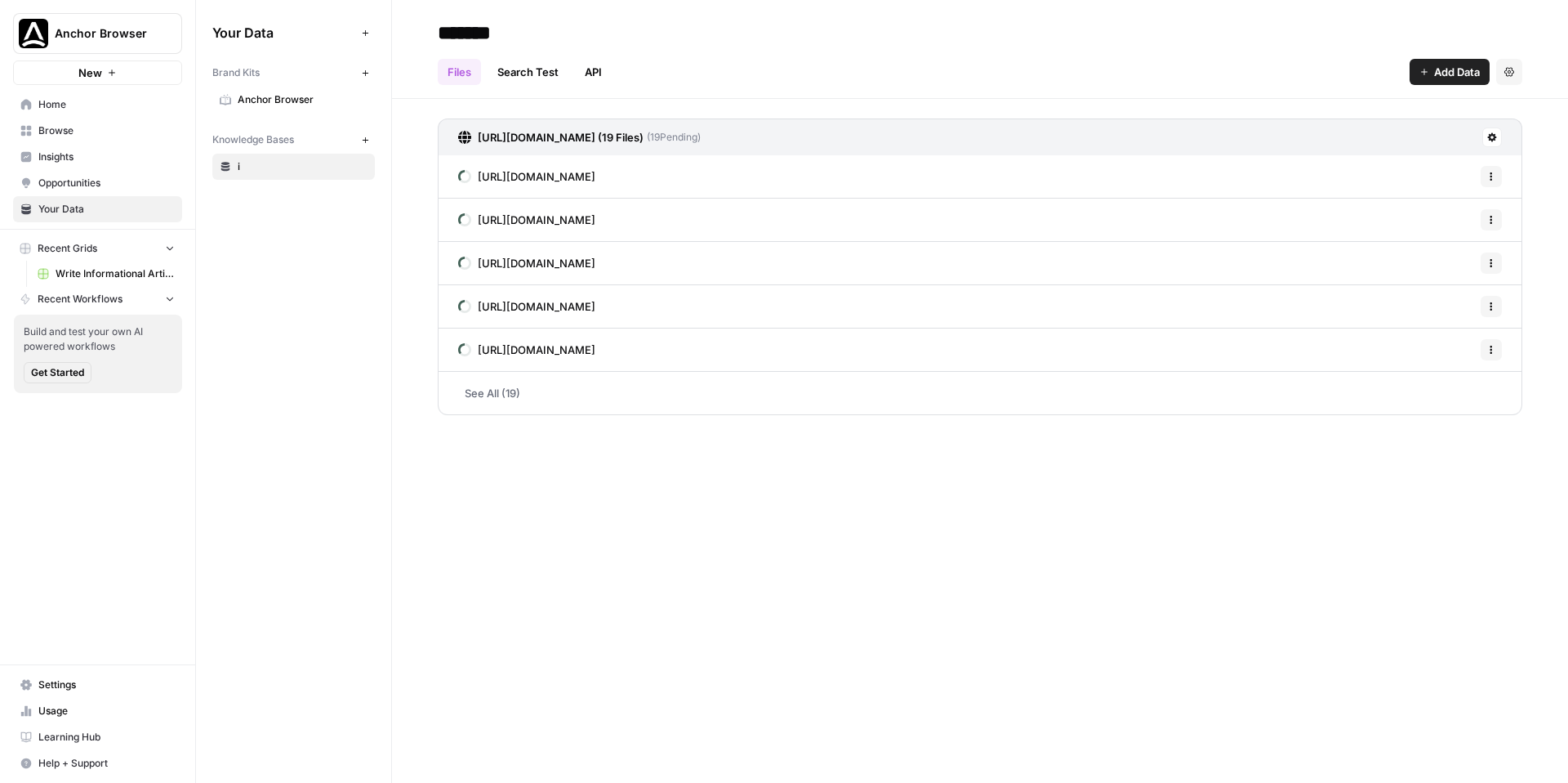
type input "*******"
